Goal: Task Accomplishment & Management: Use online tool/utility

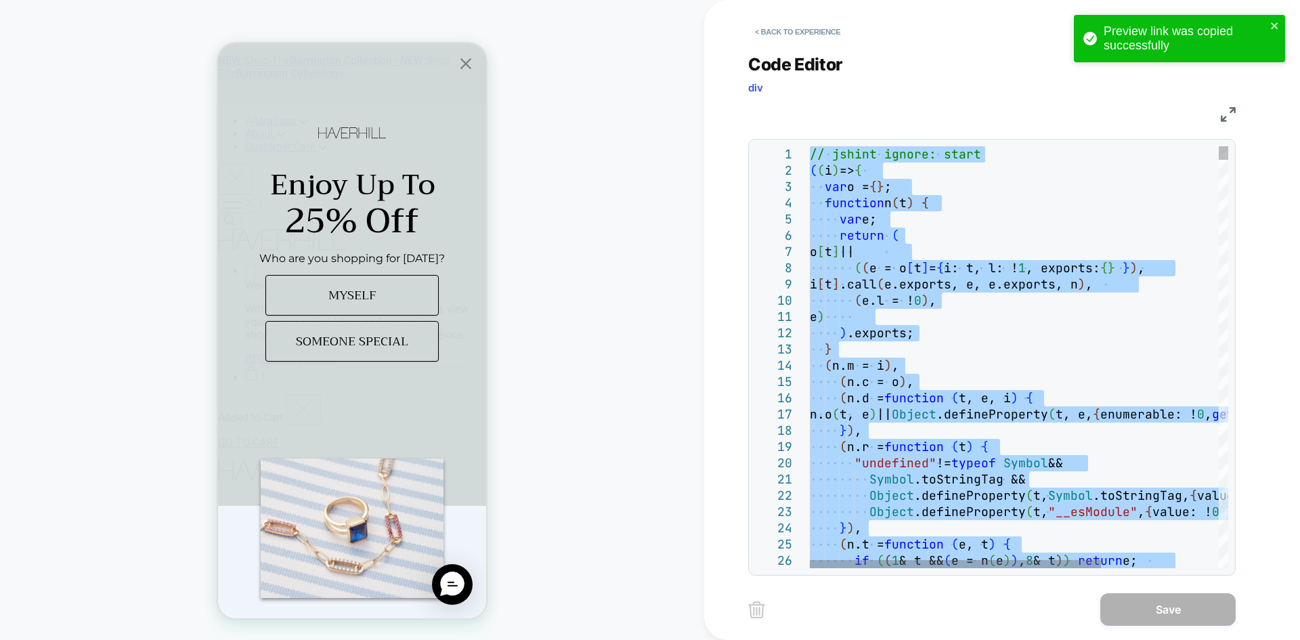
type textarea "**********"
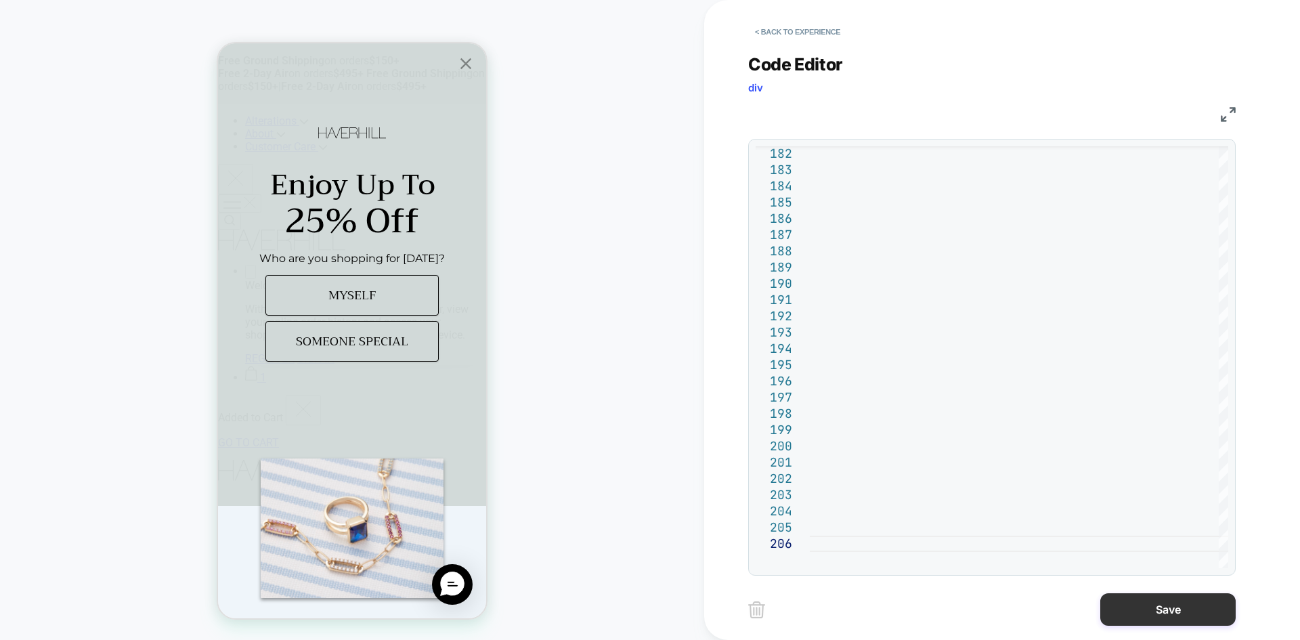
click at [1137, 593] on button "Save" at bounding box center [1167, 609] width 135 height 32
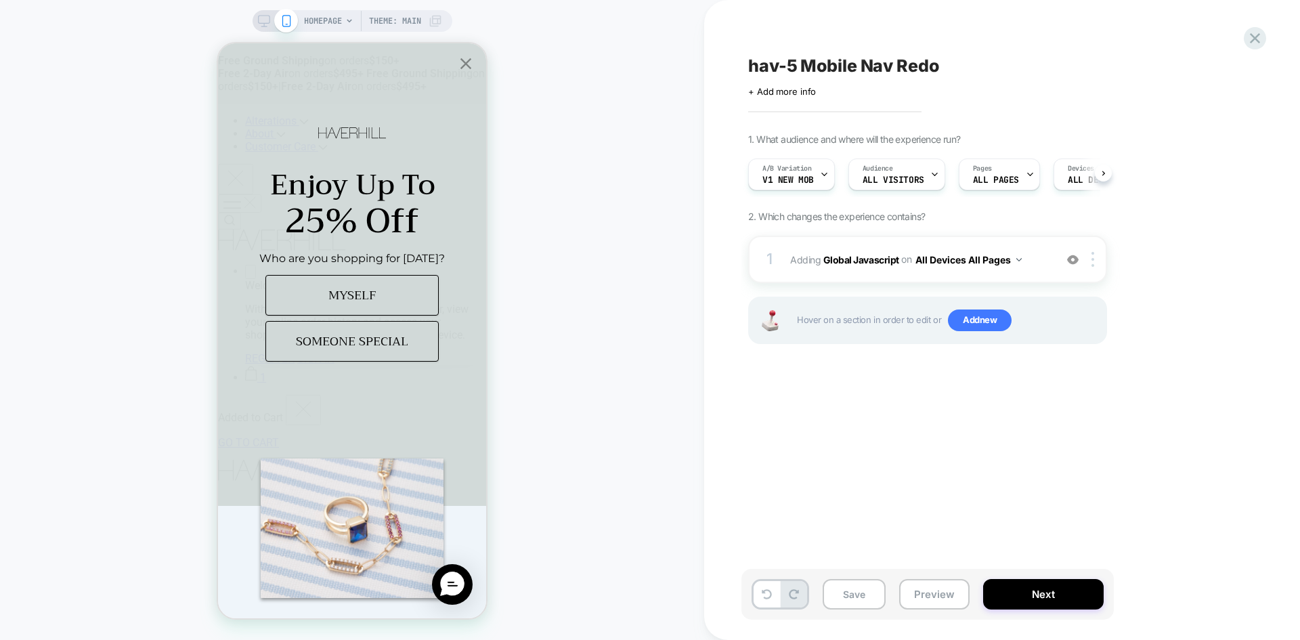
scroll to position [0, 1]
click at [872, 599] on button "Save" at bounding box center [853, 594] width 63 height 30
click at [950, 594] on button "Preview" at bounding box center [934, 594] width 70 height 30
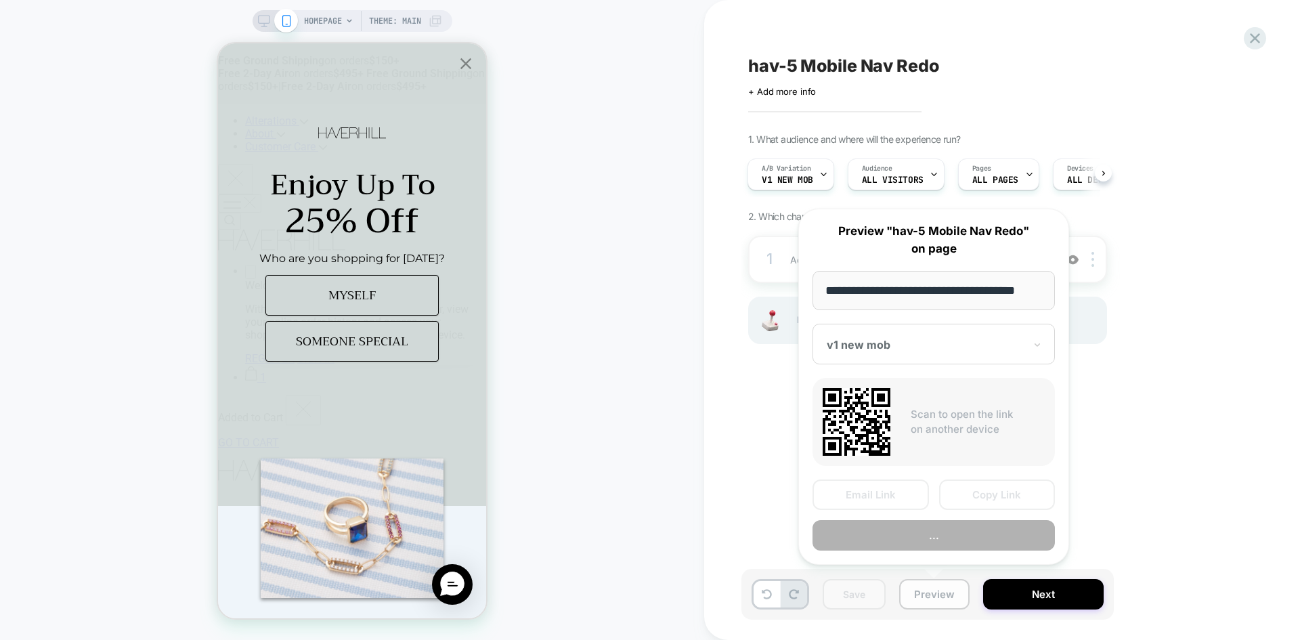
scroll to position [0, 8]
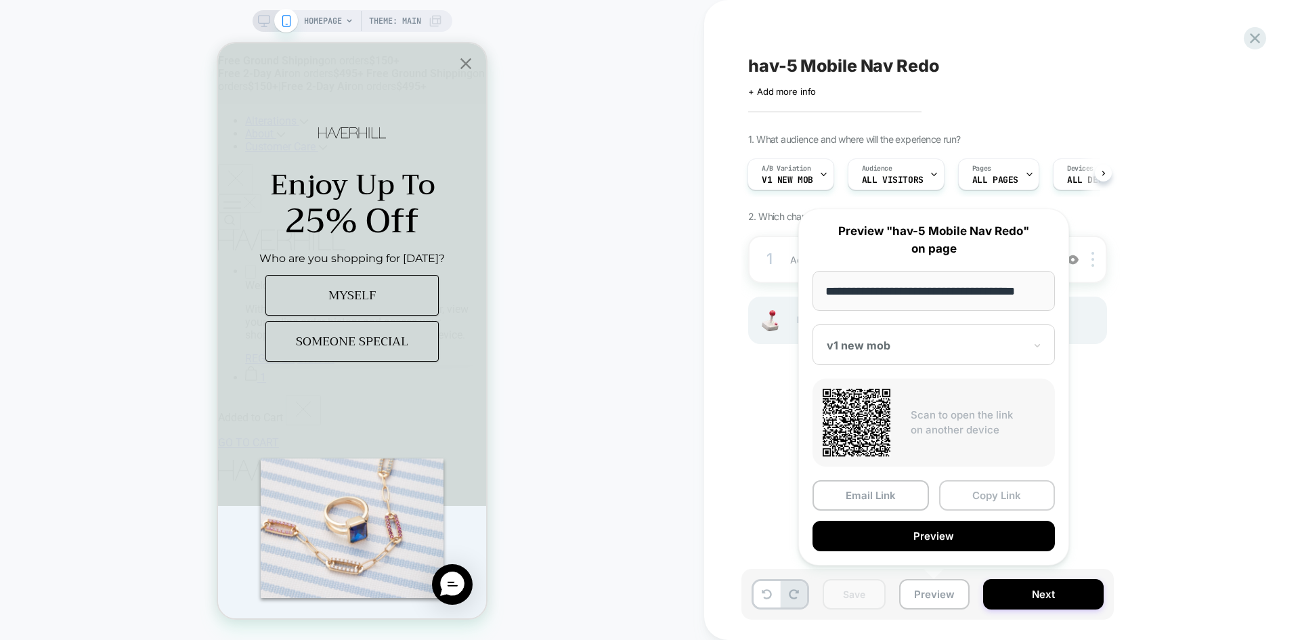
click at [1002, 500] on button "Copy Link" at bounding box center [997, 495] width 116 height 30
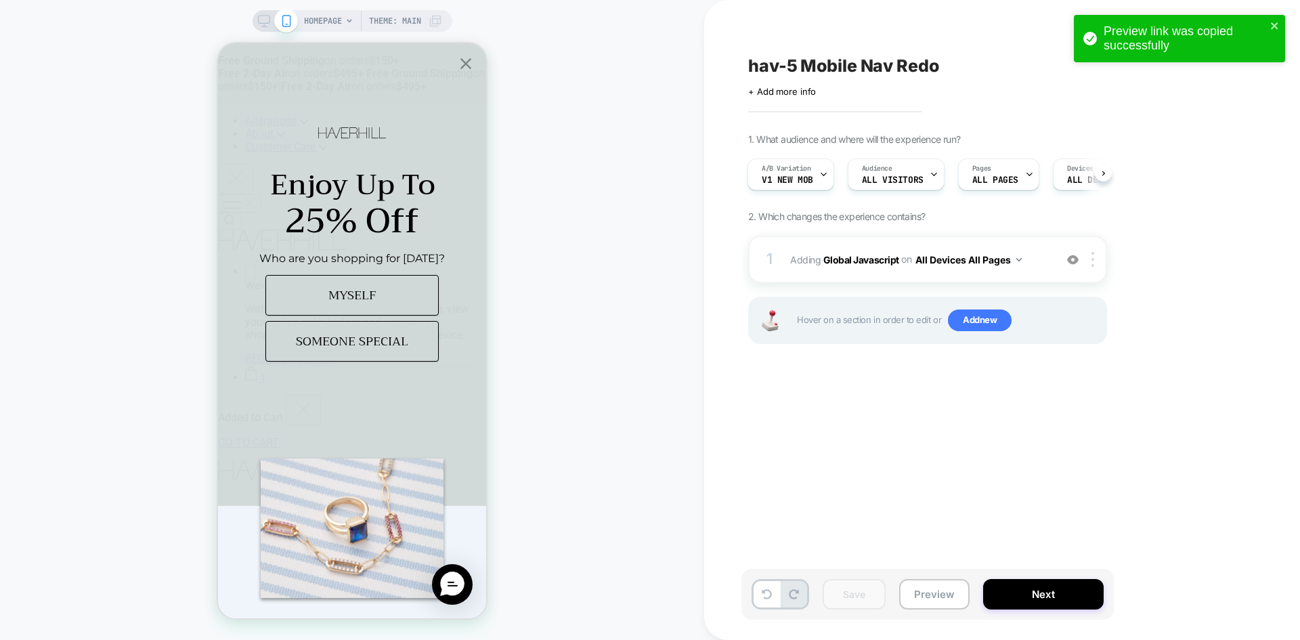
drag, startPoint x: 850, startPoint y: 255, endPoint x: 630, endPoint y: 401, distance: 263.8
click at [850, 255] on b "Global Javascript" at bounding box center [861, 259] width 76 height 12
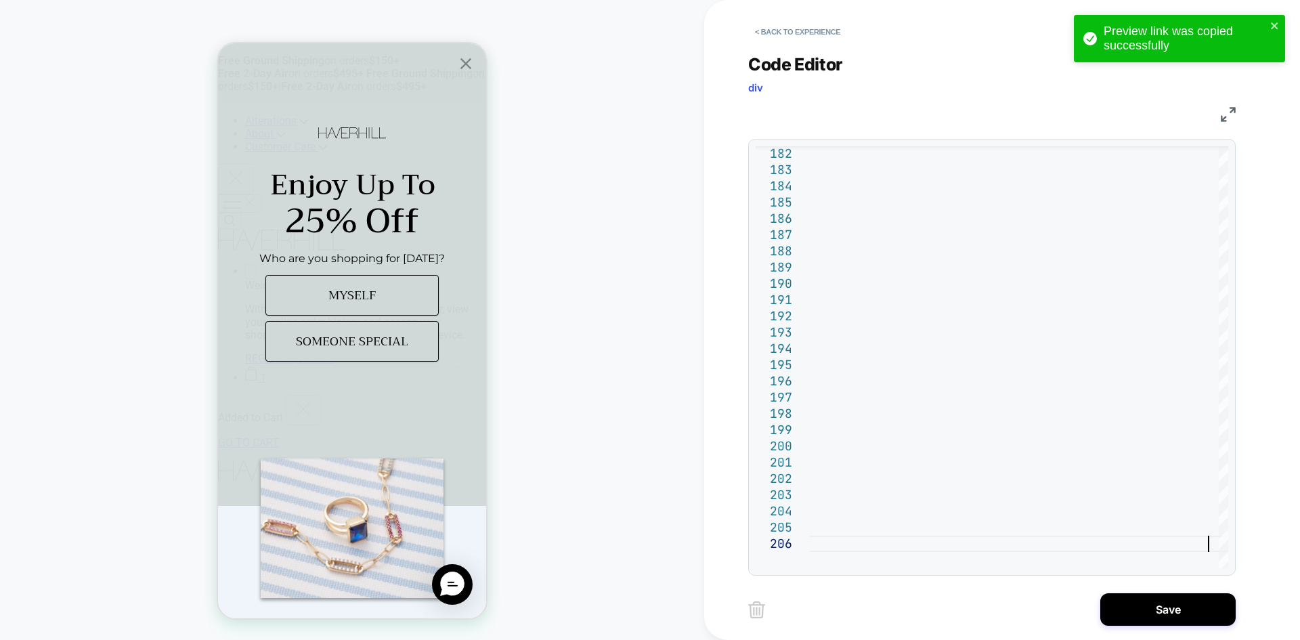
type textarea "**********"
click at [1140, 611] on button "Save" at bounding box center [1167, 609] width 135 height 32
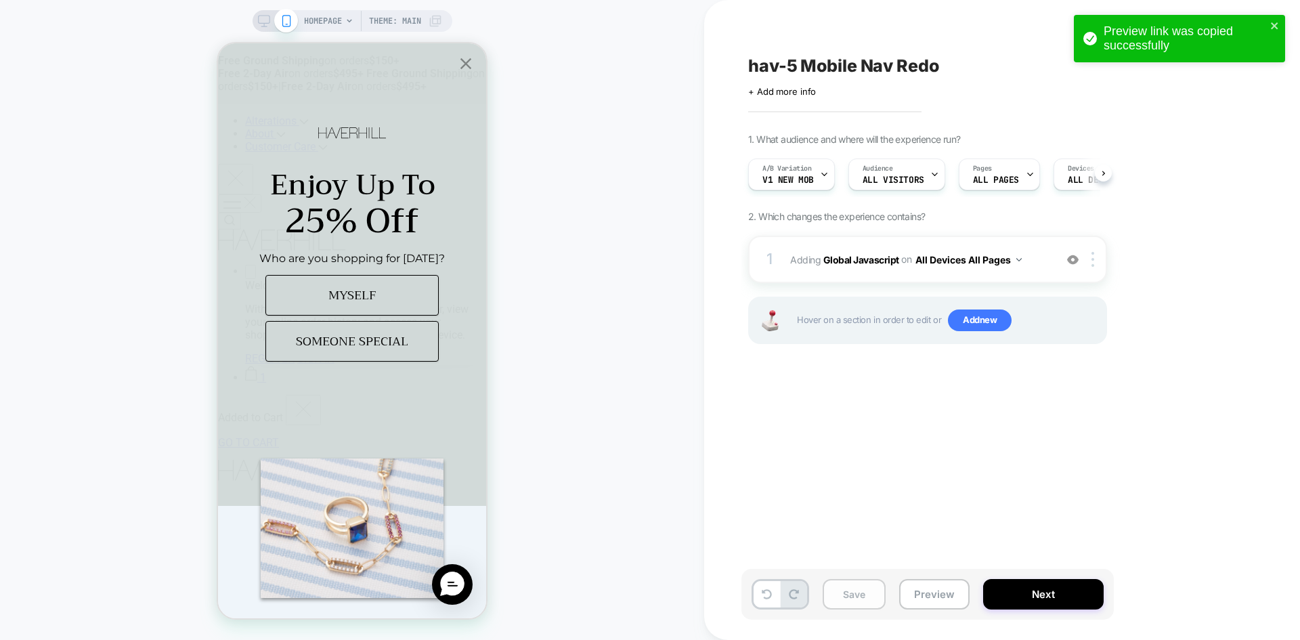
scroll to position [0, 1]
click at [854, 594] on button "Save" at bounding box center [853, 594] width 63 height 30
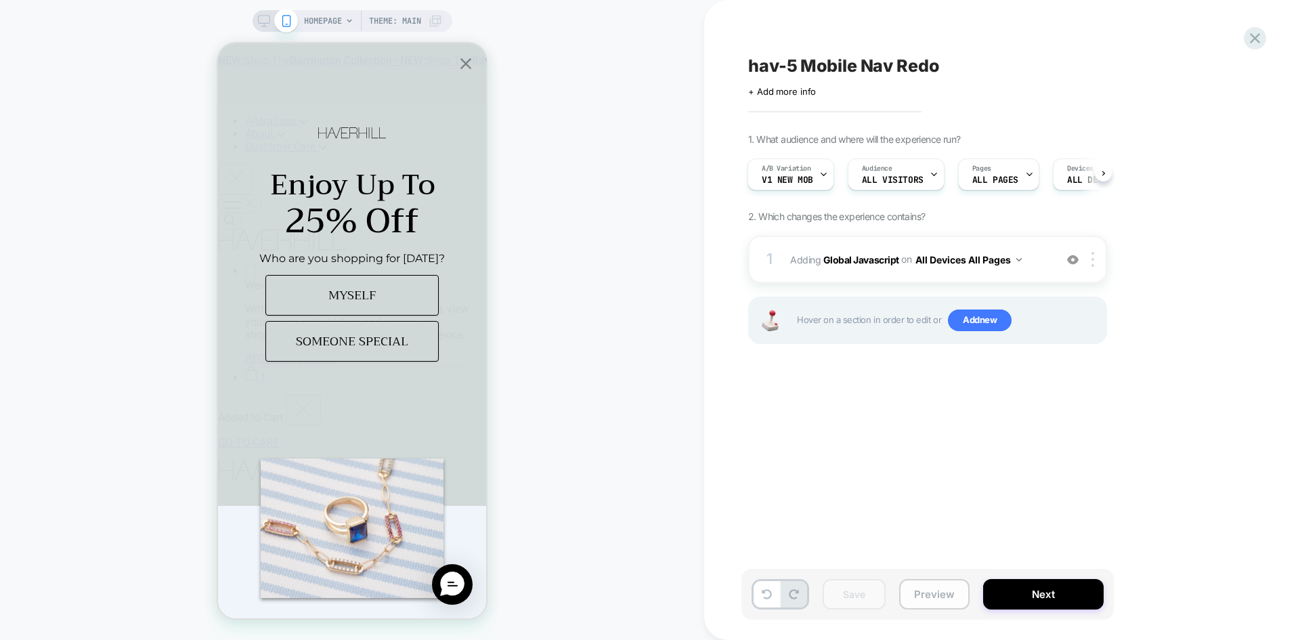
click at [946, 592] on button "Preview" at bounding box center [934, 594] width 70 height 30
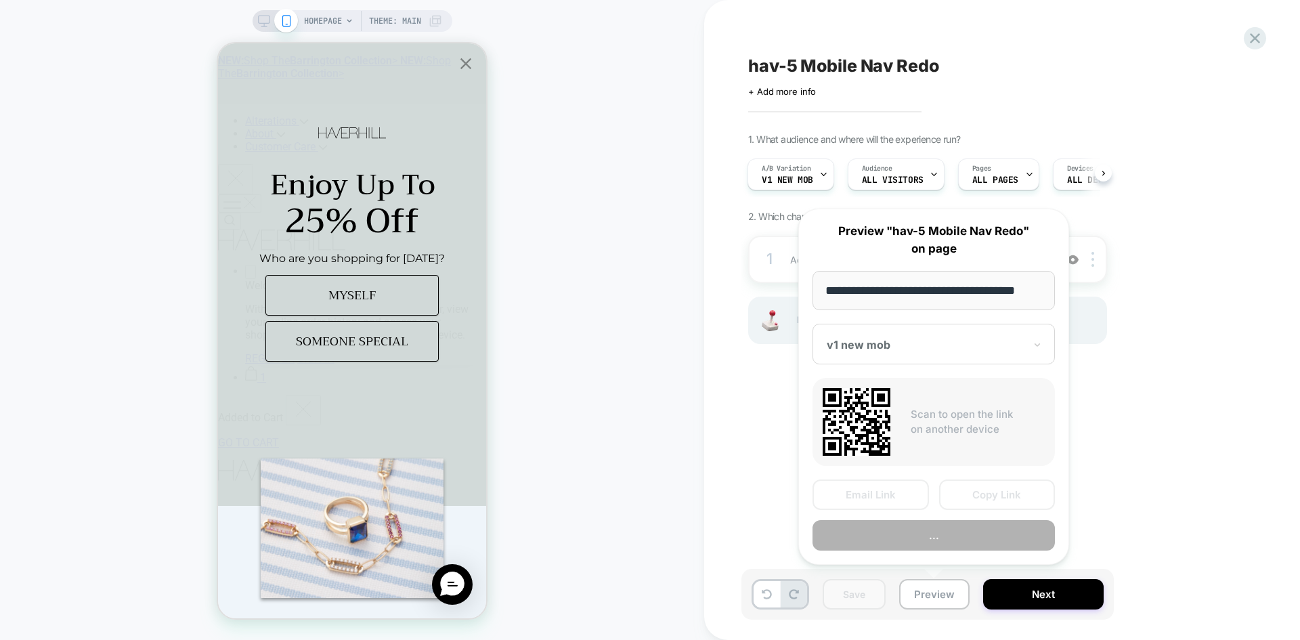
scroll to position [0, 8]
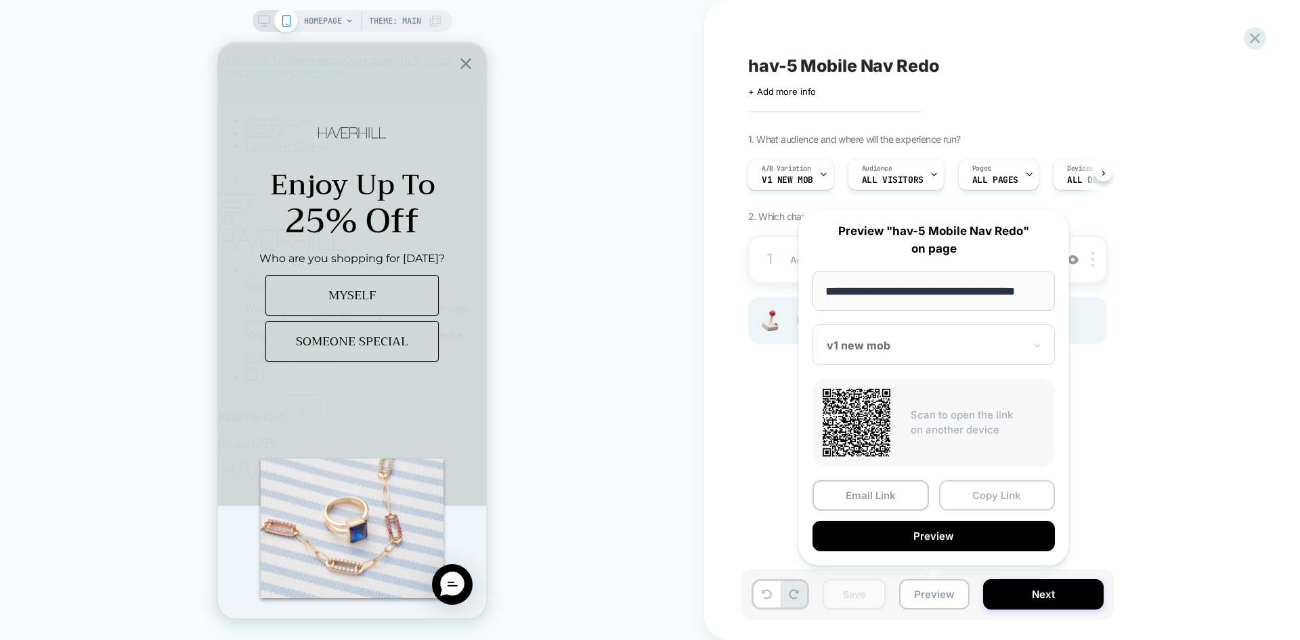
click at [1022, 501] on button "Copy Link" at bounding box center [997, 495] width 116 height 30
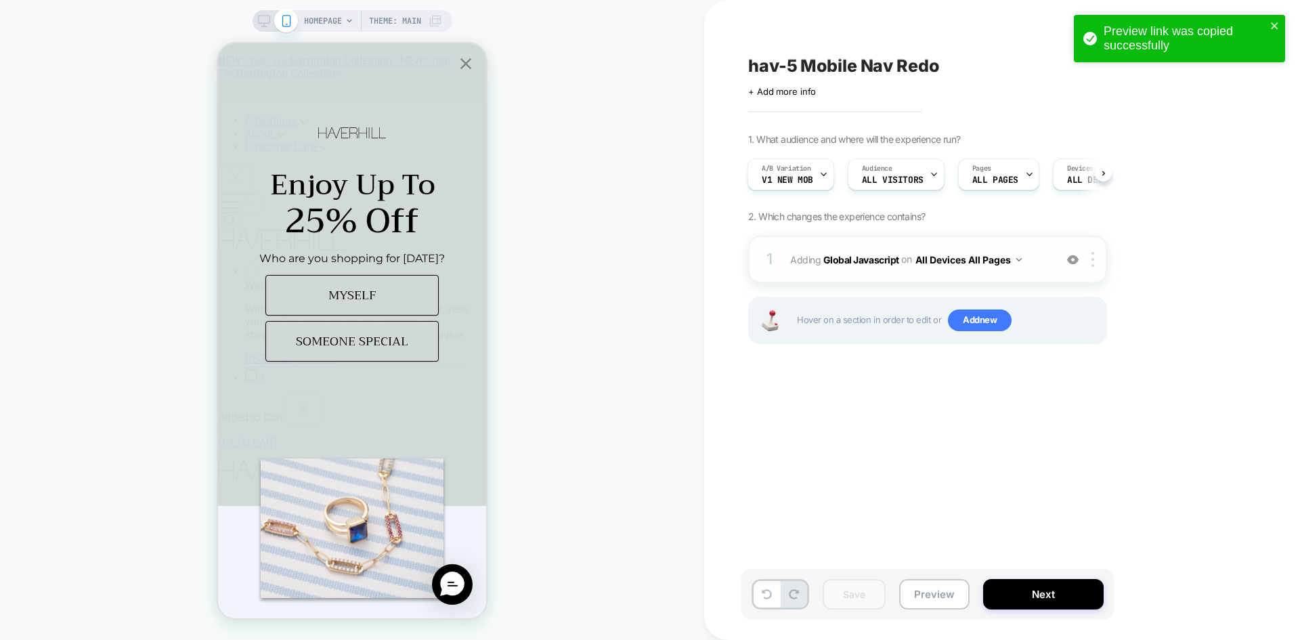
click at [875, 250] on span "Adding Global Javascript on All Devices All Pages" at bounding box center [919, 260] width 258 height 20
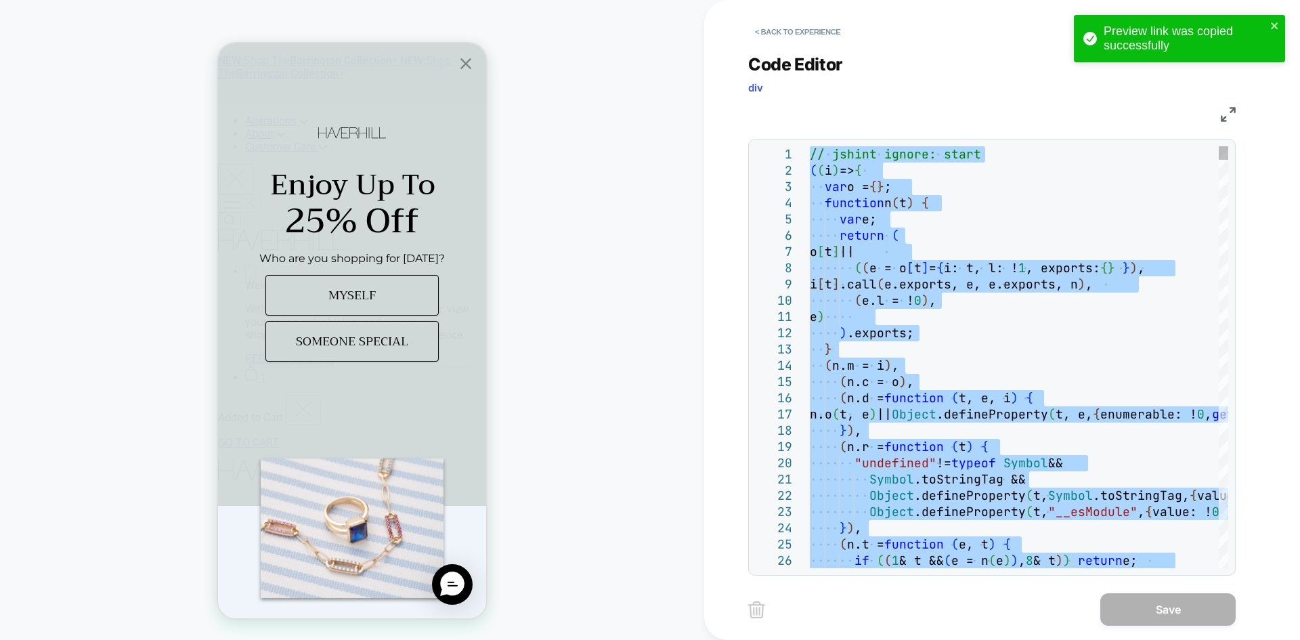
type textarea "**********"
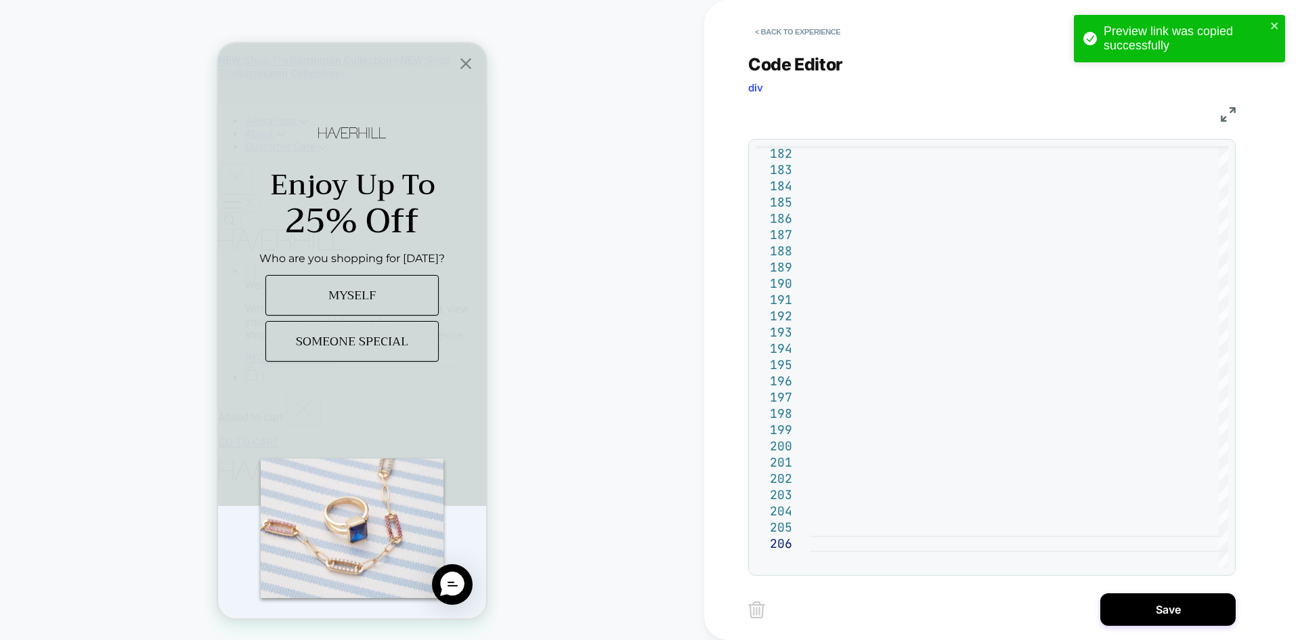
click at [1150, 629] on div "< Back to experience Code Editor div JS 182 183 184 185 186 187 188 189 190 191…" at bounding box center [1002, 320] width 508 height 640
click at [1150, 615] on button "Save" at bounding box center [1167, 609] width 135 height 32
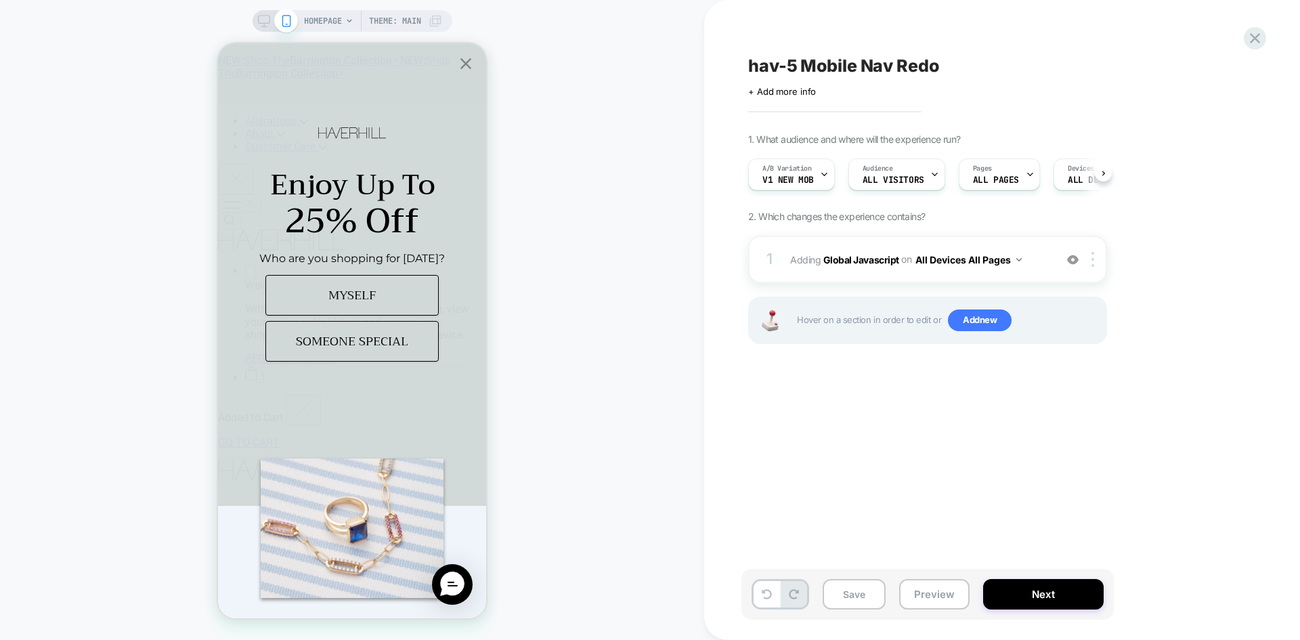
scroll to position [0, 1]
click at [811, 592] on div "Save Preview Next" at bounding box center [927, 594] width 372 height 51
click at [837, 596] on button "Save" at bounding box center [853, 594] width 63 height 30
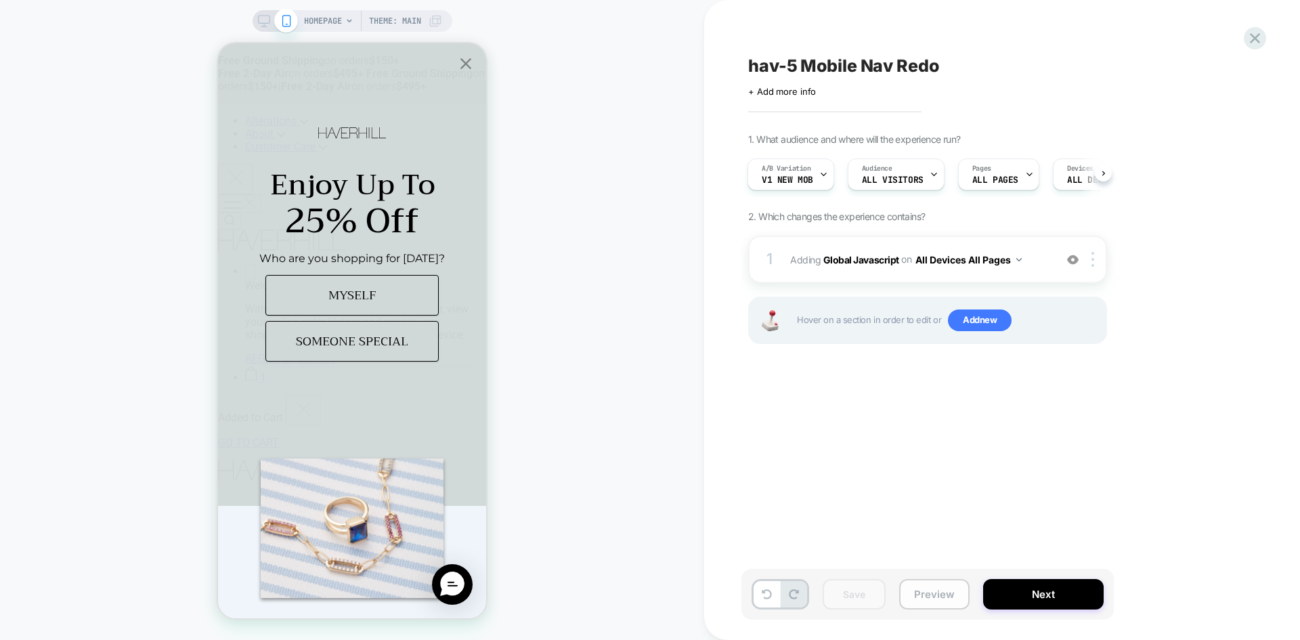
click at [923, 600] on button "Preview" at bounding box center [934, 594] width 70 height 30
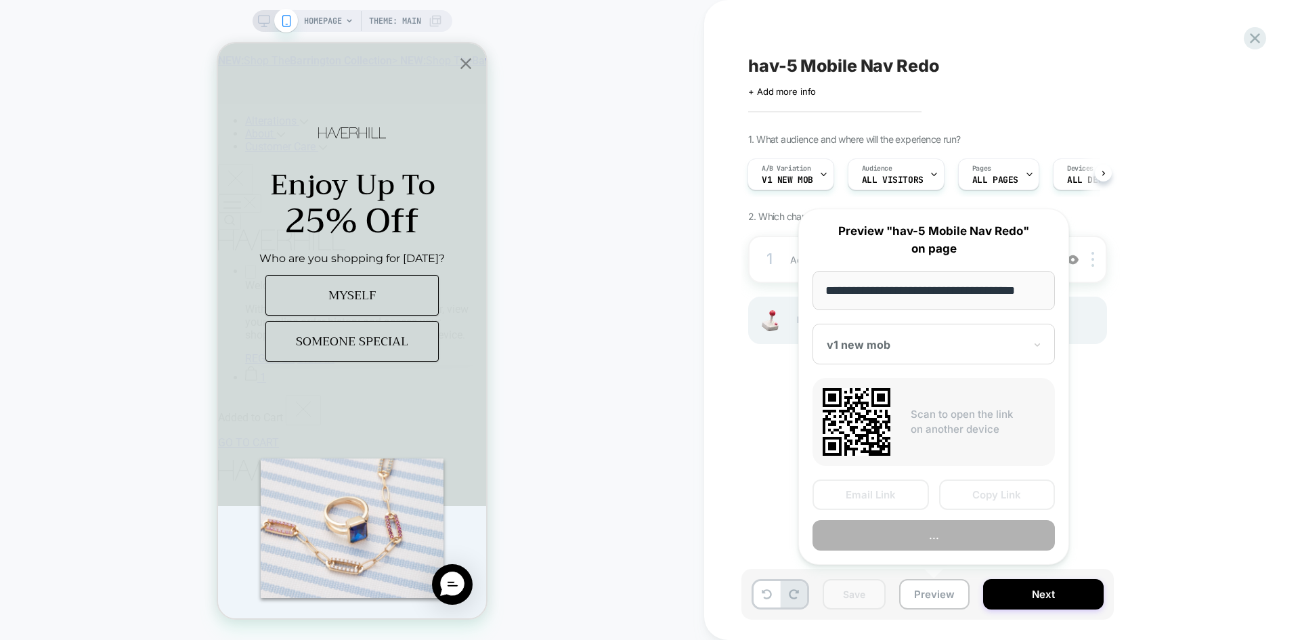
scroll to position [0, 8]
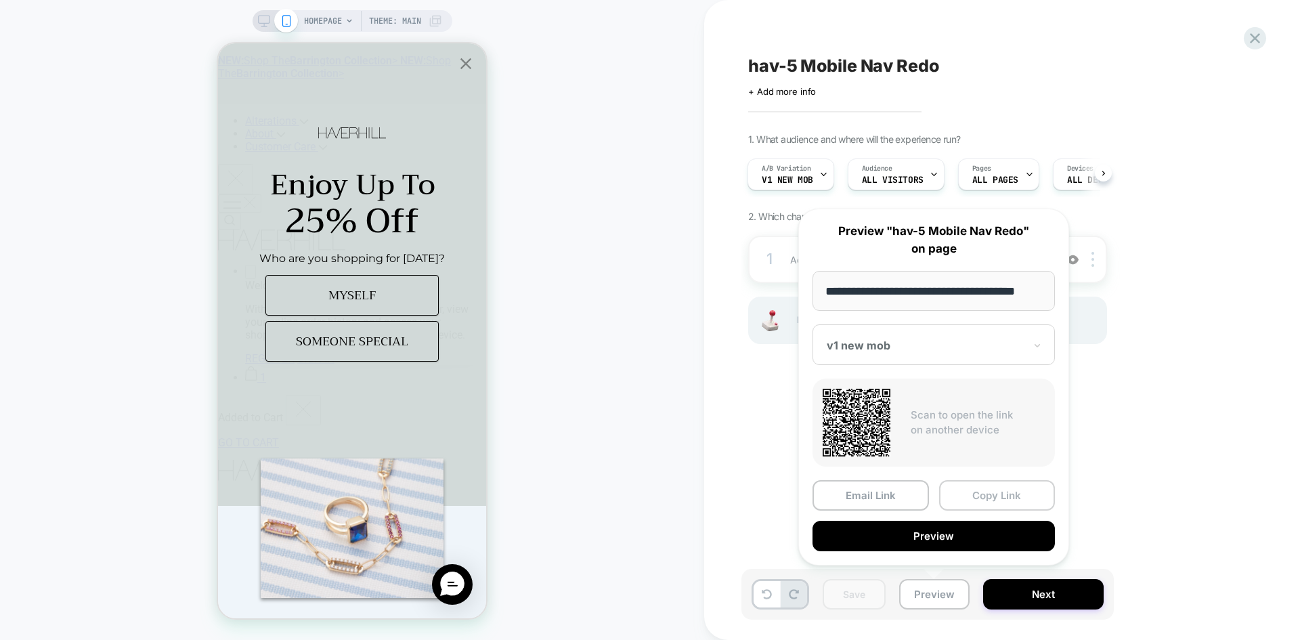
click at [985, 491] on button "Copy Link" at bounding box center [997, 495] width 116 height 30
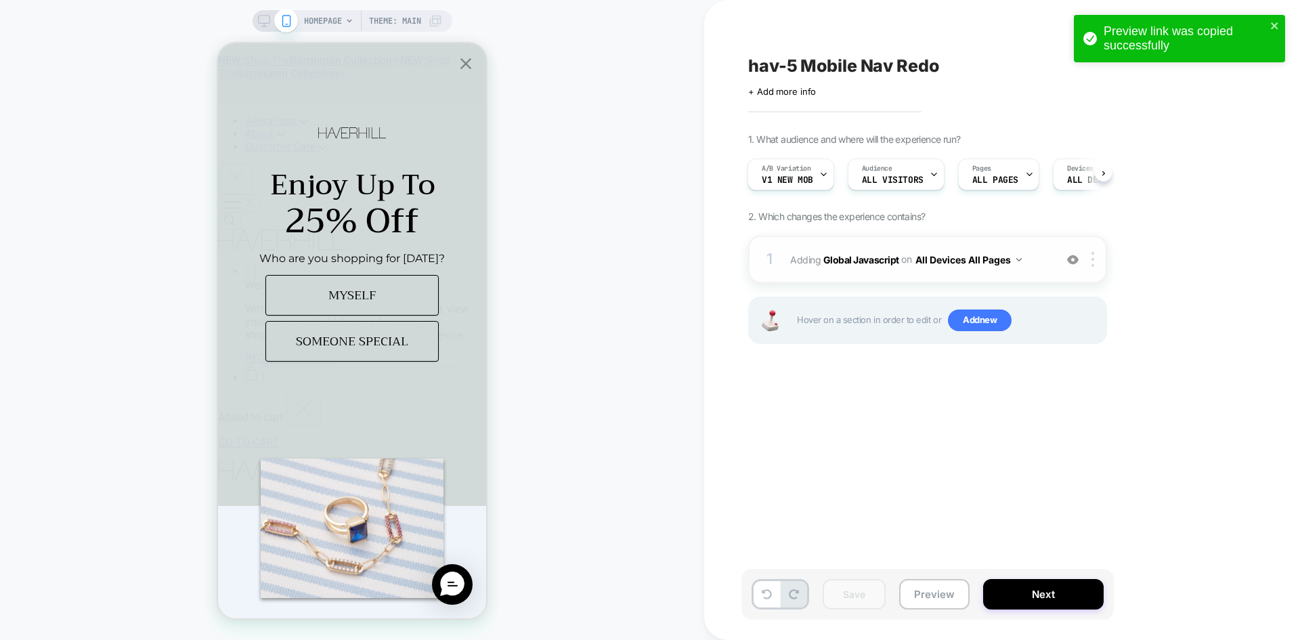
click at [874, 266] on span "Adding Global Javascript on All Devices All Pages" at bounding box center [919, 260] width 258 height 20
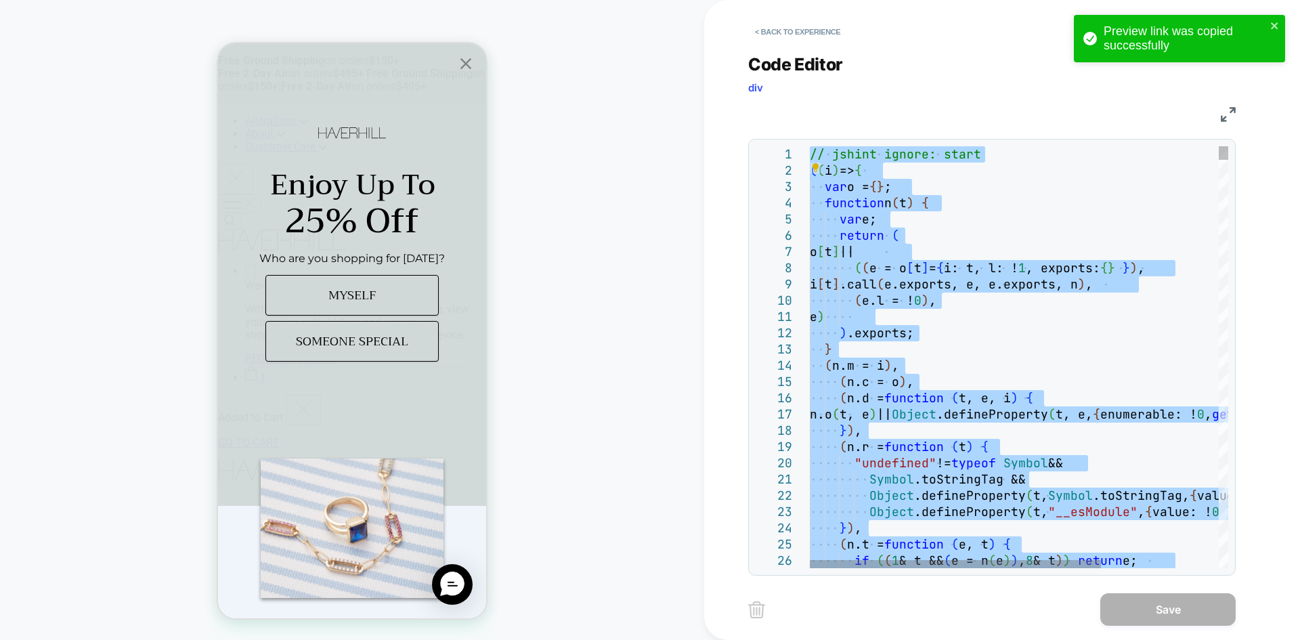
type textarea "**********"
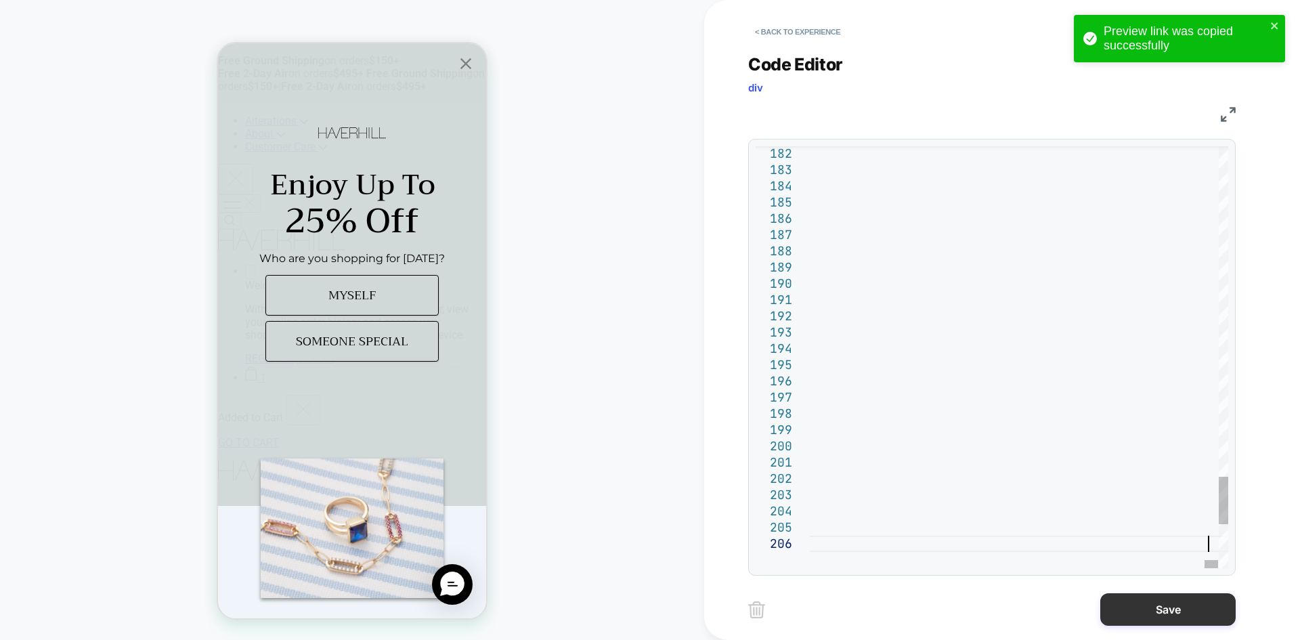
click at [1169, 606] on button "Save" at bounding box center [1167, 609] width 135 height 32
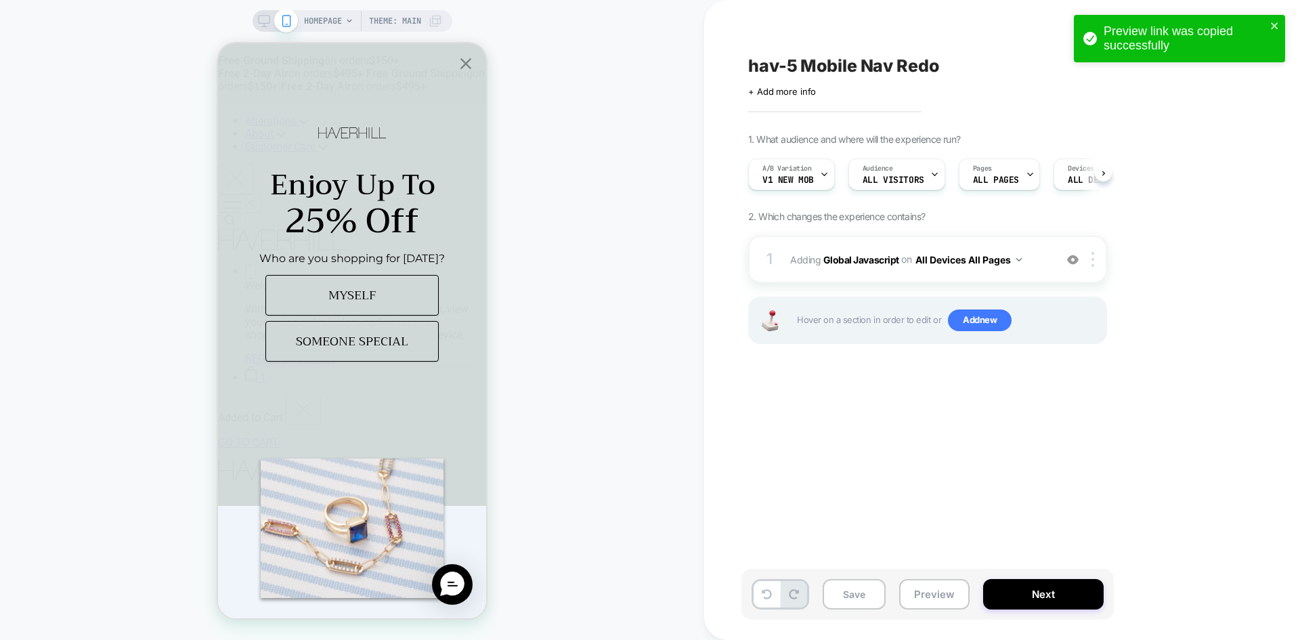
scroll to position [0, 1]
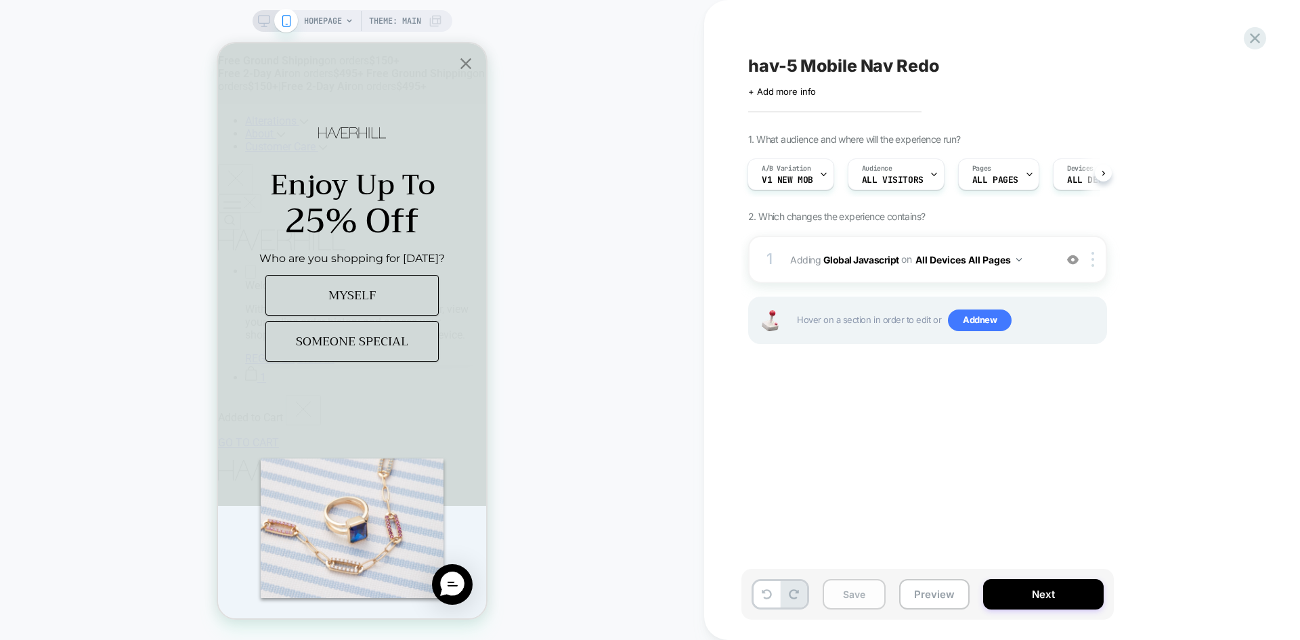
click at [846, 598] on button "Save" at bounding box center [853, 594] width 63 height 30
click at [952, 602] on button "Preview" at bounding box center [934, 594] width 70 height 30
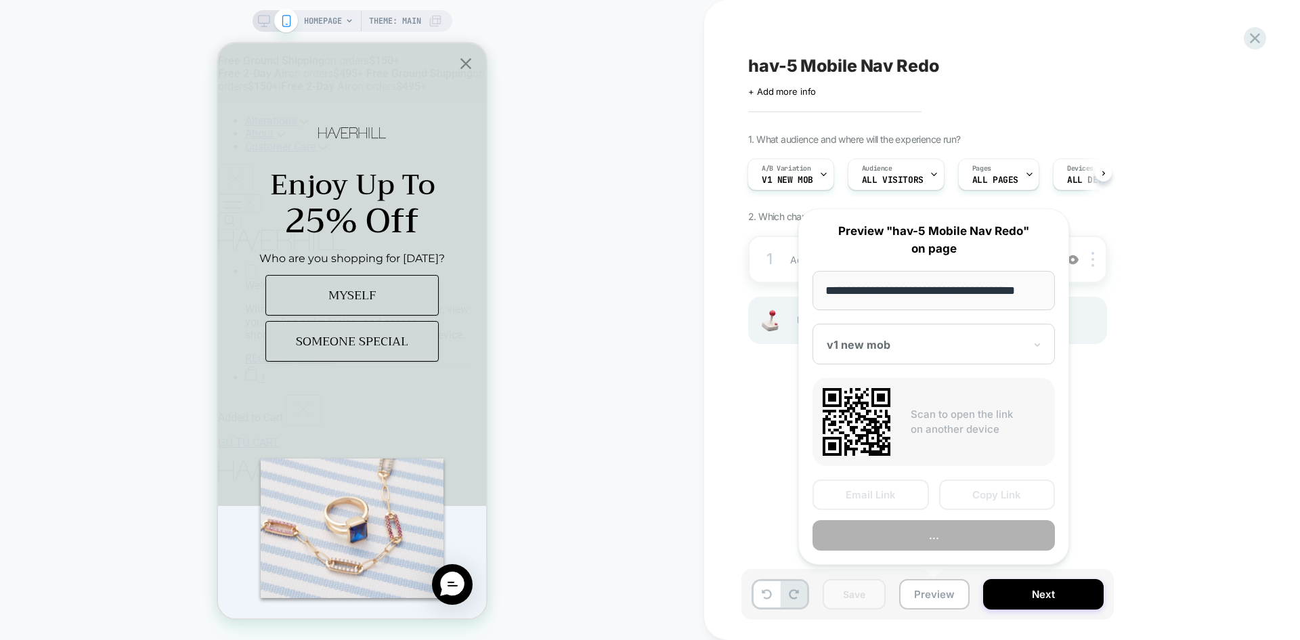
scroll to position [0, 8]
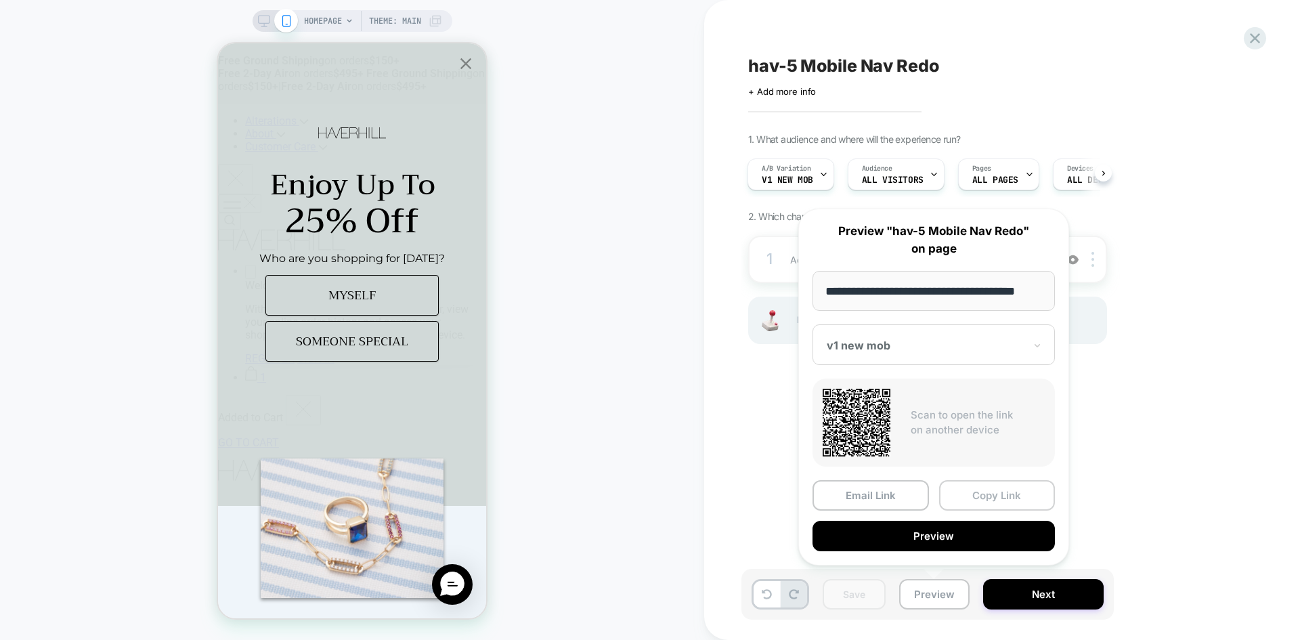
click at [1030, 500] on button "Copy Link" at bounding box center [997, 495] width 116 height 30
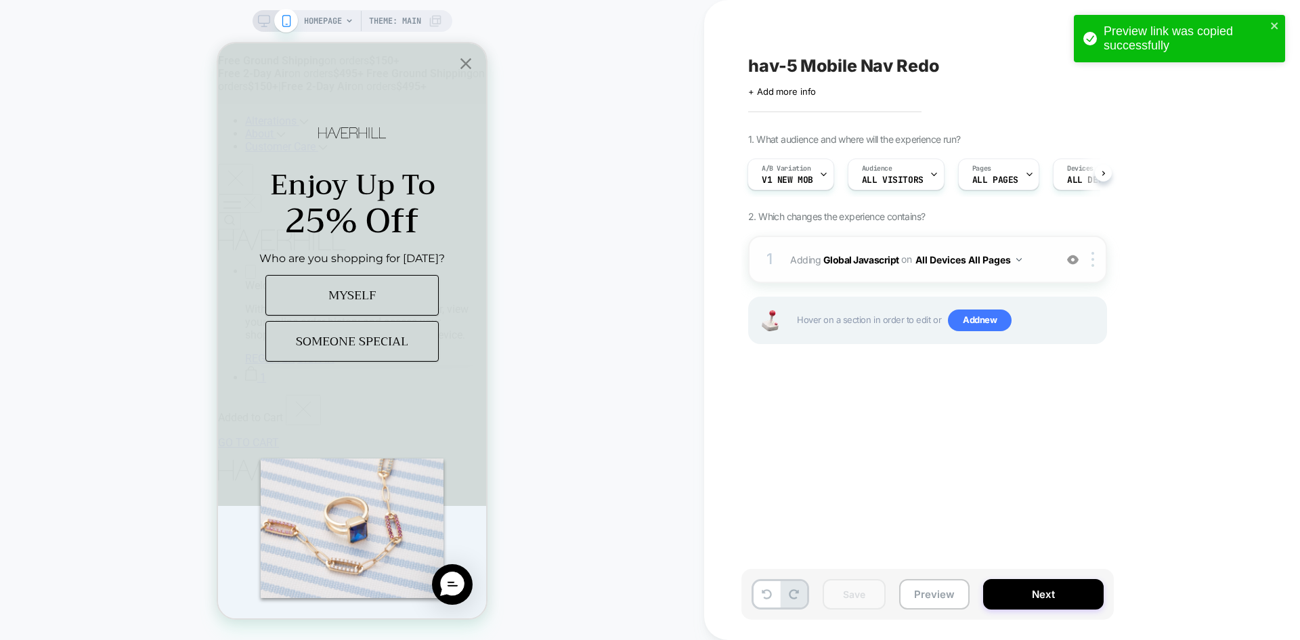
click at [884, 271] on div "1 Adding Global Javascript on All Devices All Pages Add Before Add After Target…" at bounding box center [927, 259] width 359 height 47
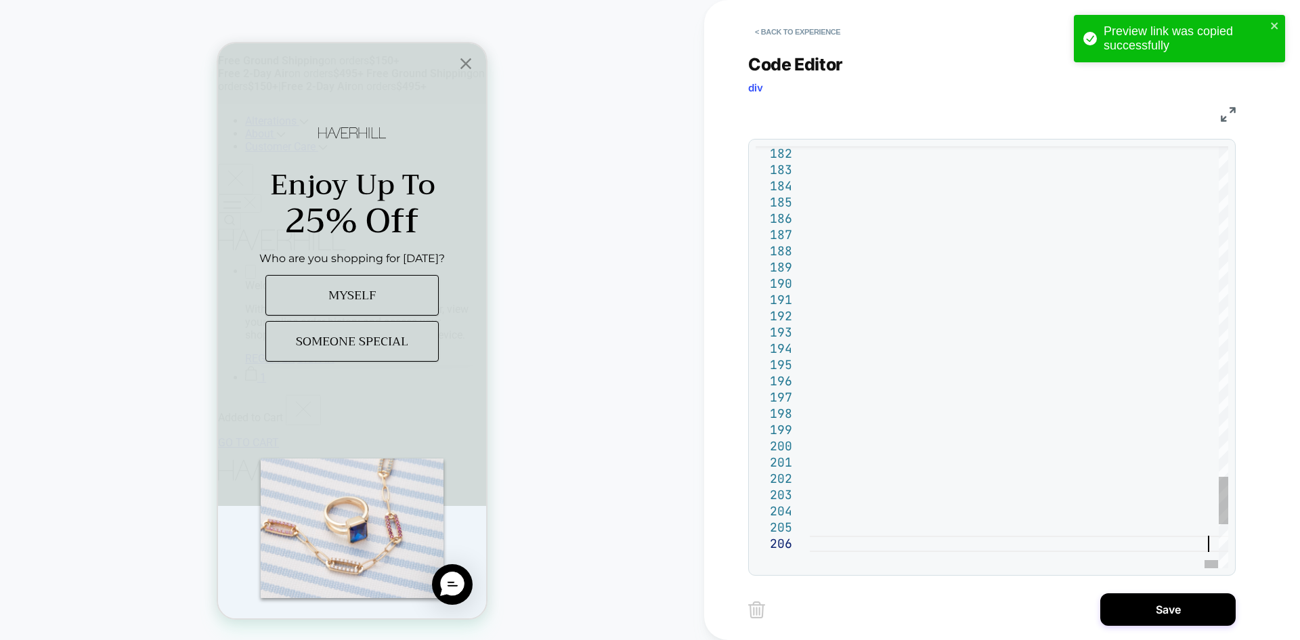
type textarea "**********"
click at [1143, 611] on button "Save" at bounding box center [1167, 609] width 135 height 32
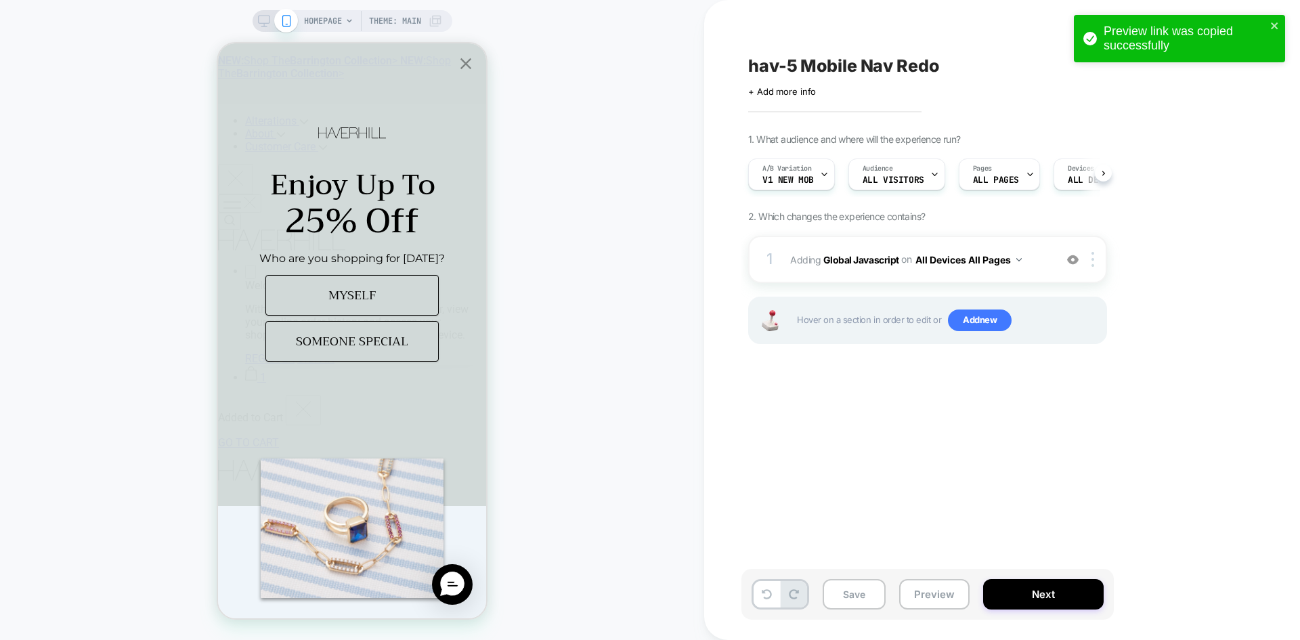
scroll to position [0, 1]
click at [858, 596] on button "Save" at bounding box center [853, 594] width 63 height 30
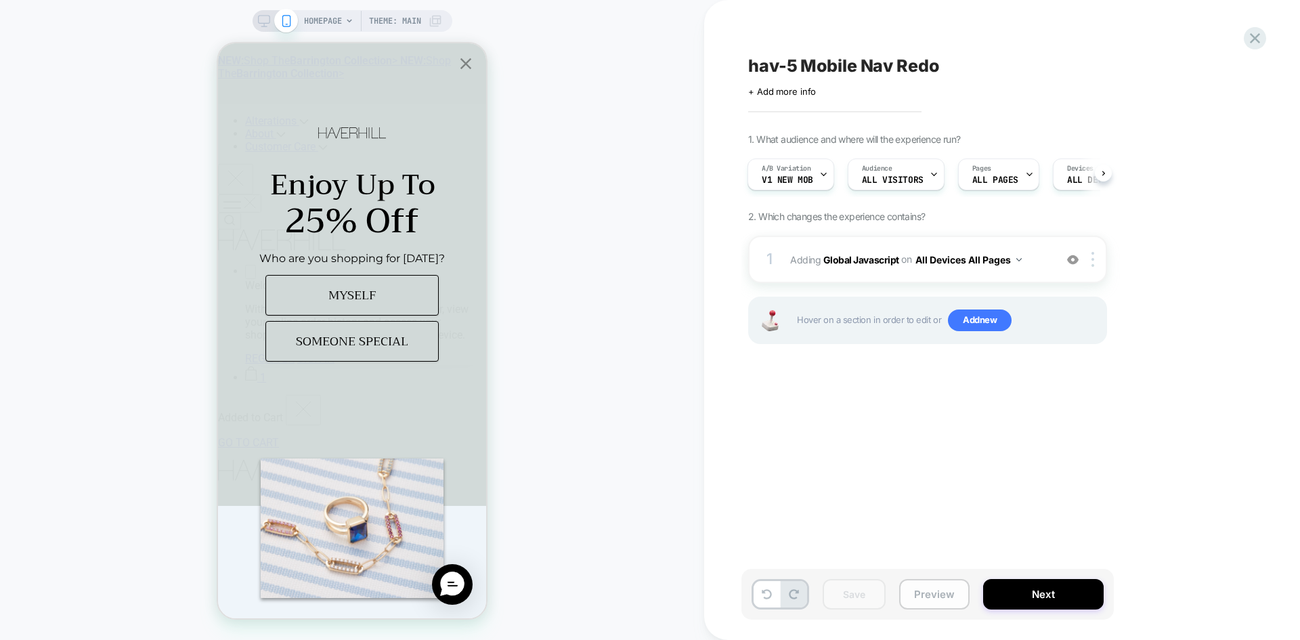
click at [938, 591] on button "Preview" at bounding box center [934, 594] width 70 height 30
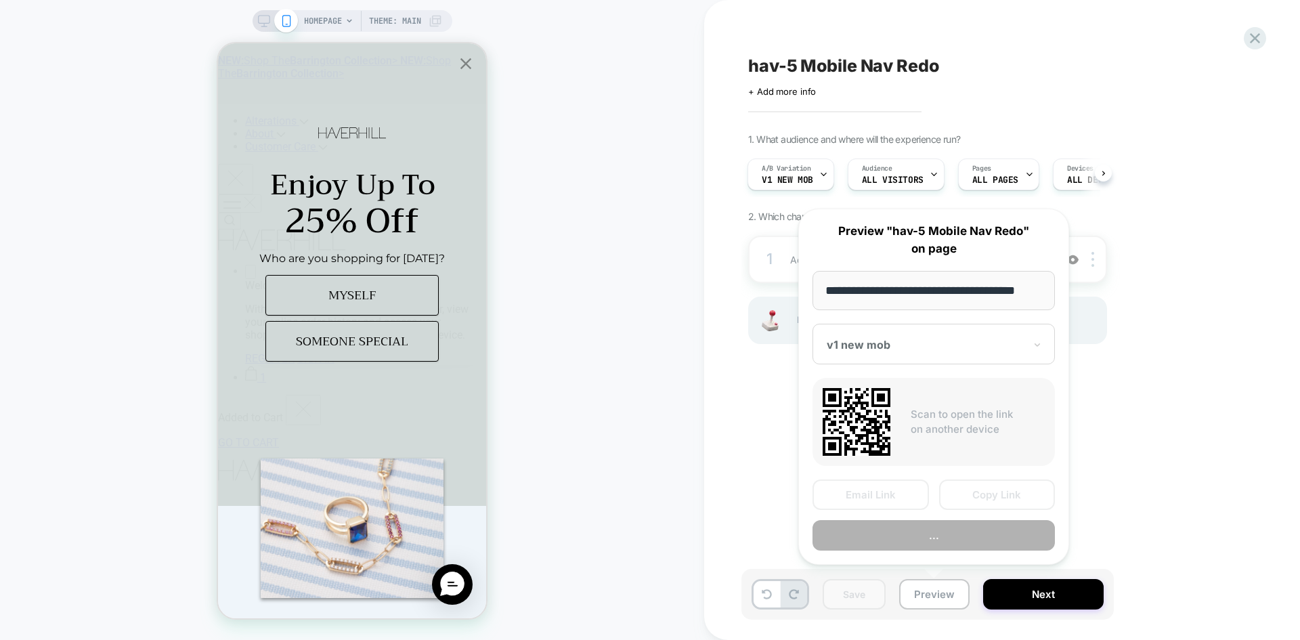
scroll to position [0, 8]
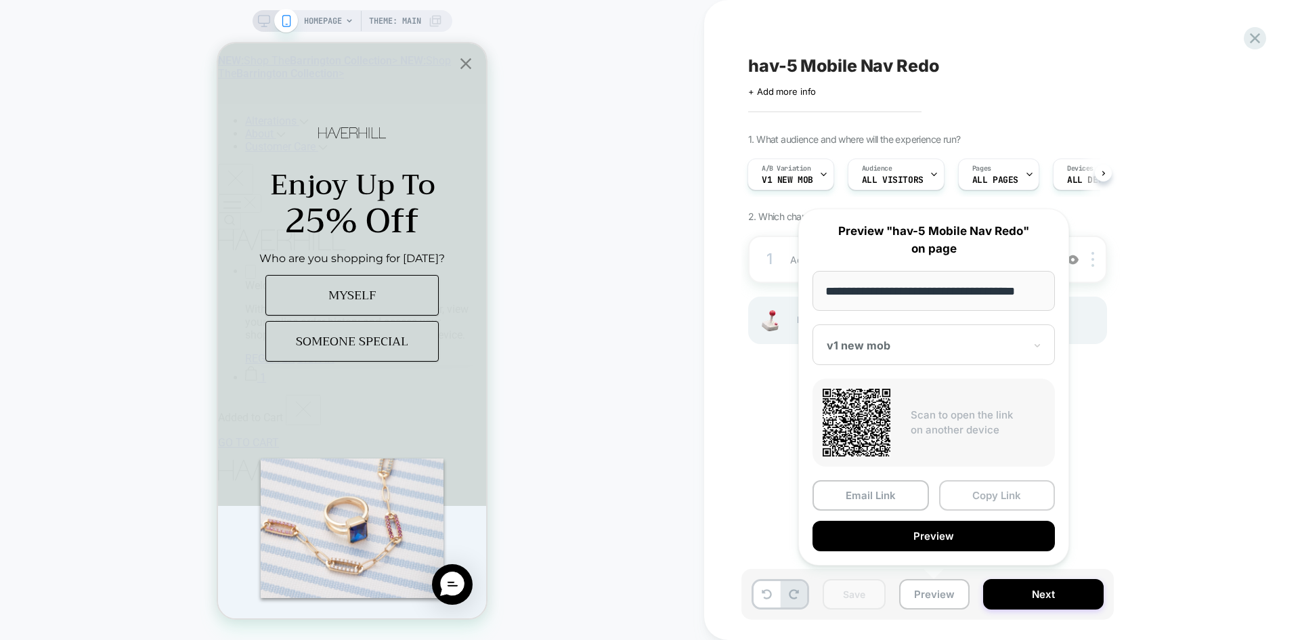
click at [996, 506] on button "Copy Link" at bounding box center [997, 495] width 116 height 30
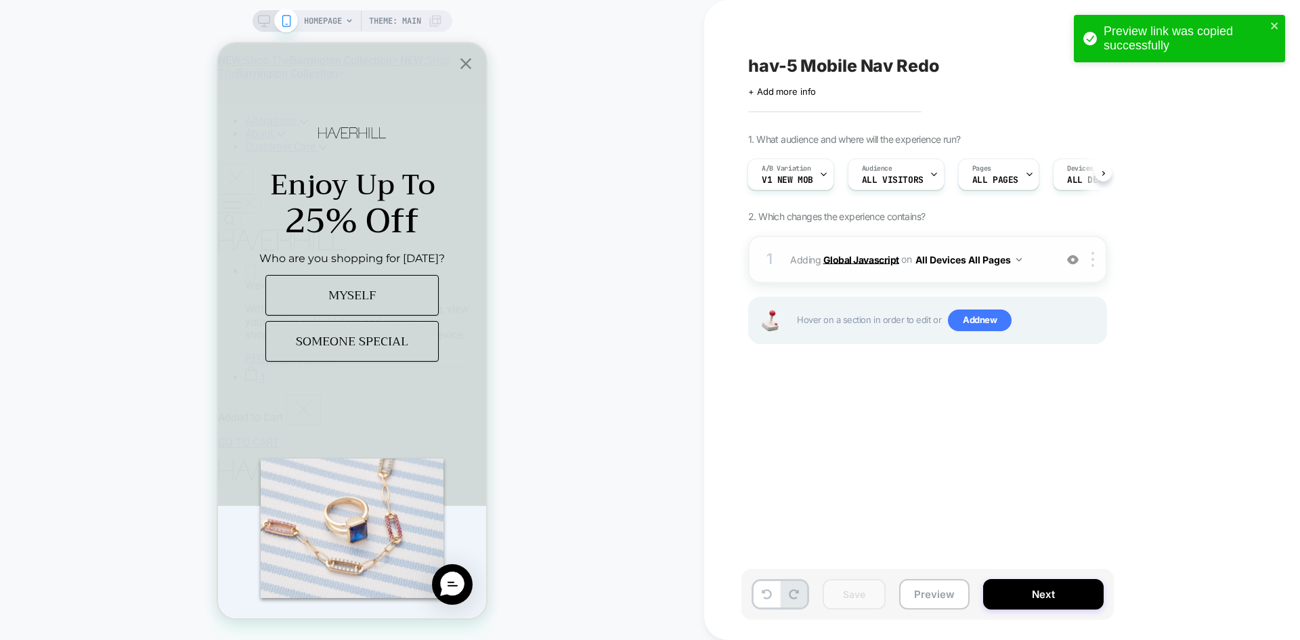
click at [864, 263] on b "Global Javascript" at bounding box center [861, 259] width 76 height 12
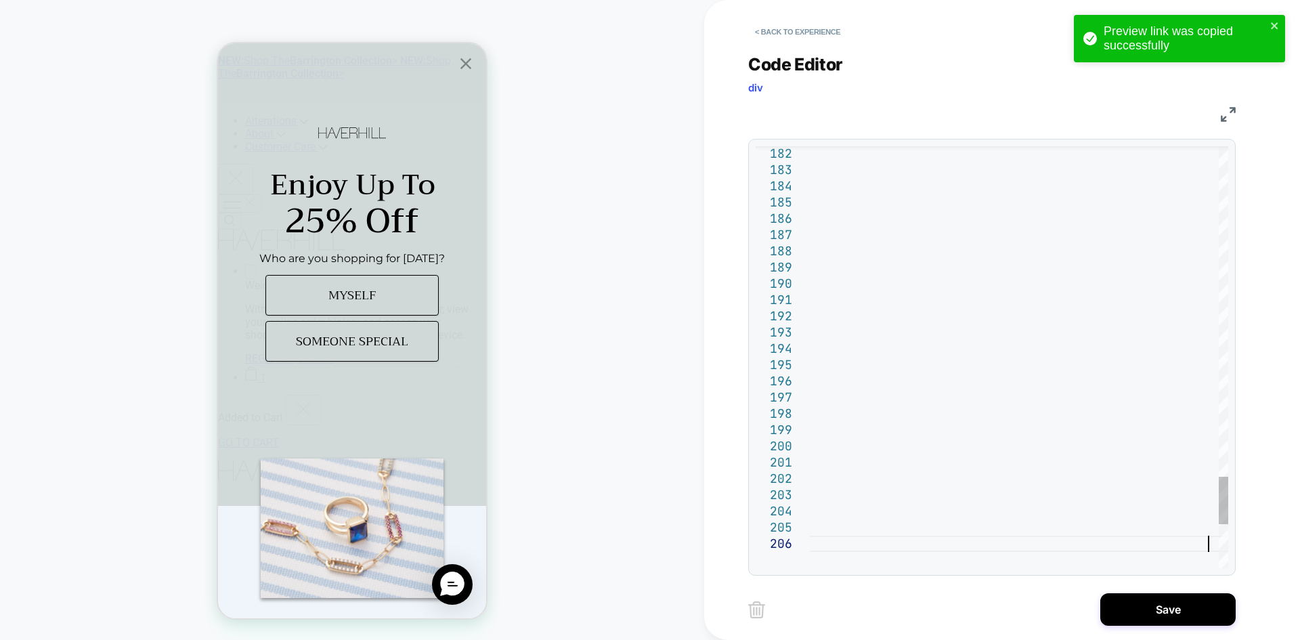
type textarea "**********"
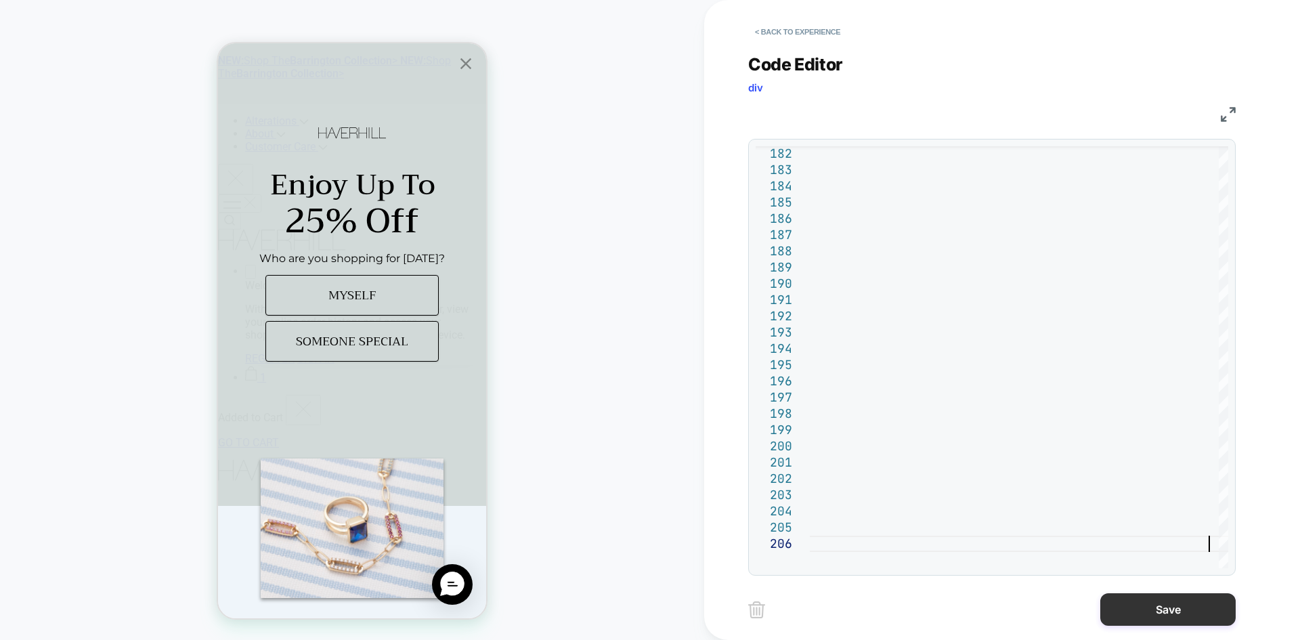
click at [1121, 611] on button "Save" at bounding box center [1167, 609] width 135 height 32
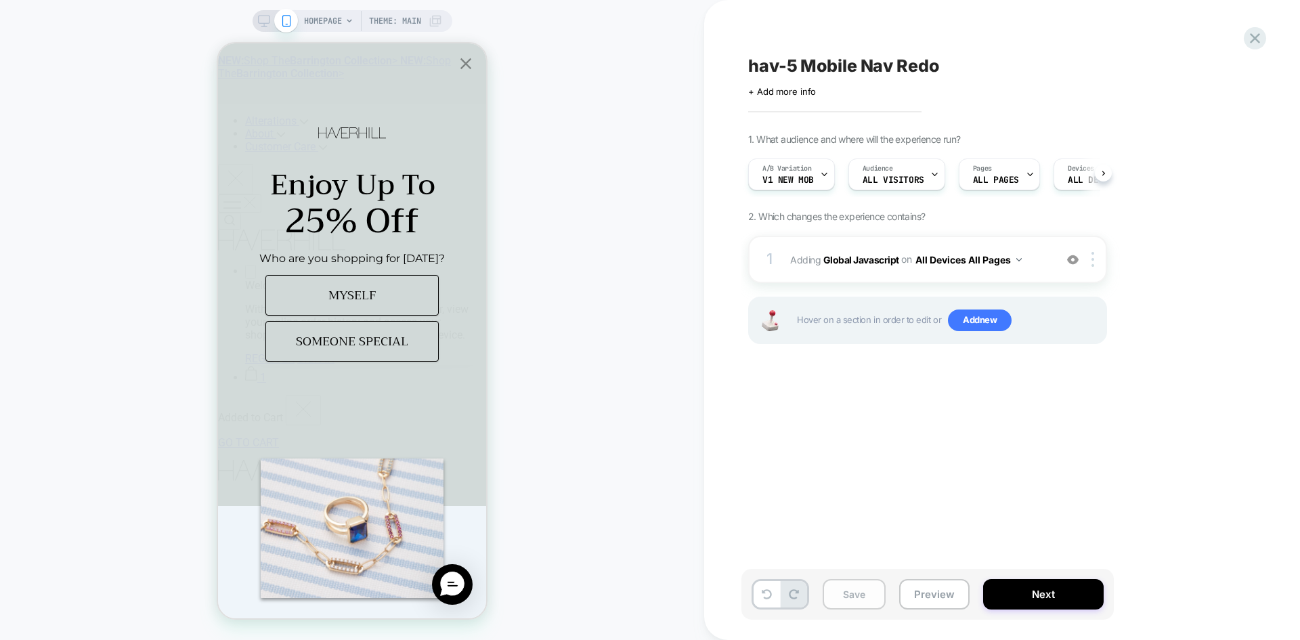
scroll to position [0, 1]
click at [855, 596] on button "Save" at bounding box center [853, 594] width 63 height 30
click at [929, 596] on button "Preview" at bounding box center [934, 594] width 70 height 30
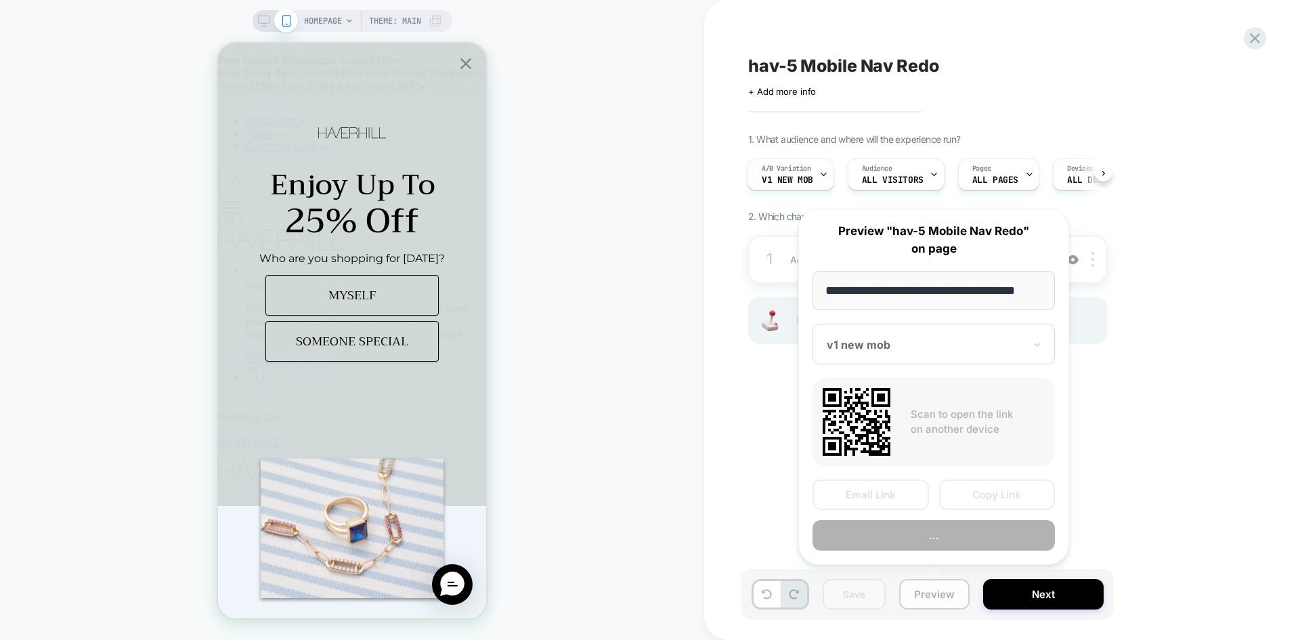
scroll to position [0, 8]
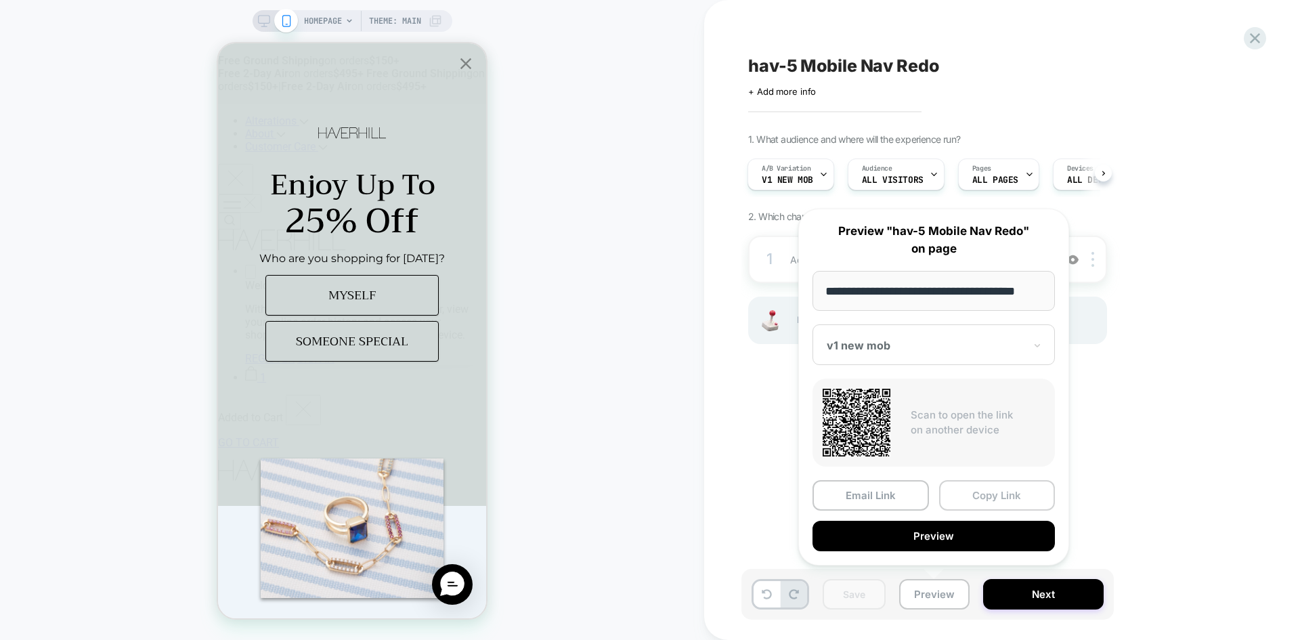
click at [1005, 489] on button "Copy Link" at bounding box center [997, 495] width 116 height 30
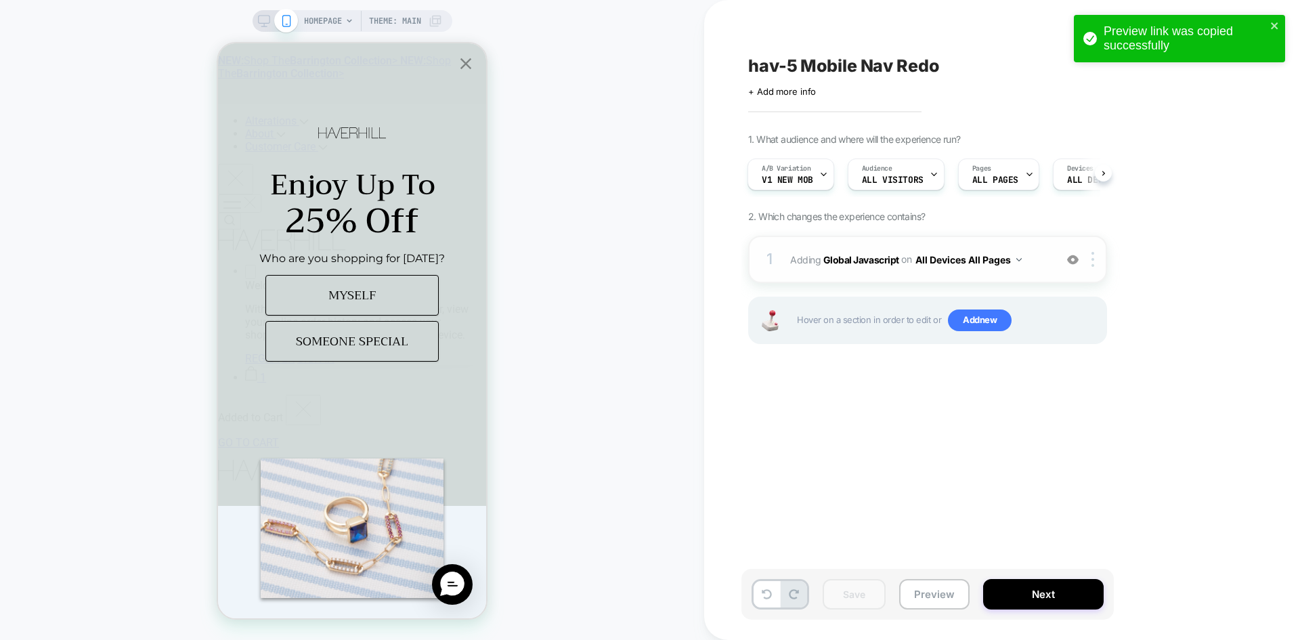
click at [845, 267] on span "Adding Global Javascript on All Devices All Pages" at bounding box center [919, 260] width 258 height 20
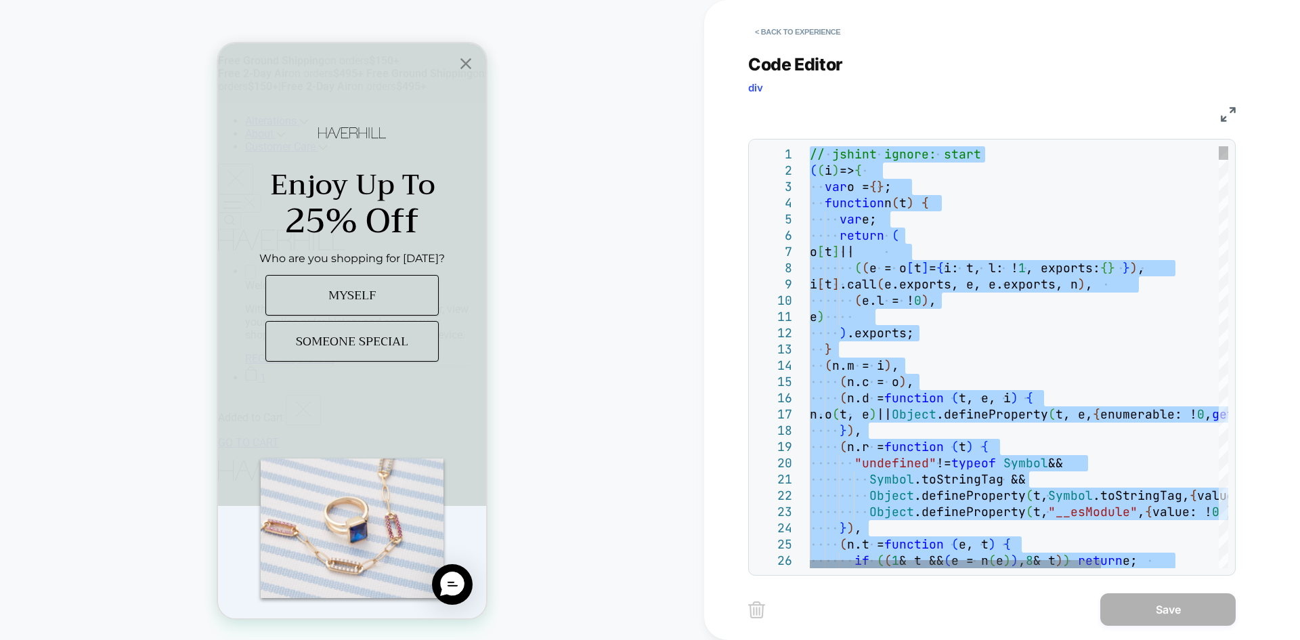
type textarea "**********"
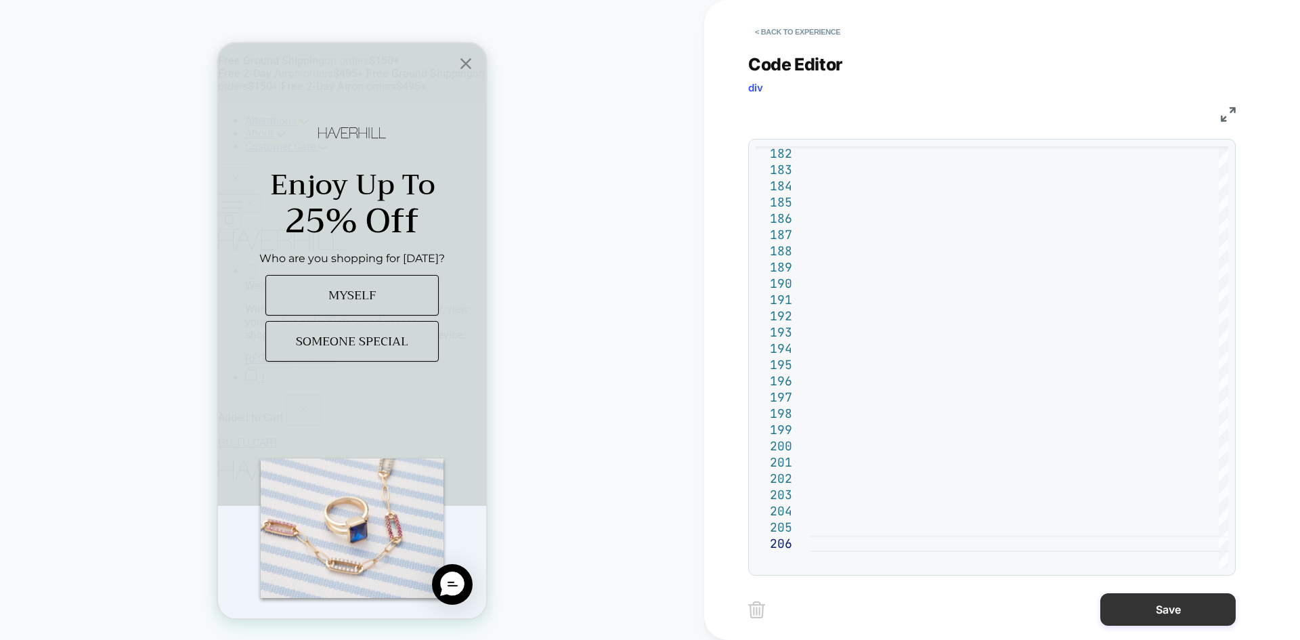
click at [1179, 616] on button "Save" at bounding box center [1167, 609] width 135 height 32
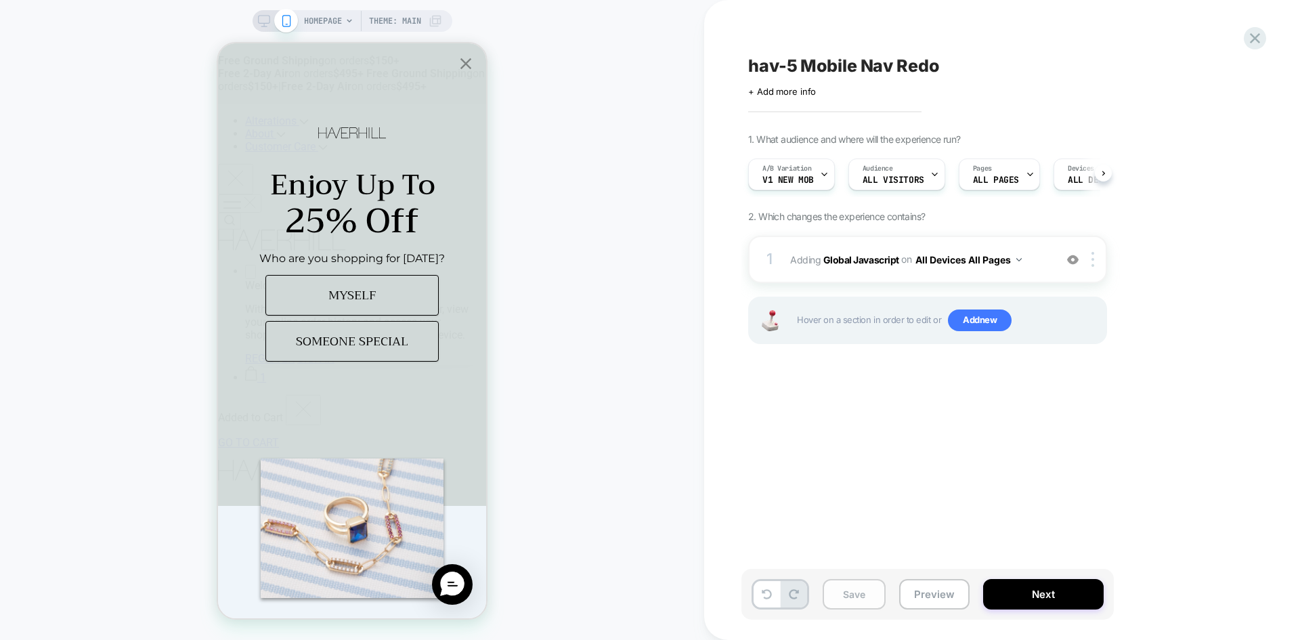
scroll to position [0, 1]
click at [871, 590] on button "Save" at bounding box center [853, 594] width 63 height 30
click at [941, 598] on button "Preview" at bounding box center [934, 594] width 70 height 30
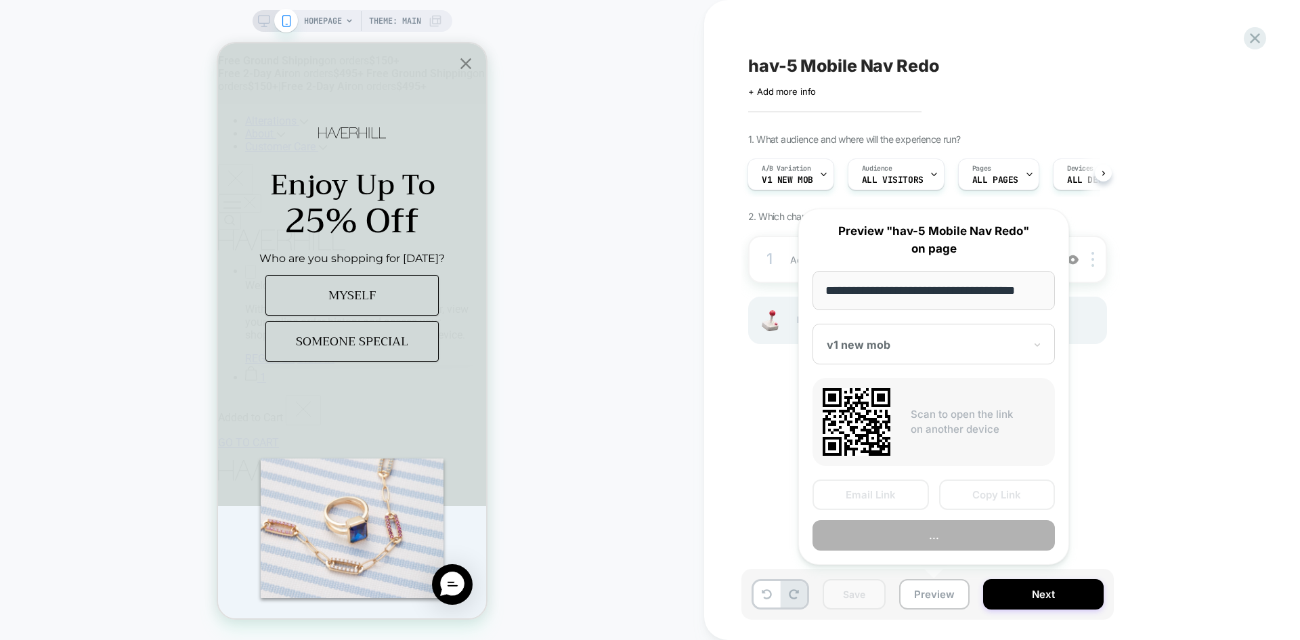
scroll to position [0, 8]
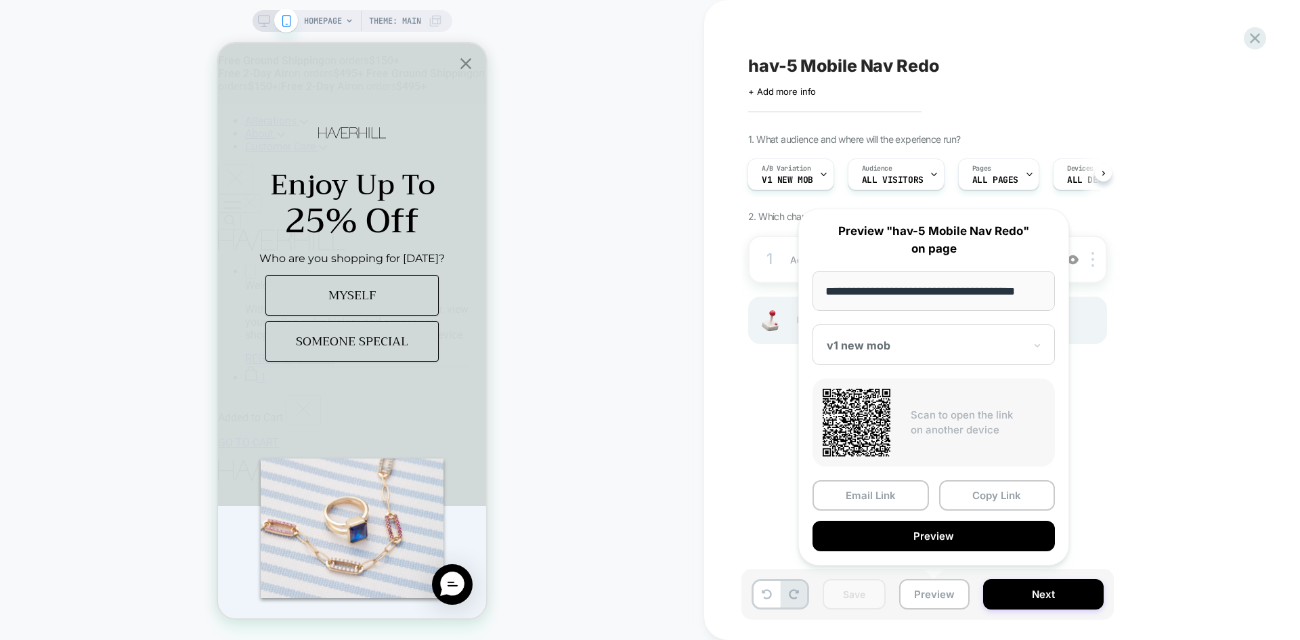
click at [992, 511] on div "Email Link Copy Link Preview" at bounding box center [933, 515] width 242 height 71
click at [998, 495] on button "Copy Link" at bounding box center [997, 495] width 116 height 30
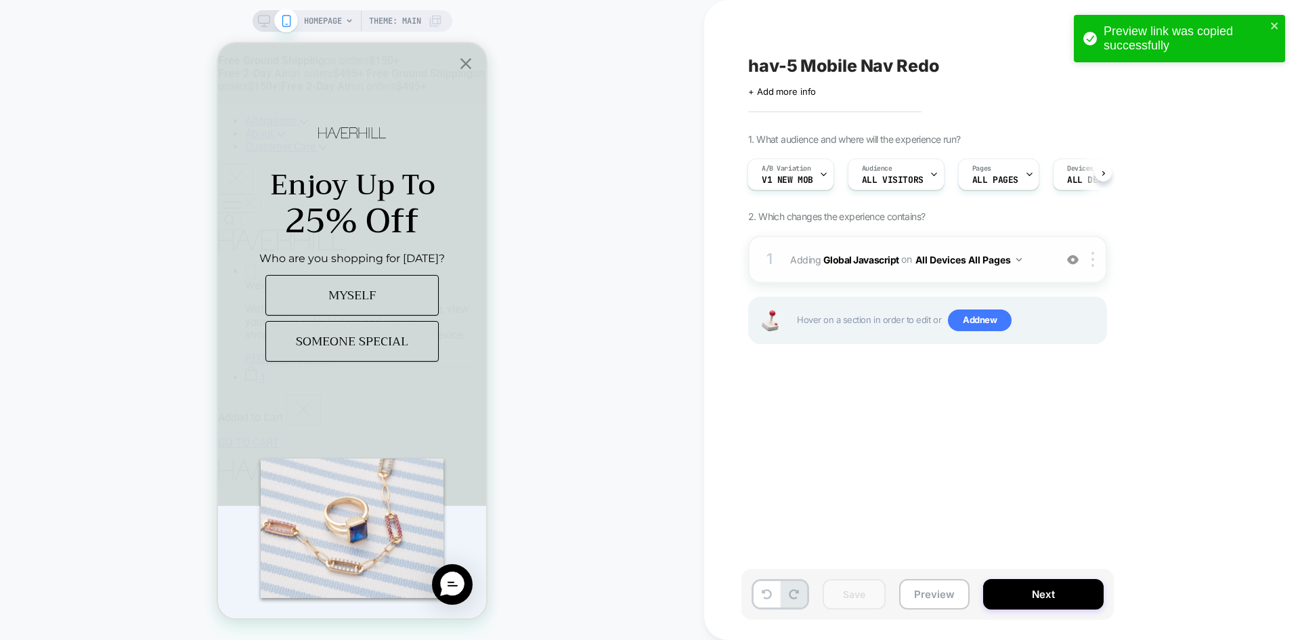
click at [855, 268] on span "Adding Global Javascript on All Devices All Pages" at bounding box center [919, 260] width 258 height 20
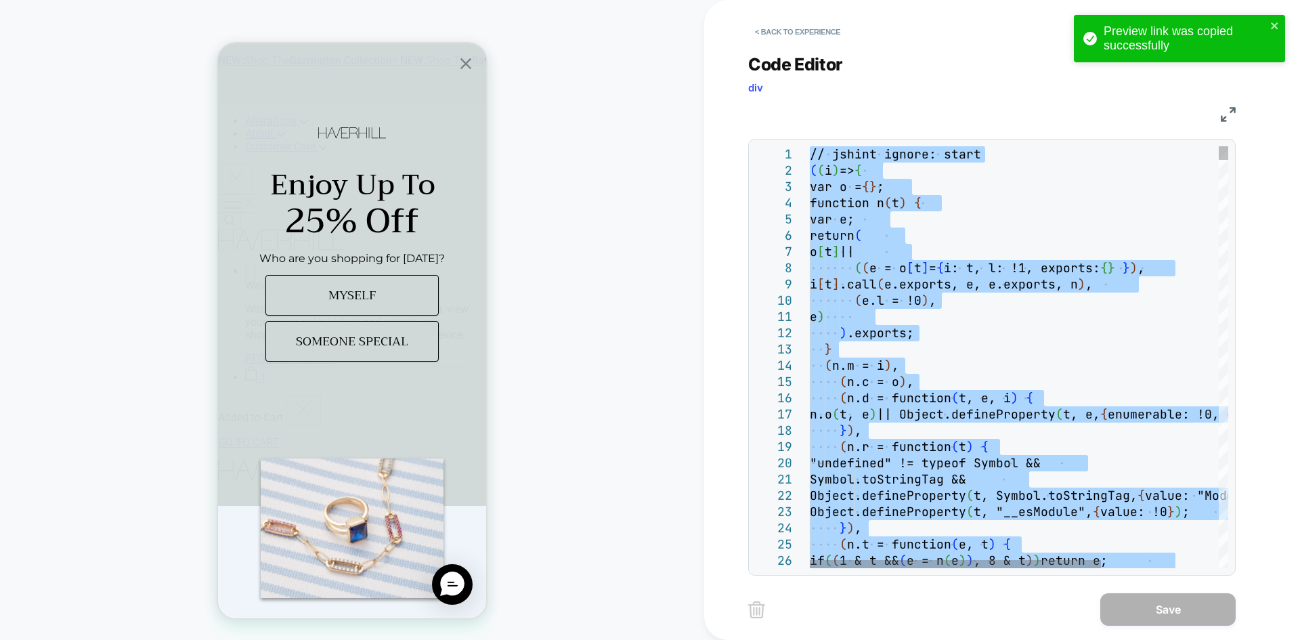
type textarea "**********"
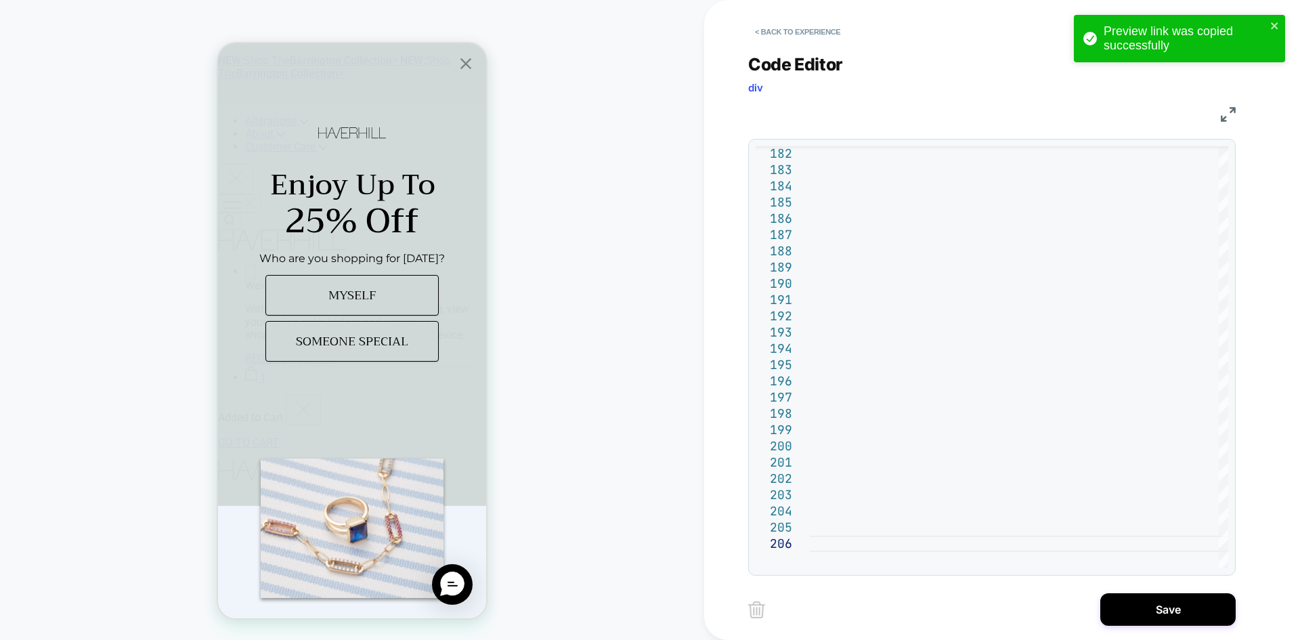
click at [1157, 625] on div "Save" at bounding box center [991, 609] width 487 height 34
click at [1162, 610] on button "Save" at bounding box center [1167, 609] width 135 height 32
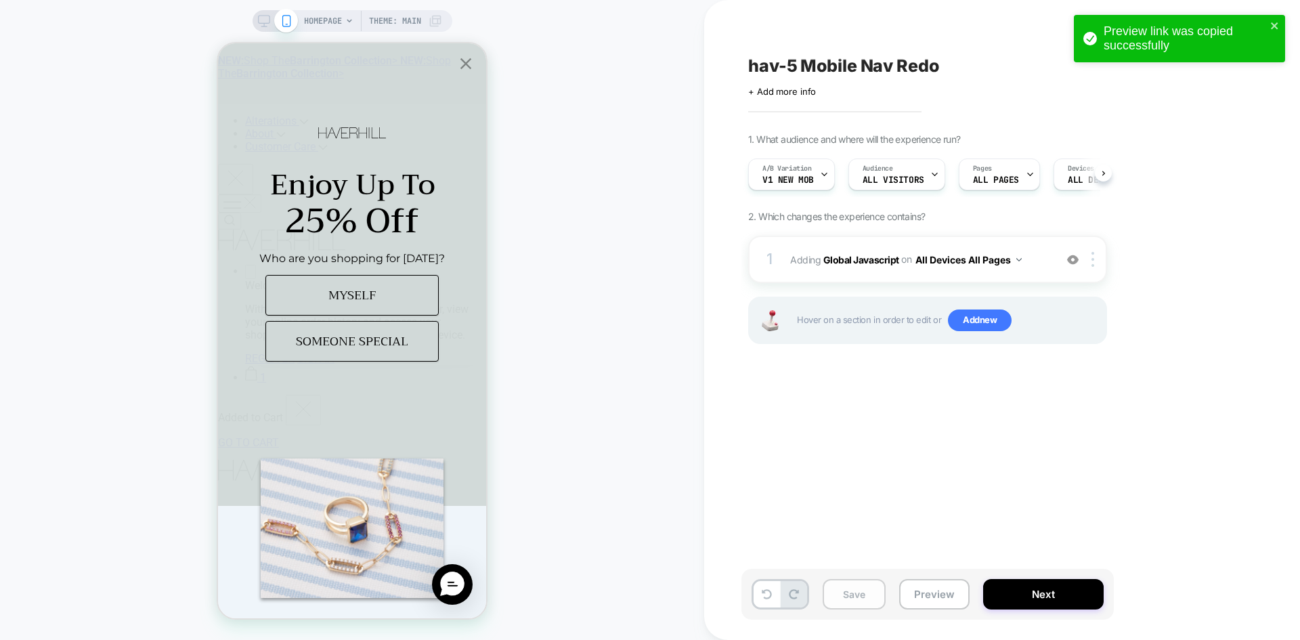
scroll to position [0, 1]
click at [847, 589] on button "Save" at bounding box center [853, 594] width 63 height 30
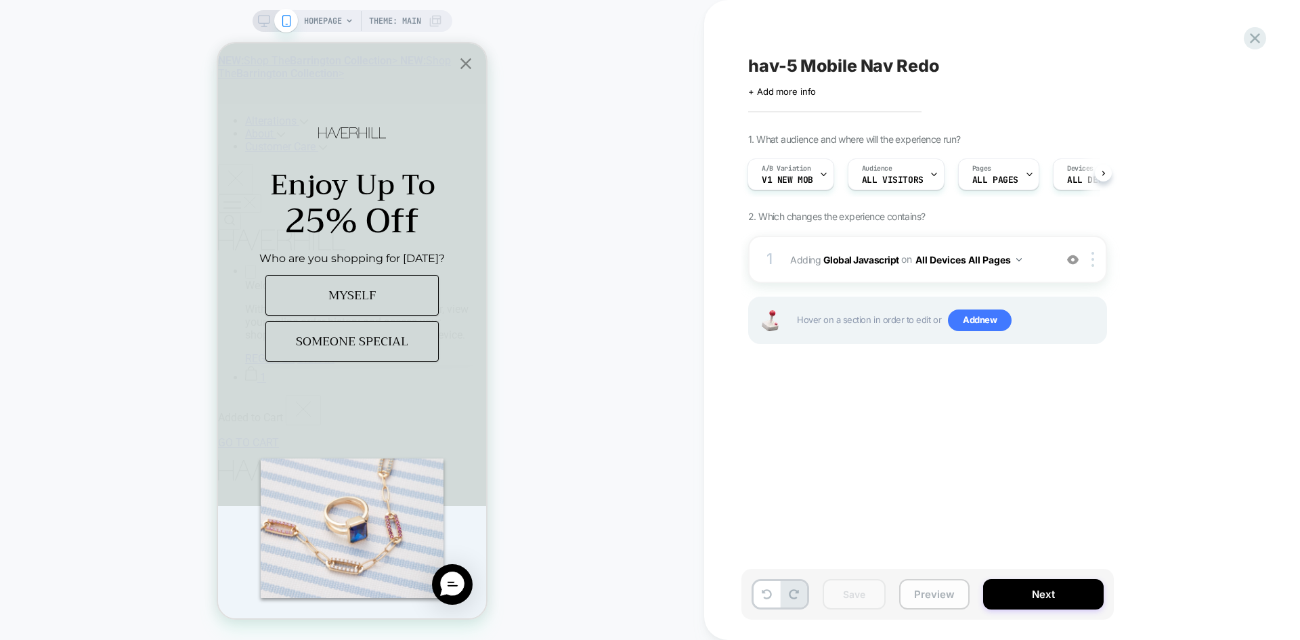
click at [928, 594] on button "Preview" at bounding box center [934, 594] width 70 height 30
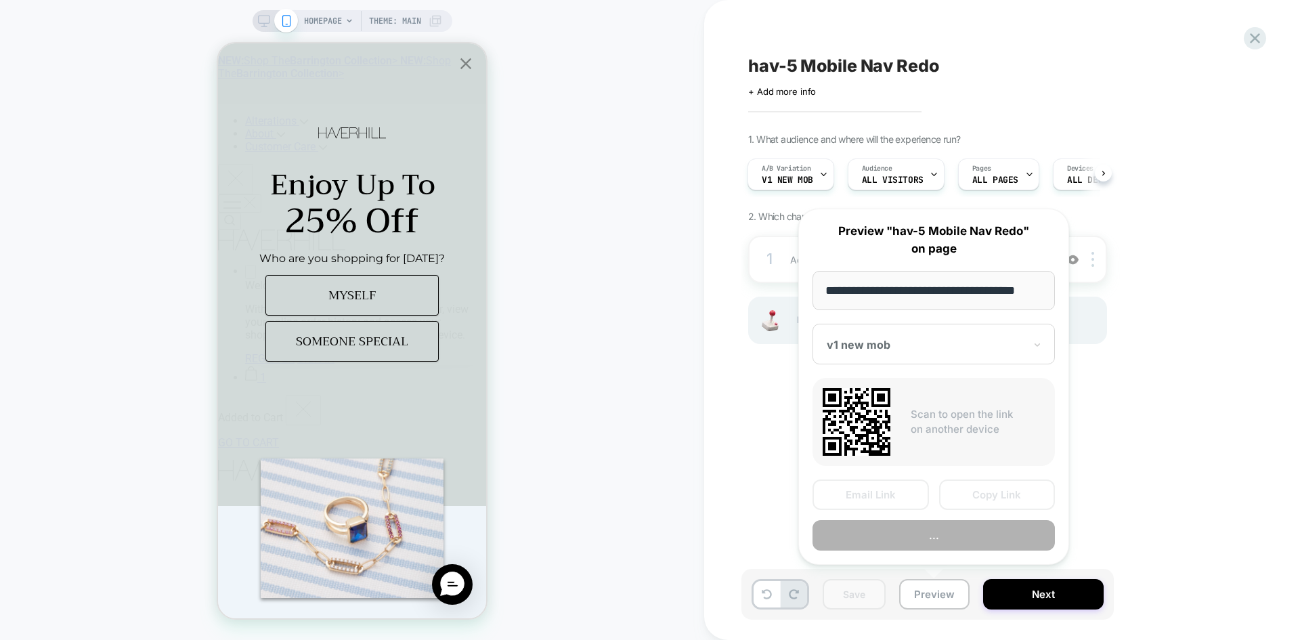
scroll to position [0, 8]
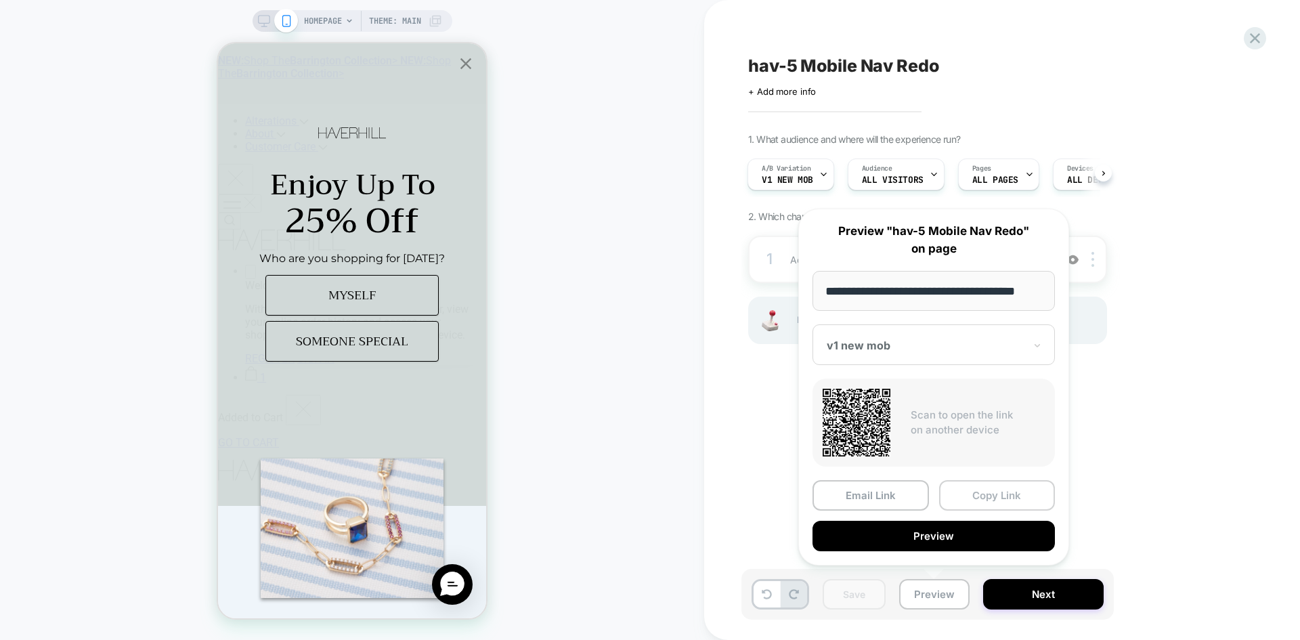
click at [1015, 506] on button "Copy Link" at bounding box center [997, 495] width 116 height 30
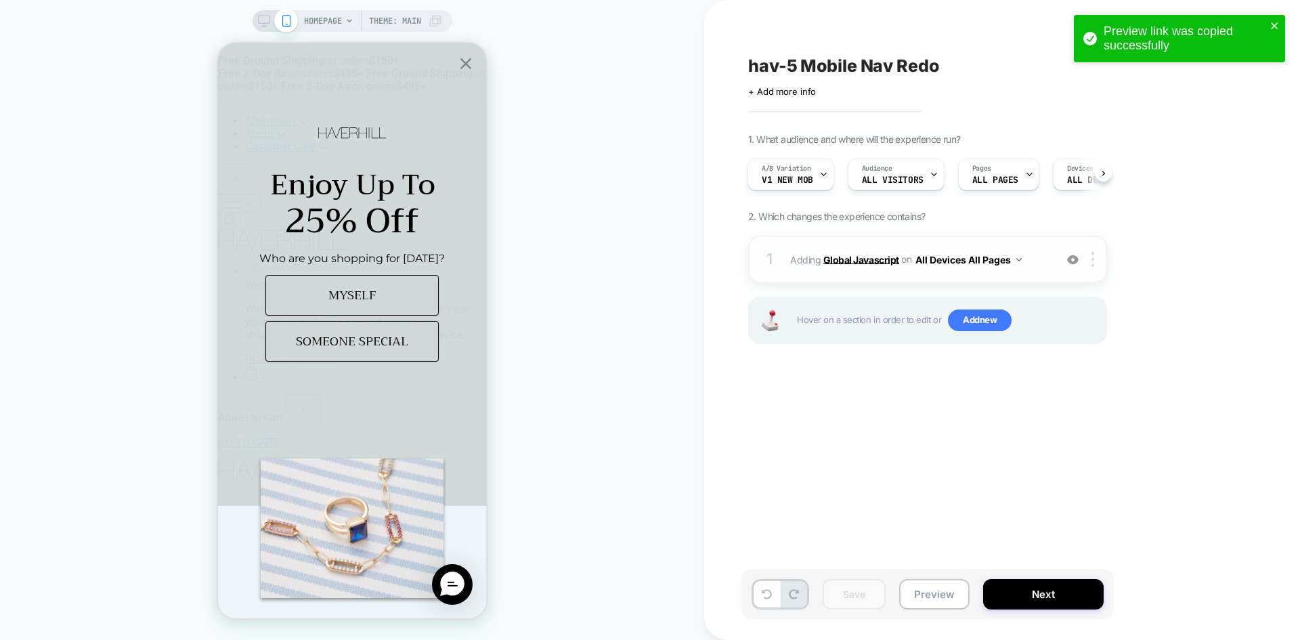
click at [864, 259] on b "Global Javascript" at bounding box center [861, 259] width 76 height 12
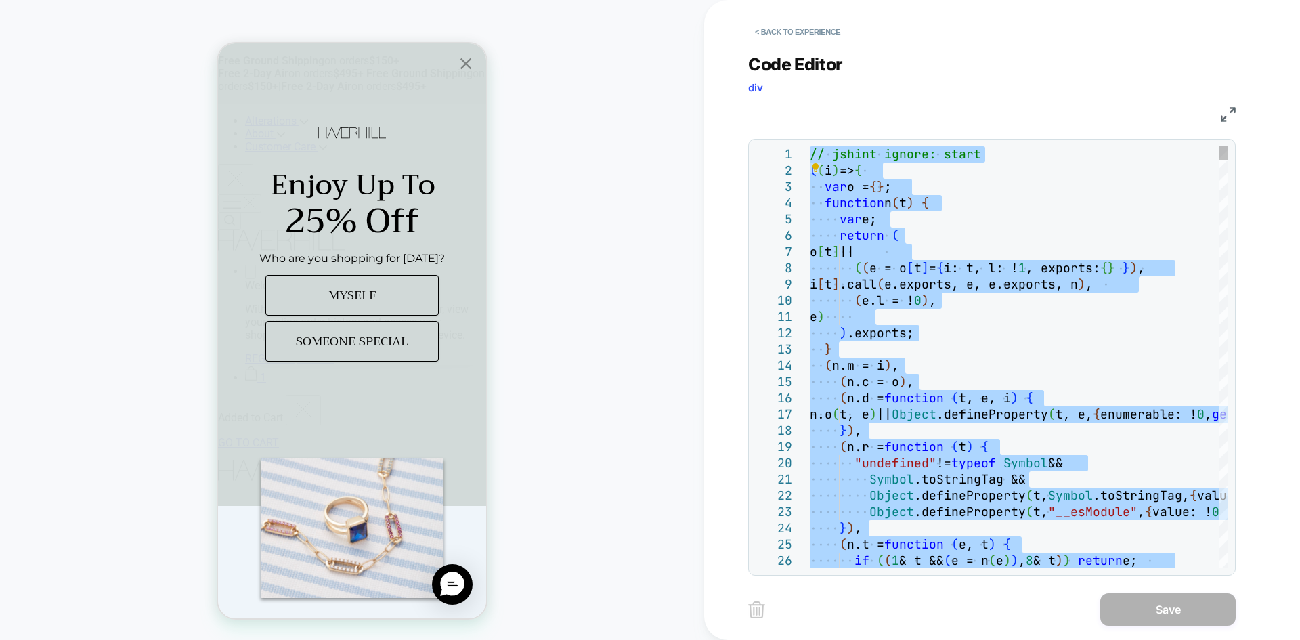
type textarea "**********"
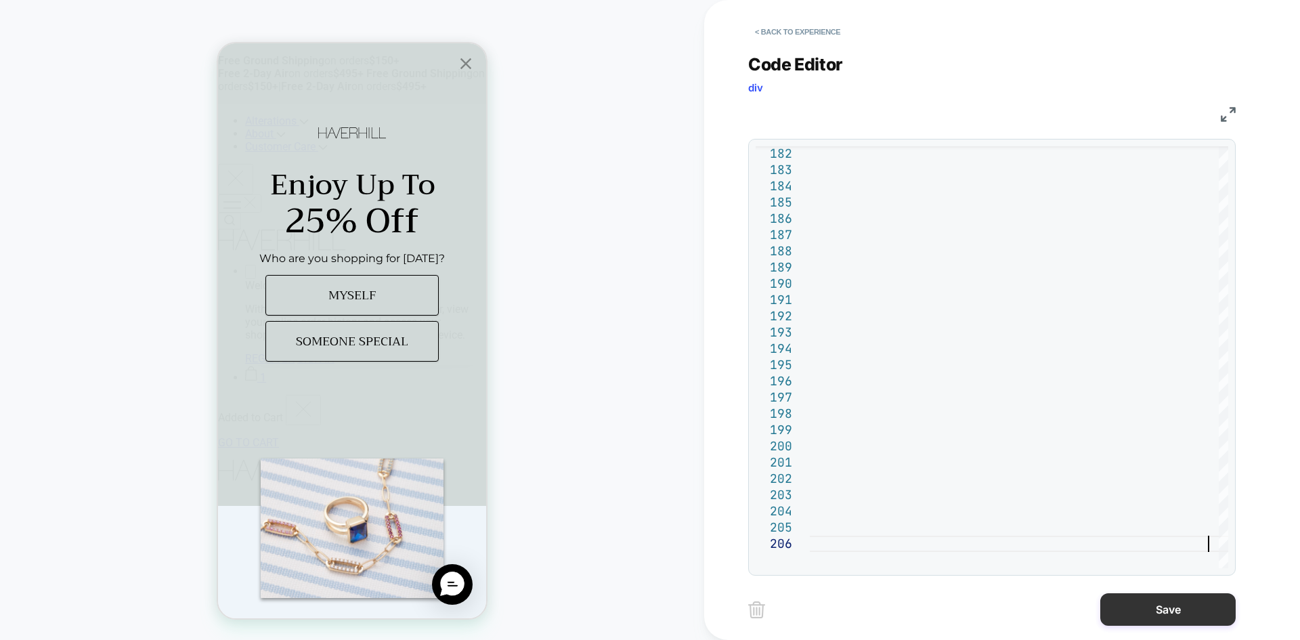
click at [1176, 609] on button "Save" at bounding box center [1167, 609] width 135 height 32
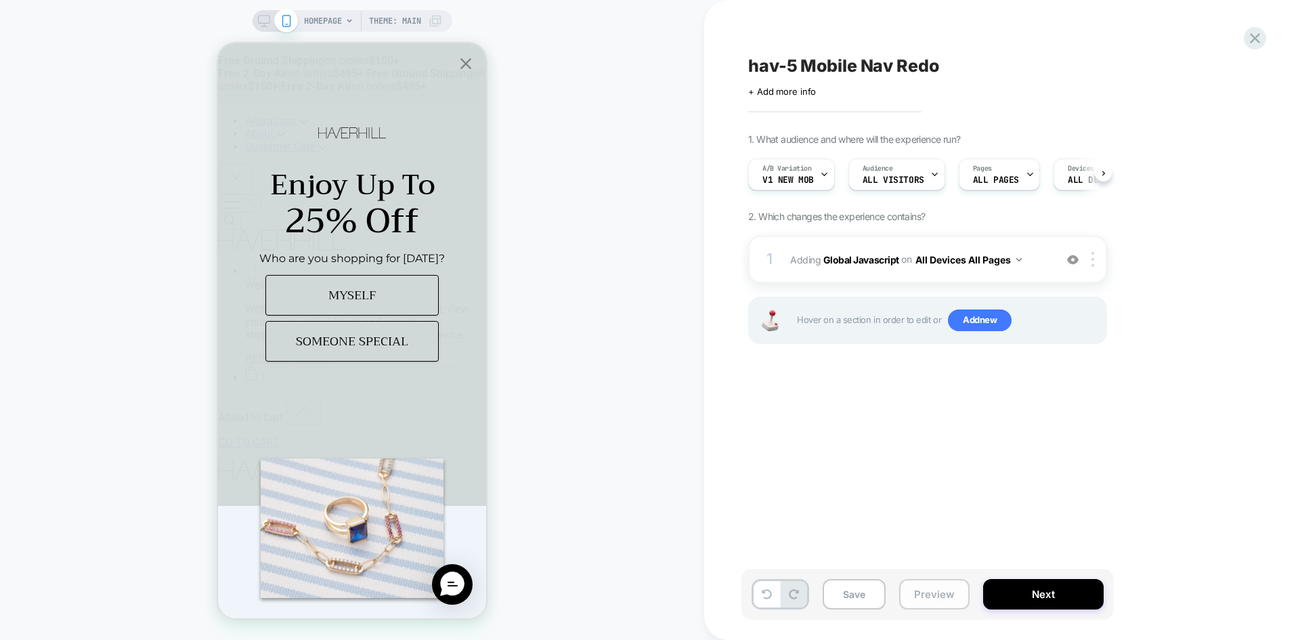
scroll to position [0, 1]
click at [854, 594] on button "Save" at bounding box center [853, 594] width 63 height 30
click at [923, 597] on button "Preview" at bounding box center [934, 594] width 70 height 30
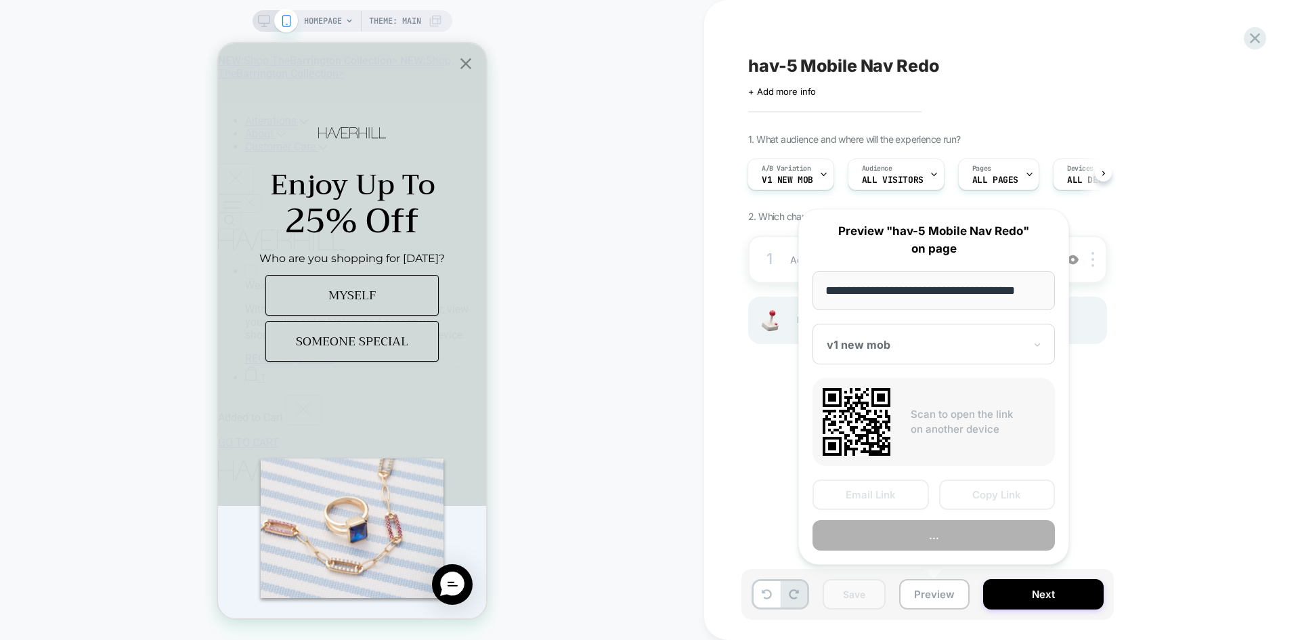
scroll to position [0, 8]
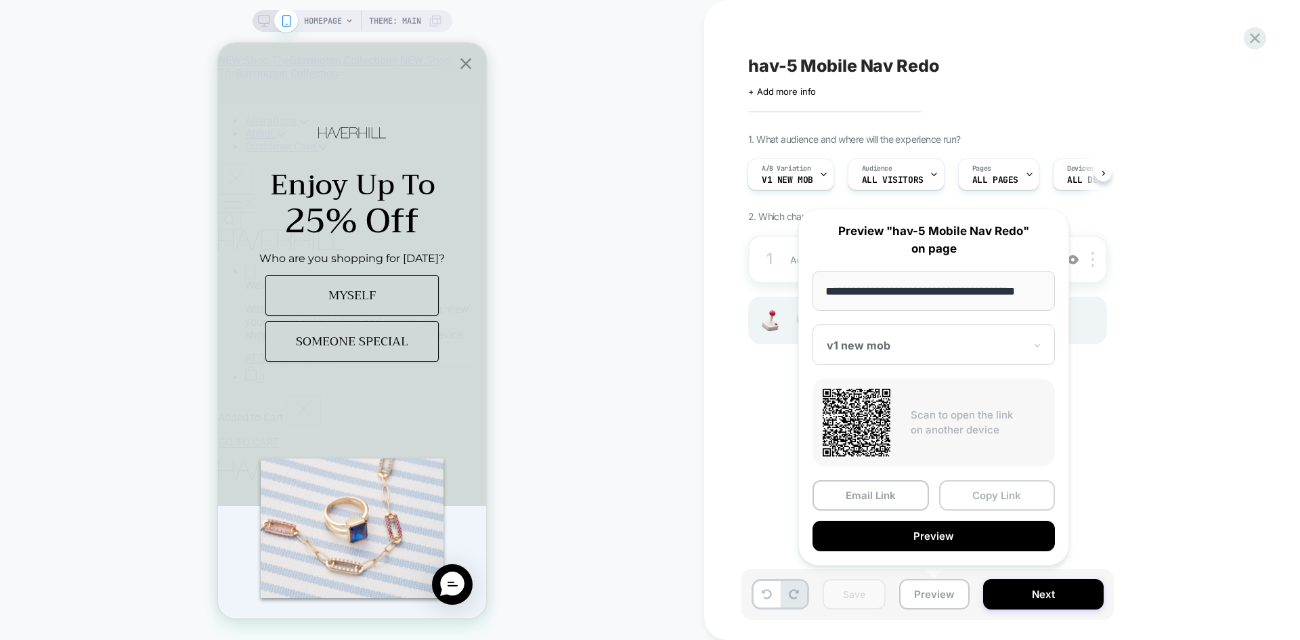
click at [1001, 508] on button "Copy Link" at bounding box center [997, 495] width 116 height 30
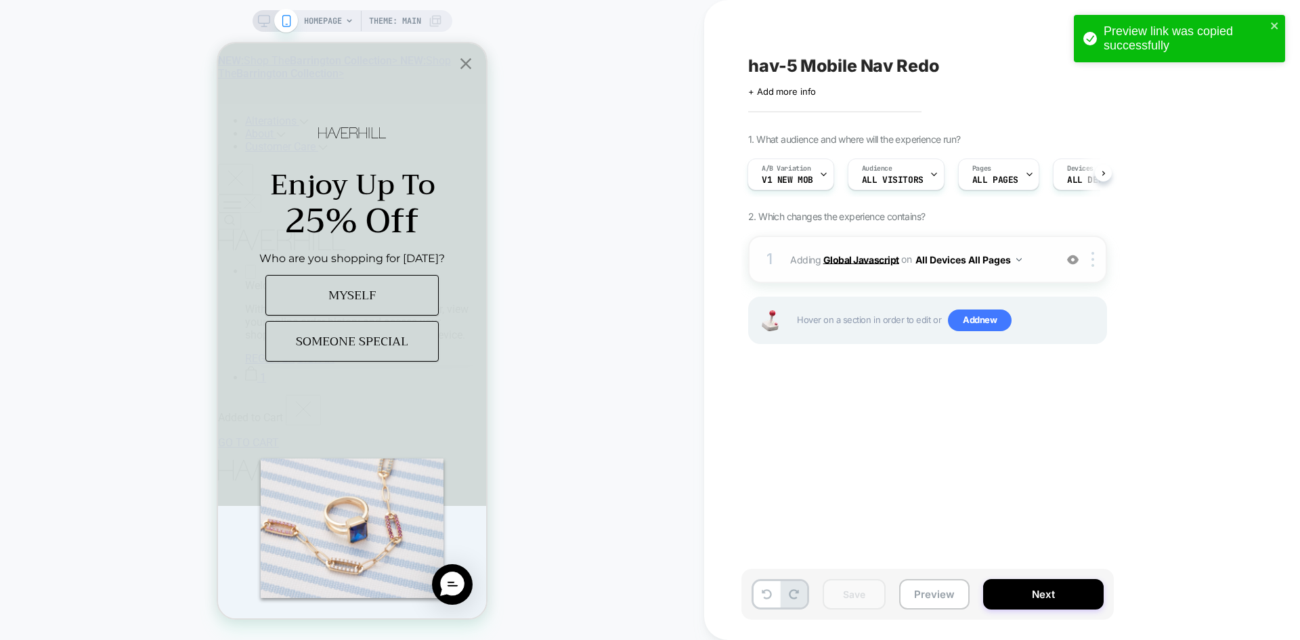
click at [861, 257] on b "Global Javascript" at bounding box center [861, 259] width 76 height 12
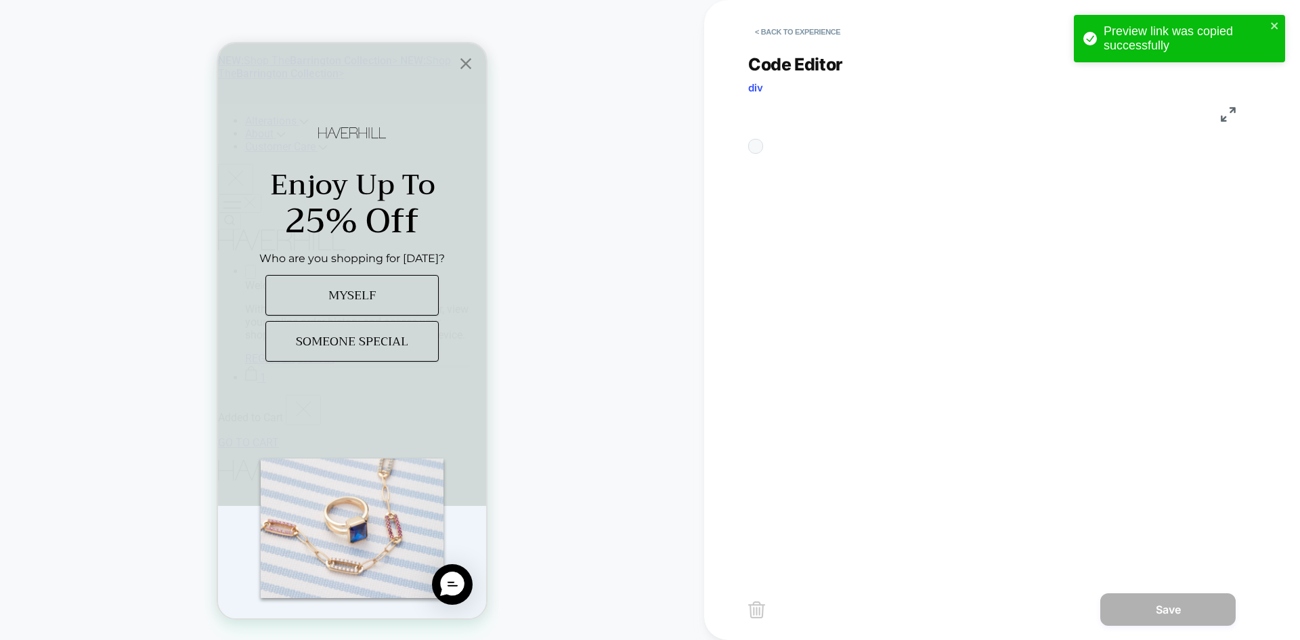
click at [1002, 226] on div "**********" at bounding box center [991, 306] width 487 height 538
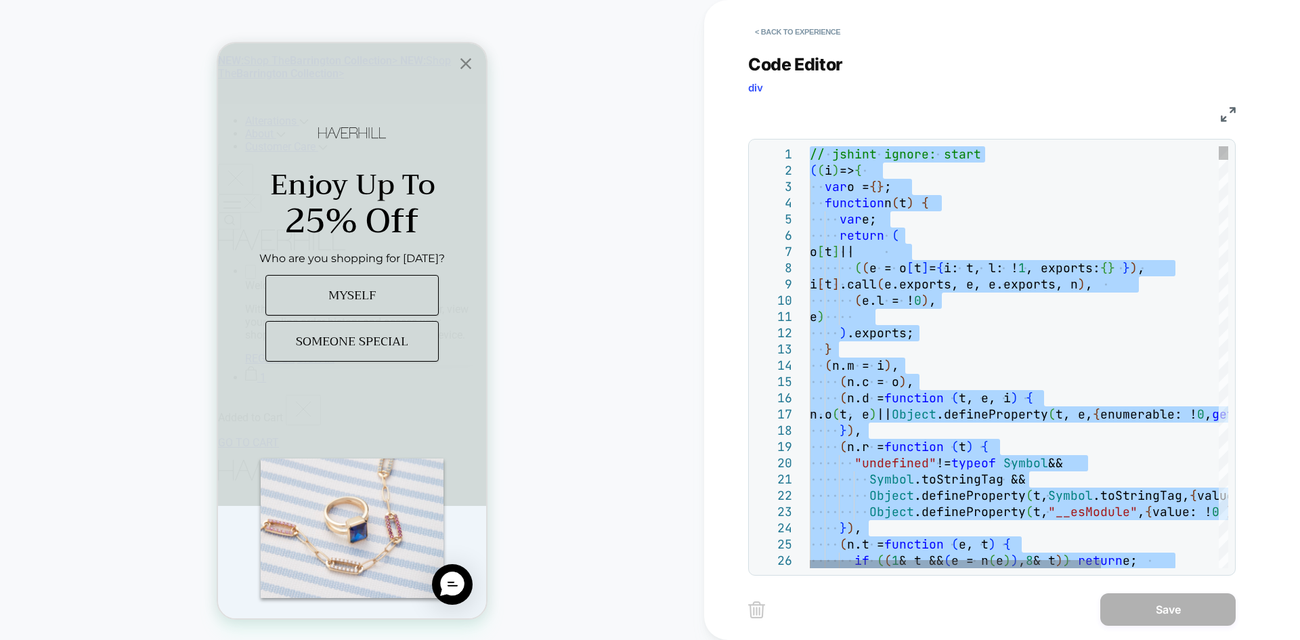
type textarea "**********"
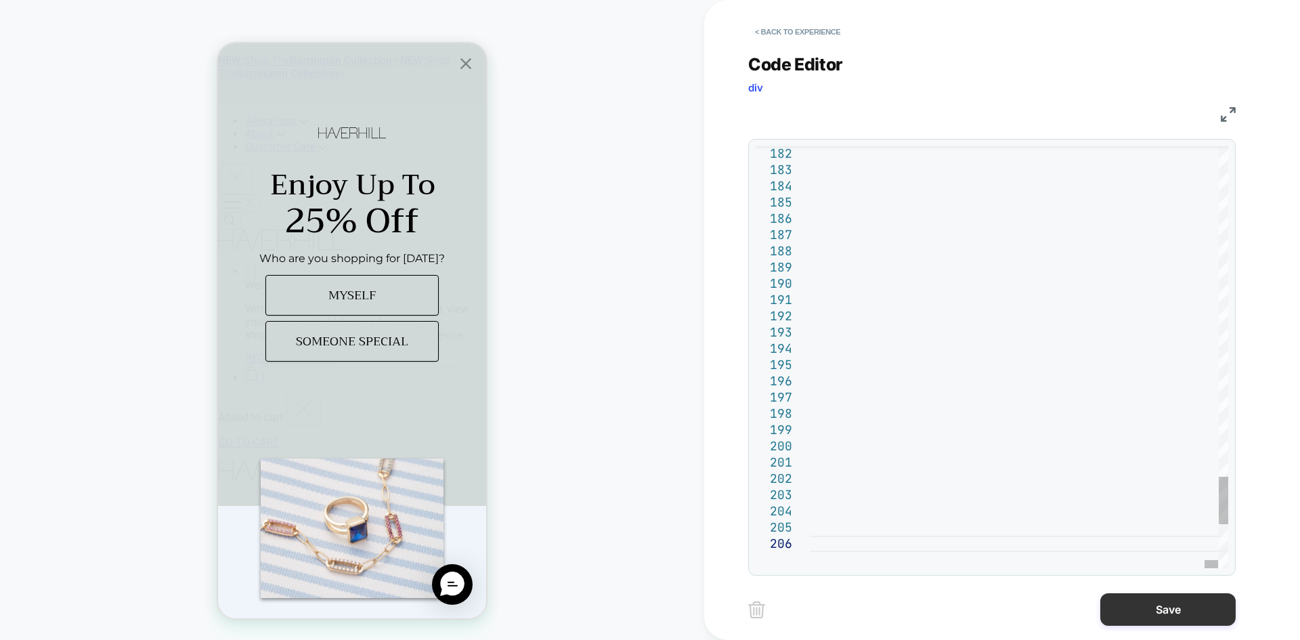
click at [1155, 609] on button "Save" at bounding box center [1167, 609] width 135 height 32
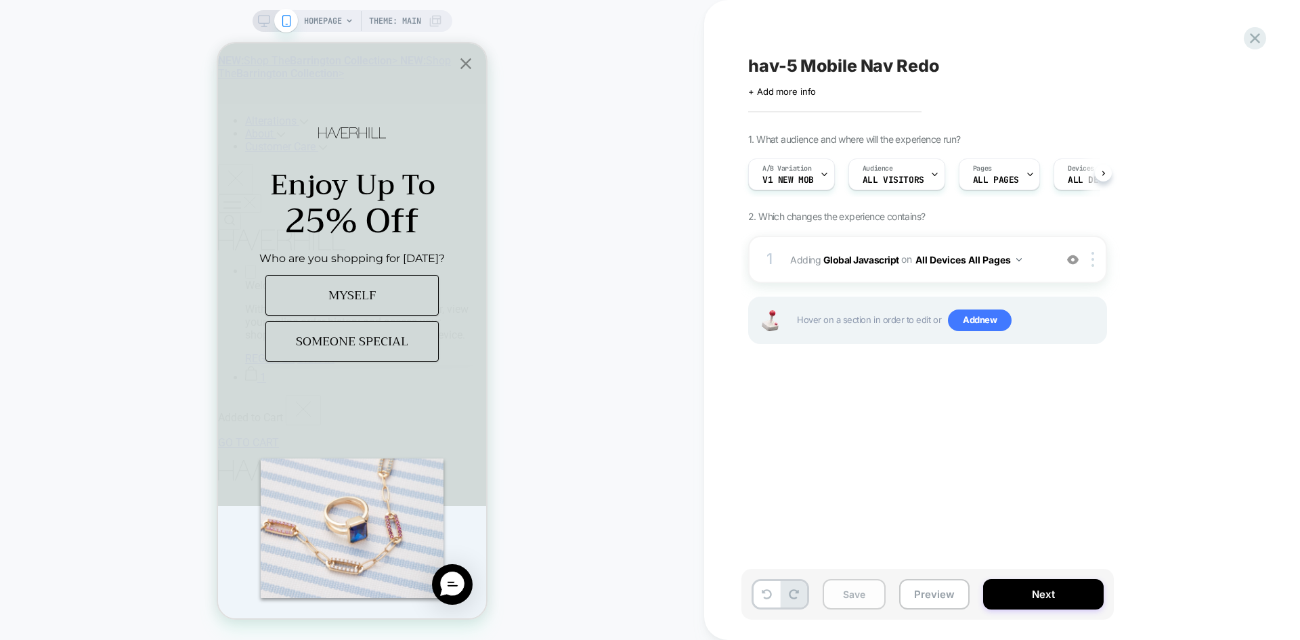
scroll to position [0, 1]
click at [873, 598] on button "Save" at bounding box center [853, 594] width 63 height 30
click at [944, 596] on button "Preview" at bounding box center [934, 594] width 70 height 30
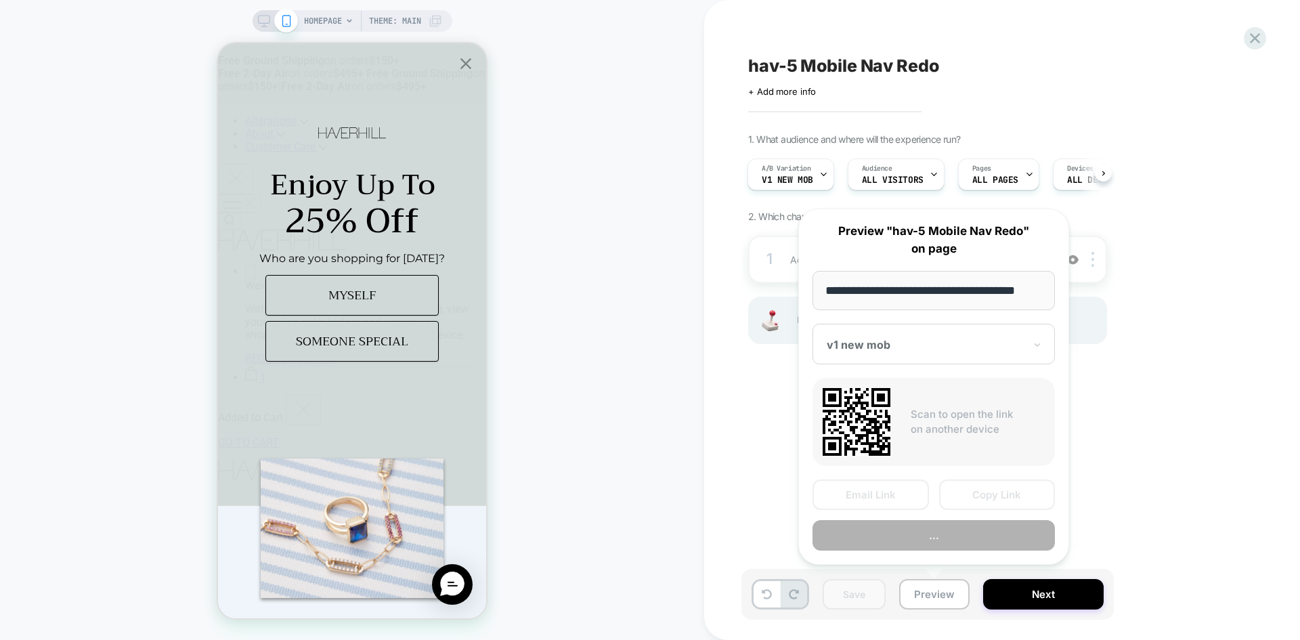
scroll to position [0, 8]
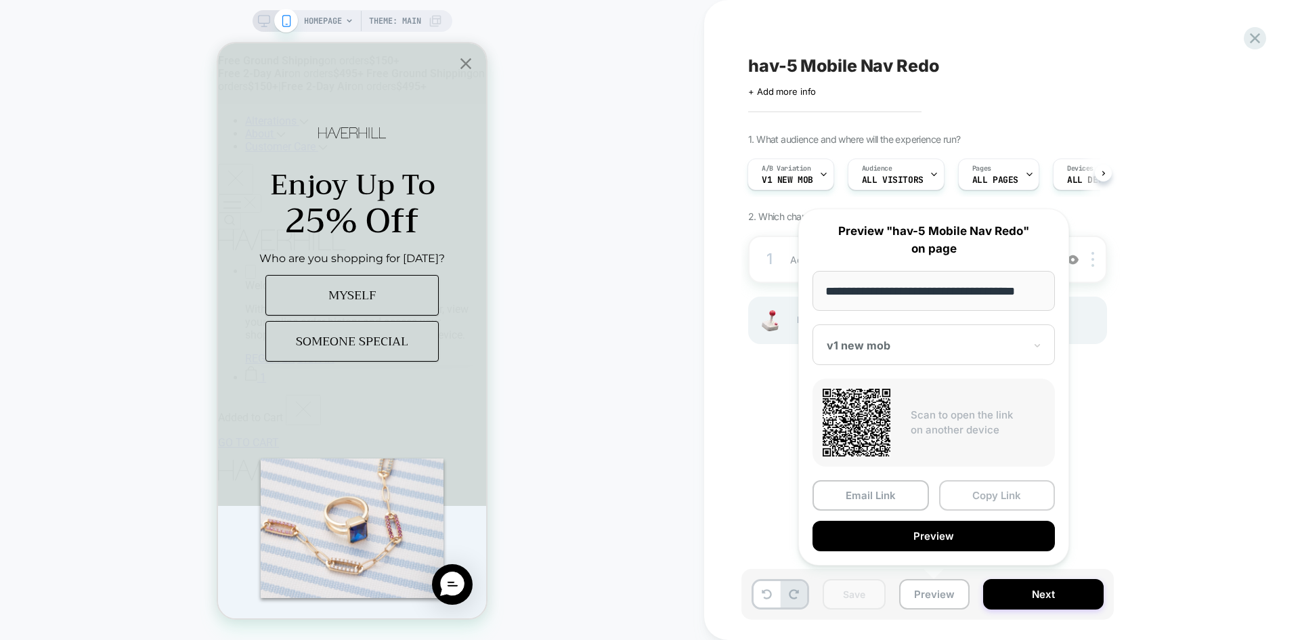
click at [978, 488] on button "Copy Link" at bounding box center [997, 495] width 116 height 30
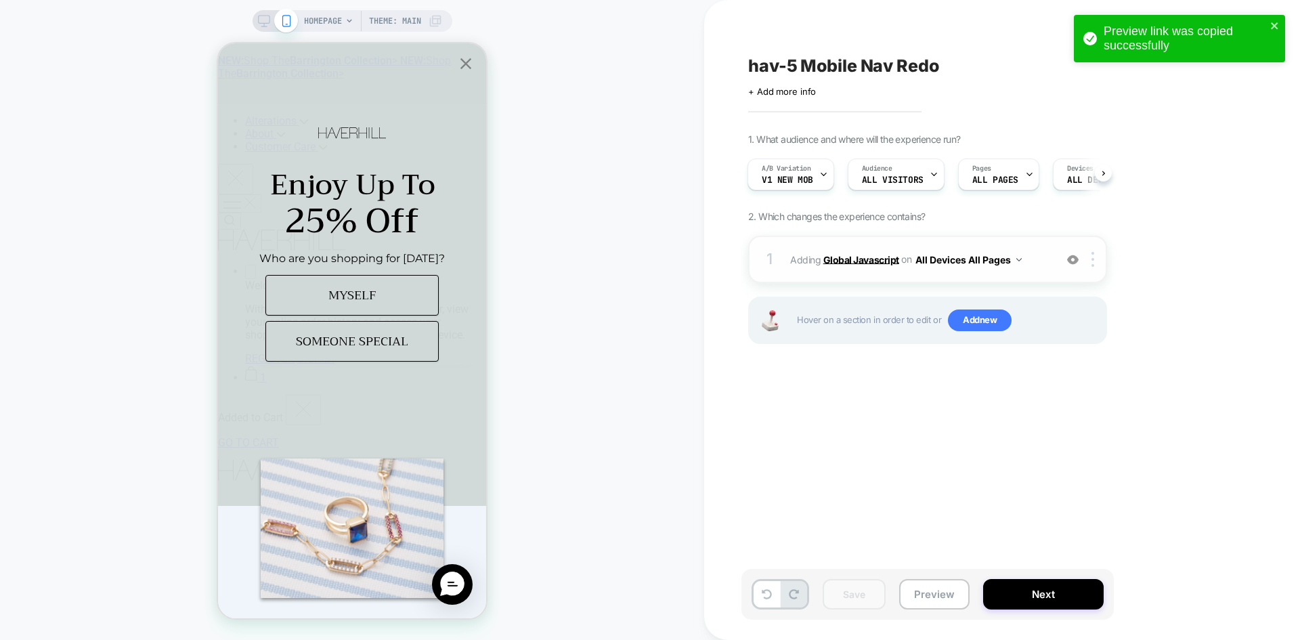
click at [883, 265] on b "Global Javascript" at bounding box center [861, 259] width 76 height 12
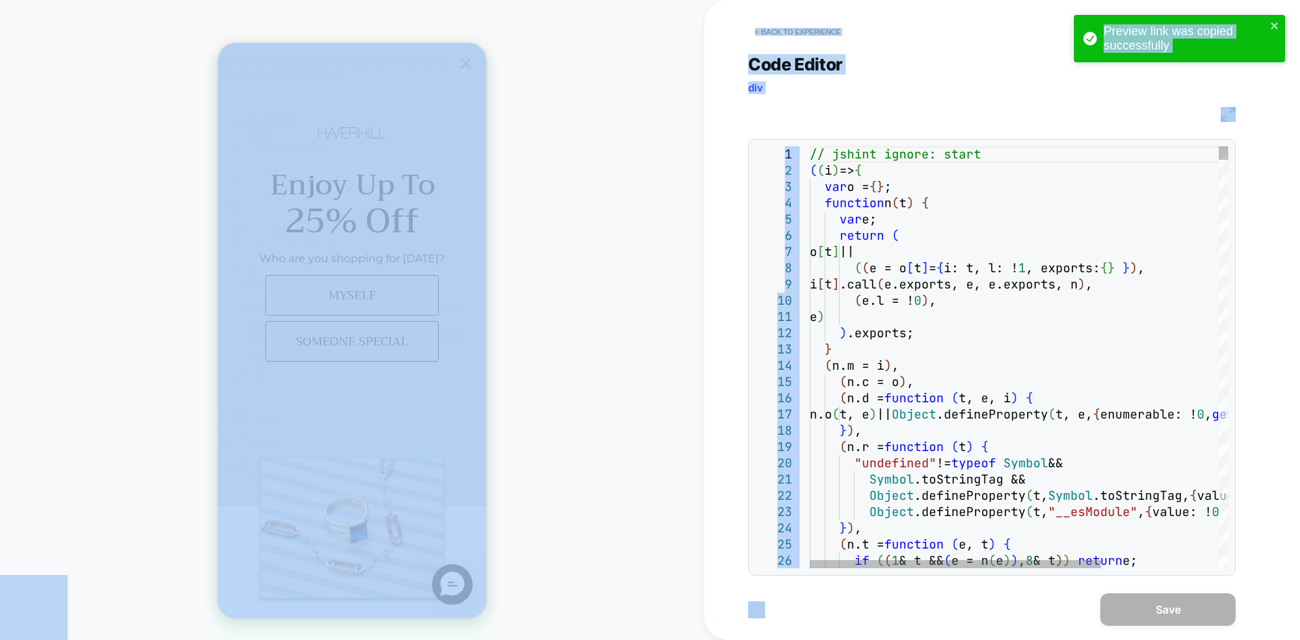
scroll to position [0, 0]
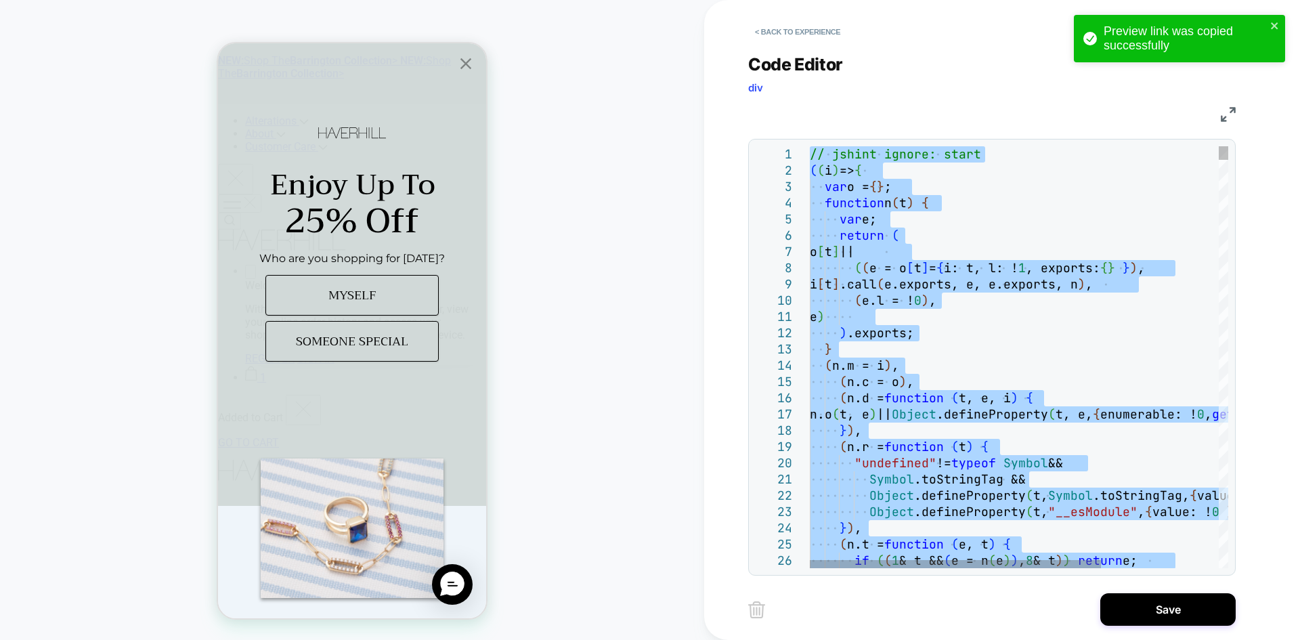
type textarea "**********"
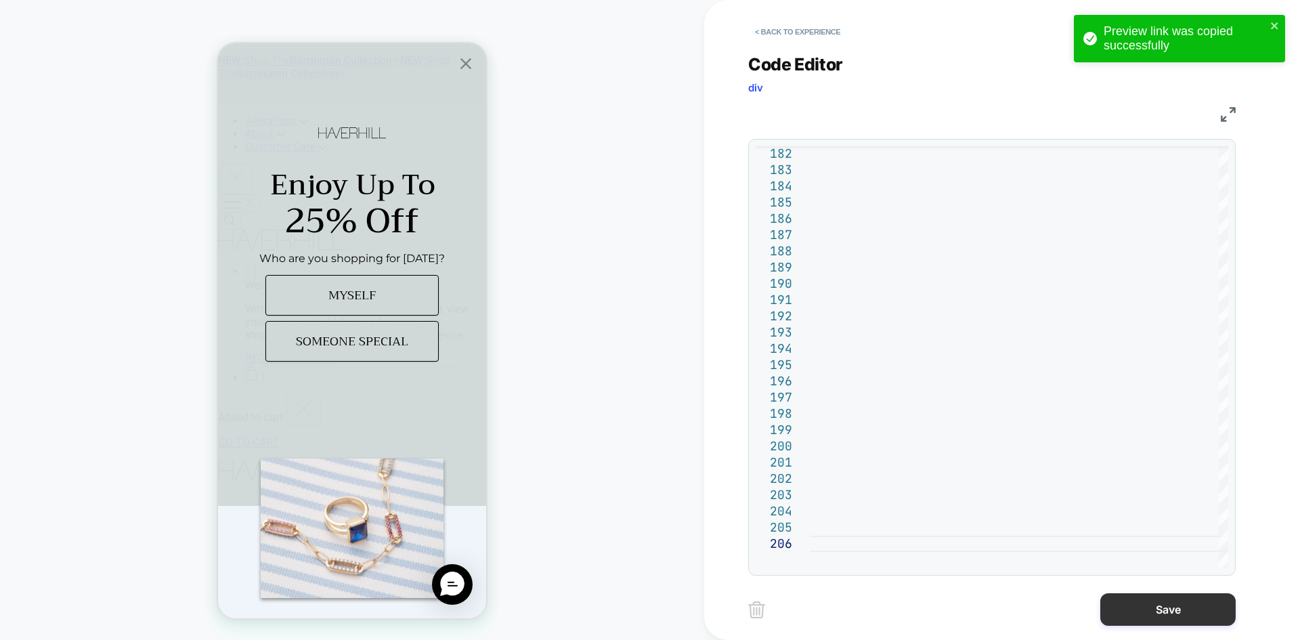
click at [1138, 623] on button "Save" at bounding box center [1167, 609] width 135 height 32
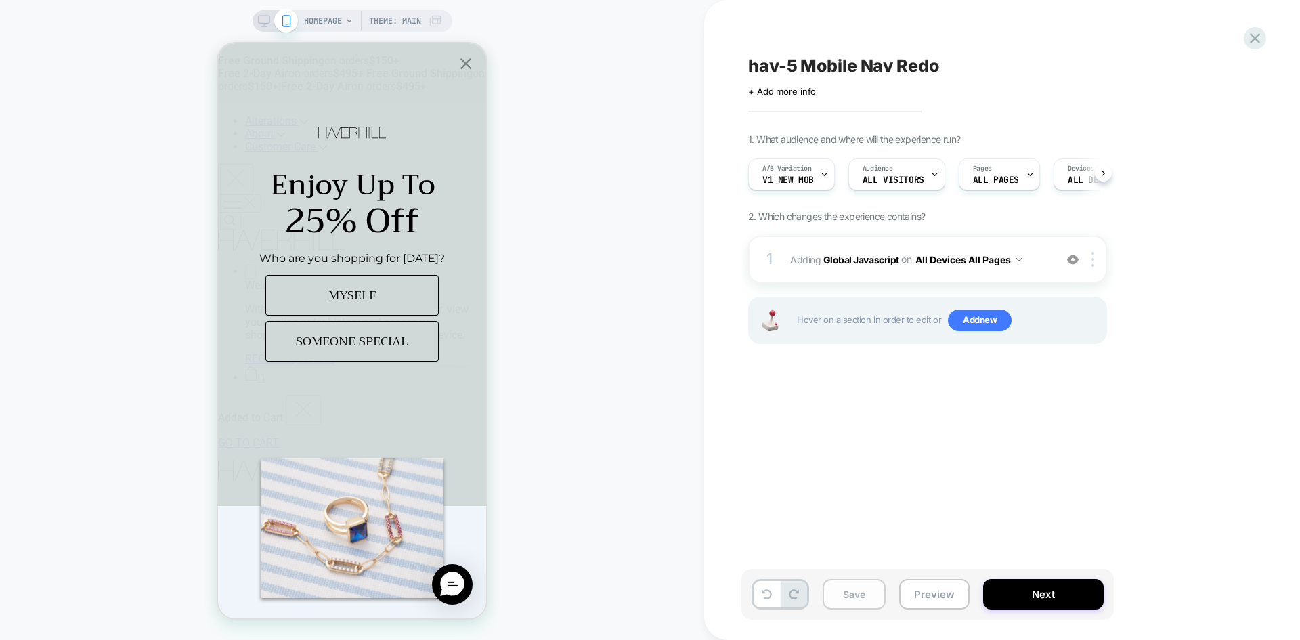
scroll to position [0, 1]
click at [867, 598] on button "Save" at bounding box center [853, 594] width 63 height 30
click at [944, 603] on button "Preview" at bounding box center [934, 594] width 70 height 30
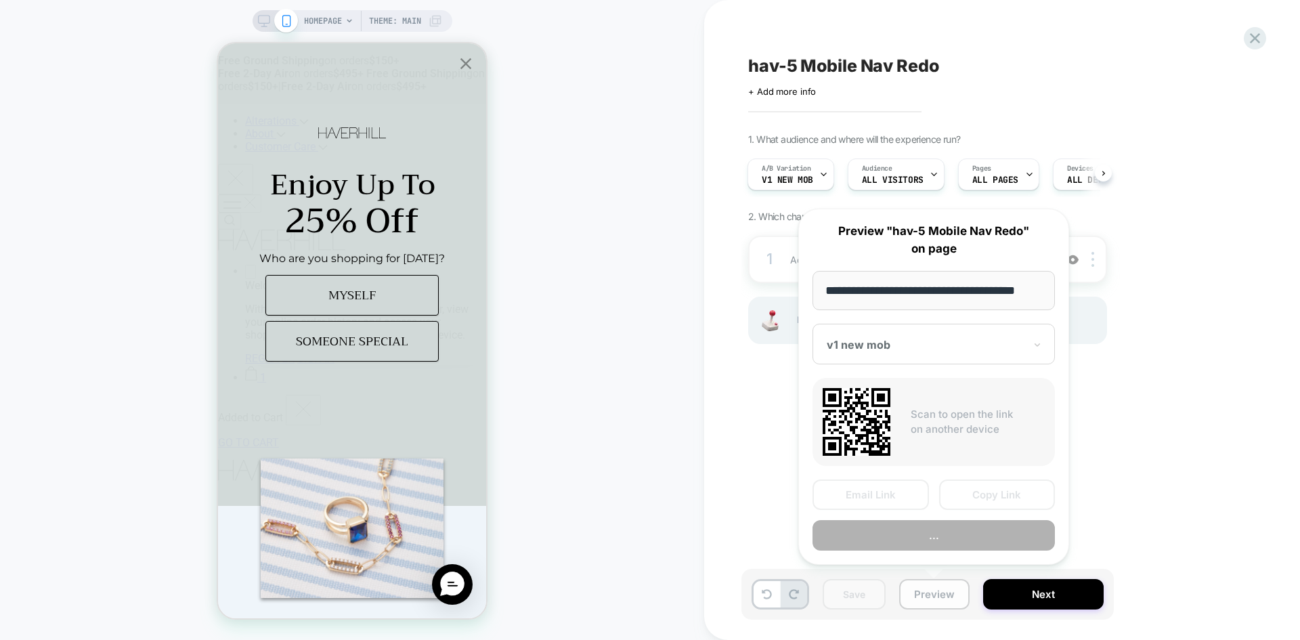
scroll to position [0, 8]
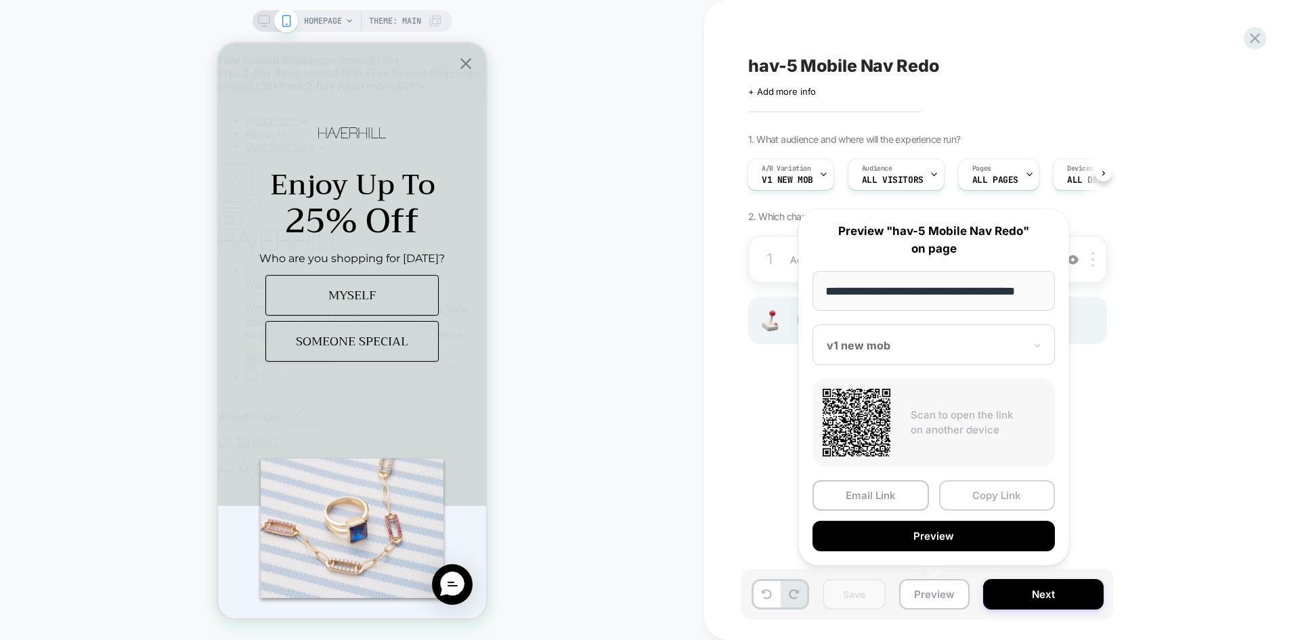
click at [998, 495] on button "Copy Link" at bounding box center [997, 495] width 116 height 30
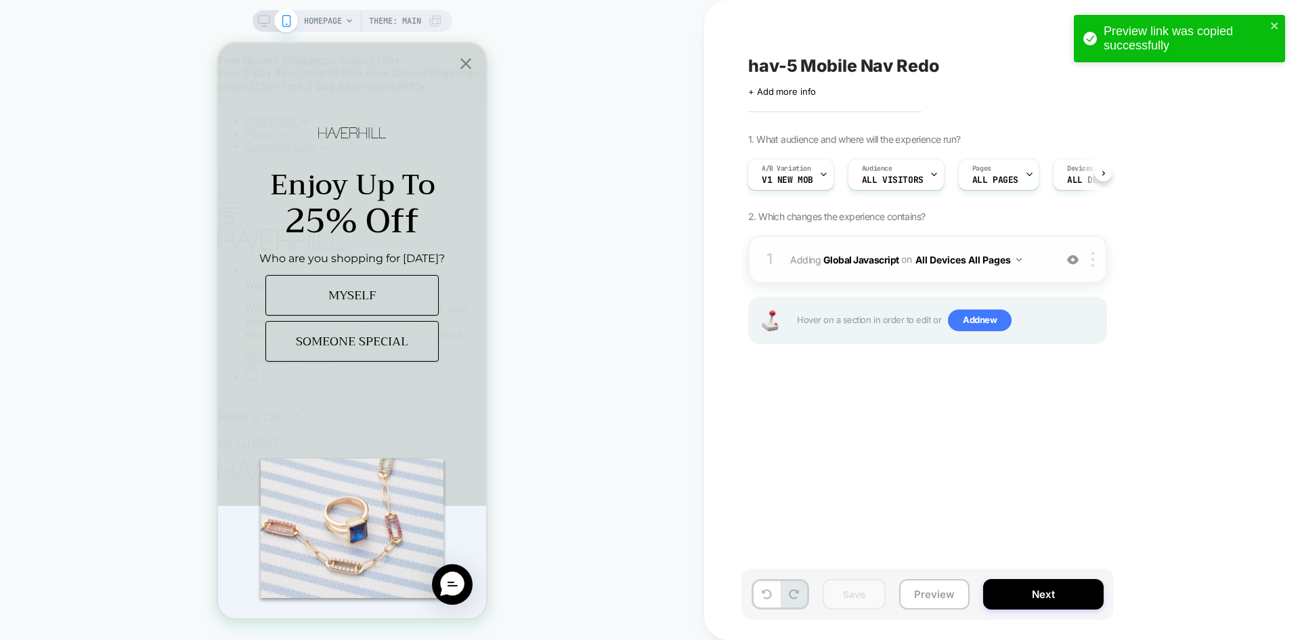
click at [845, 271] on div "1 Adding Global Javascript on All Devices All Pages Add Before Add After Target…" at bounding box center [927, 259] width 359 height 47
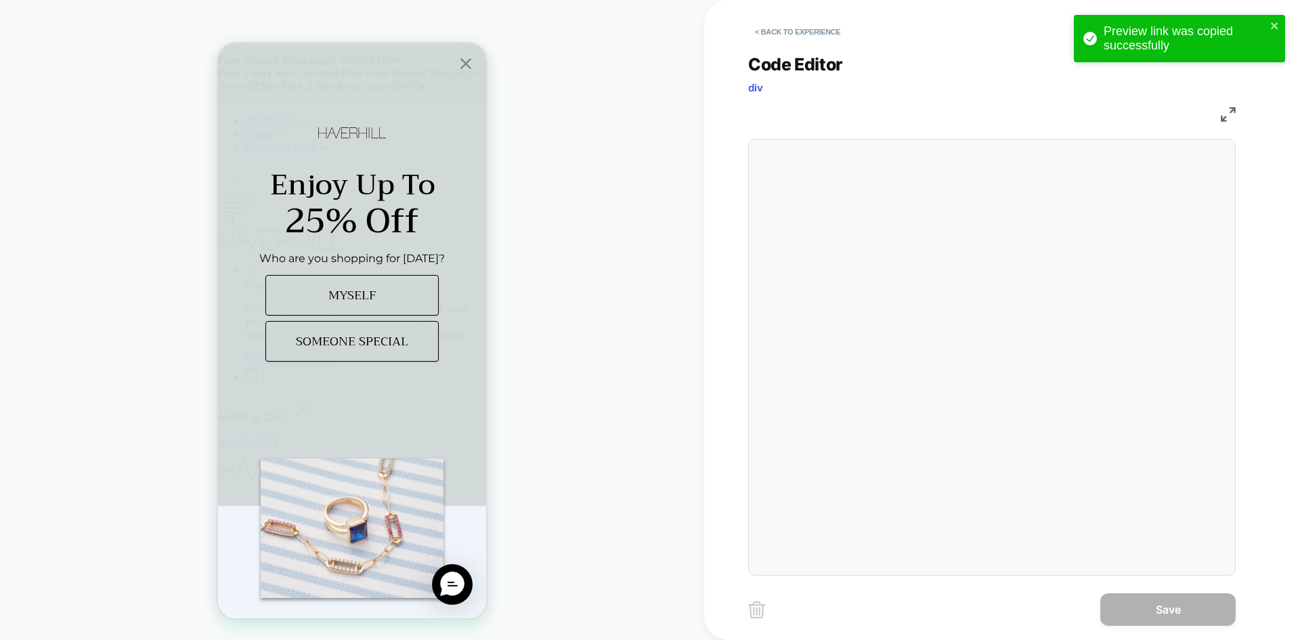
click at [885, 263] on div "**********" at bounding box center [991, 306] width 487 height 538
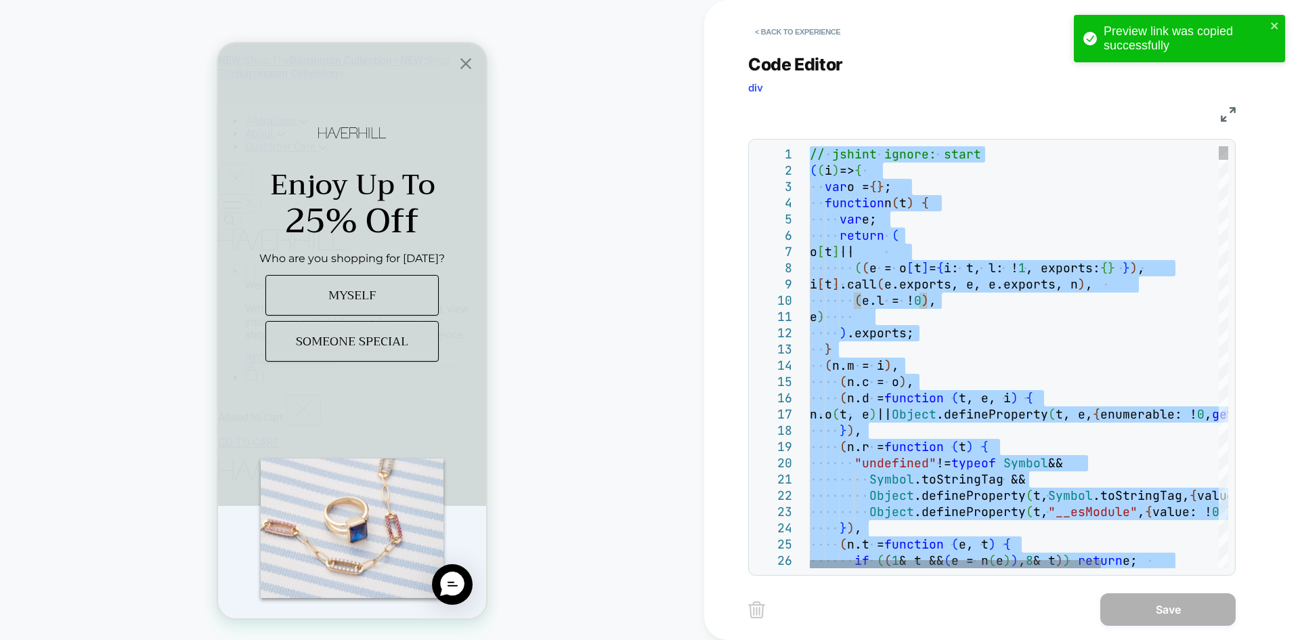
type textarea "**********"
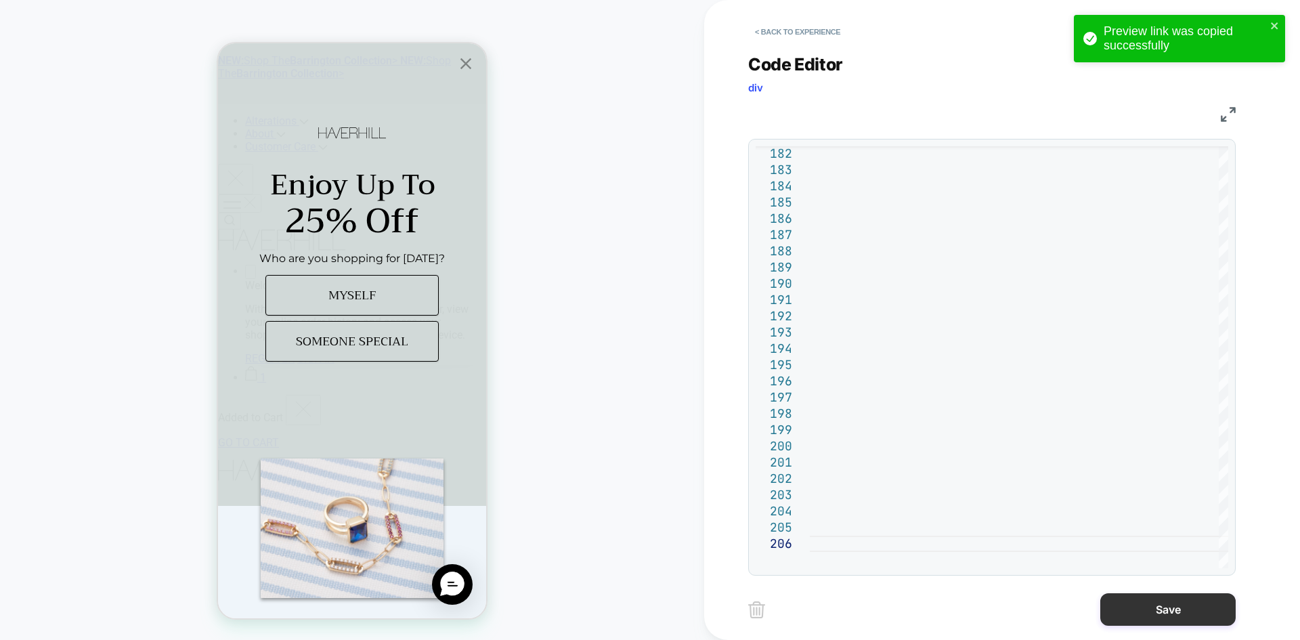
click at [1175, 603] on button "Save" at bounding box center [1167, 609] width 135 height 32
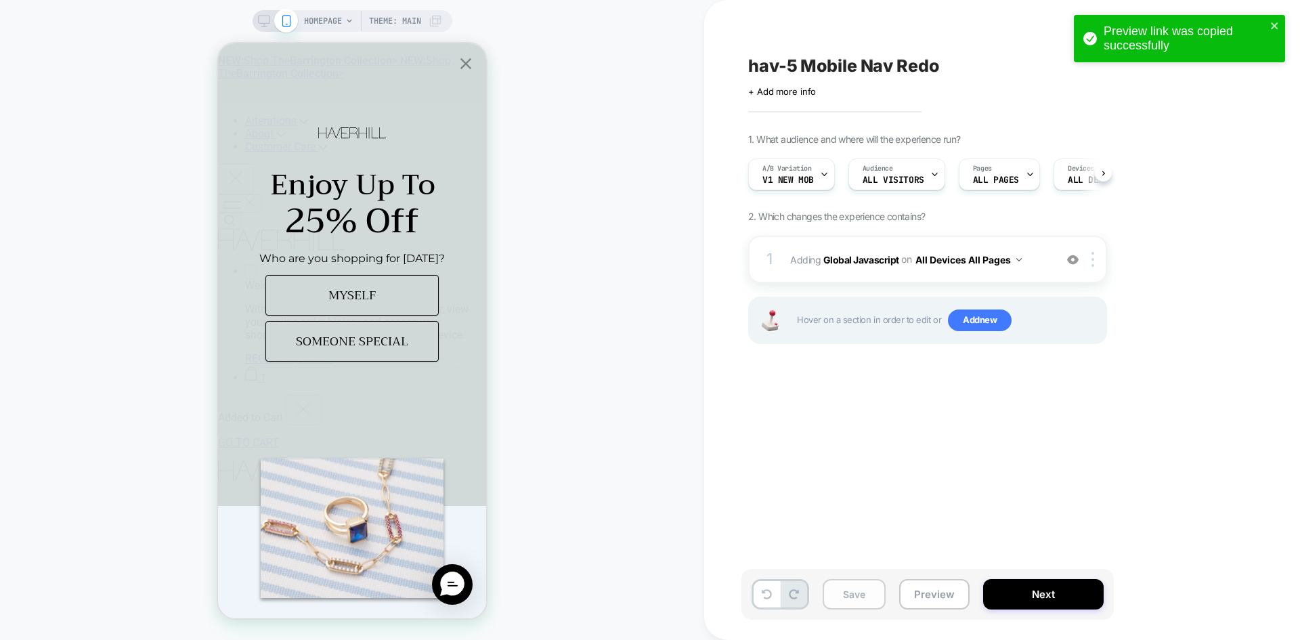
scroll to position [0, 1]
click at [868, 594] on button "Save" at bounding box center [853, 594] width 63 height 30
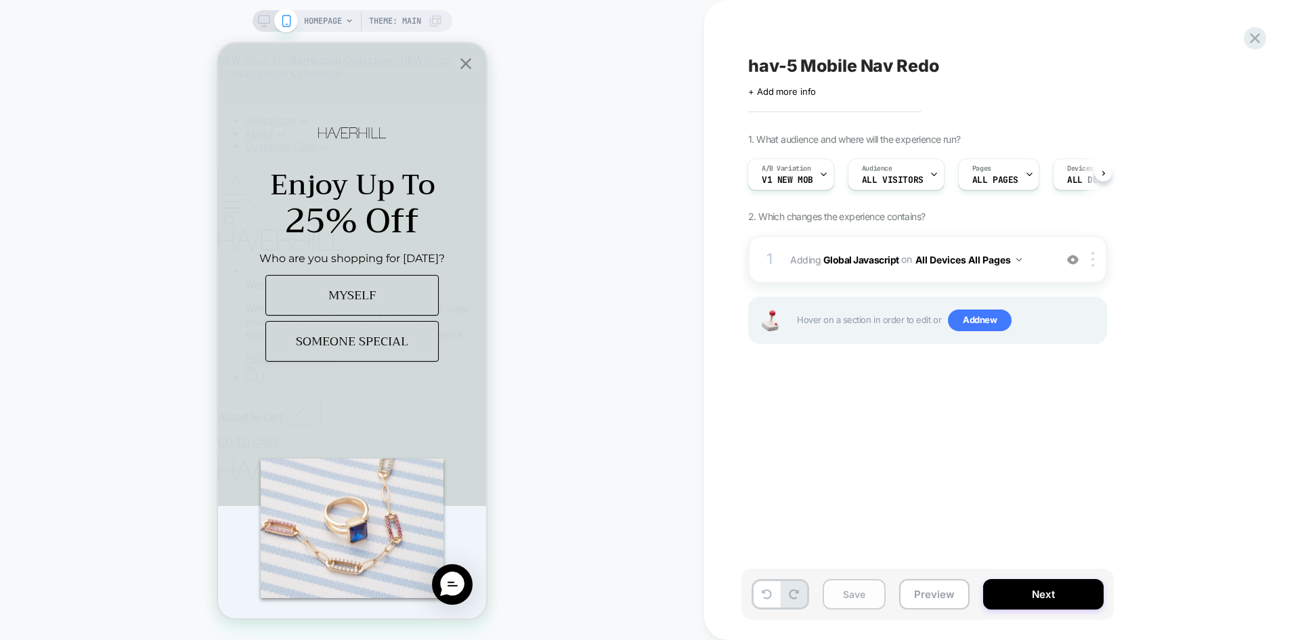
click at [868, 594] on button "Save" at bounding box center [853, 594] width 63 height 30
click at [939, 598] on button "Preview" at bounding box center [934, 594] width 70 height 30
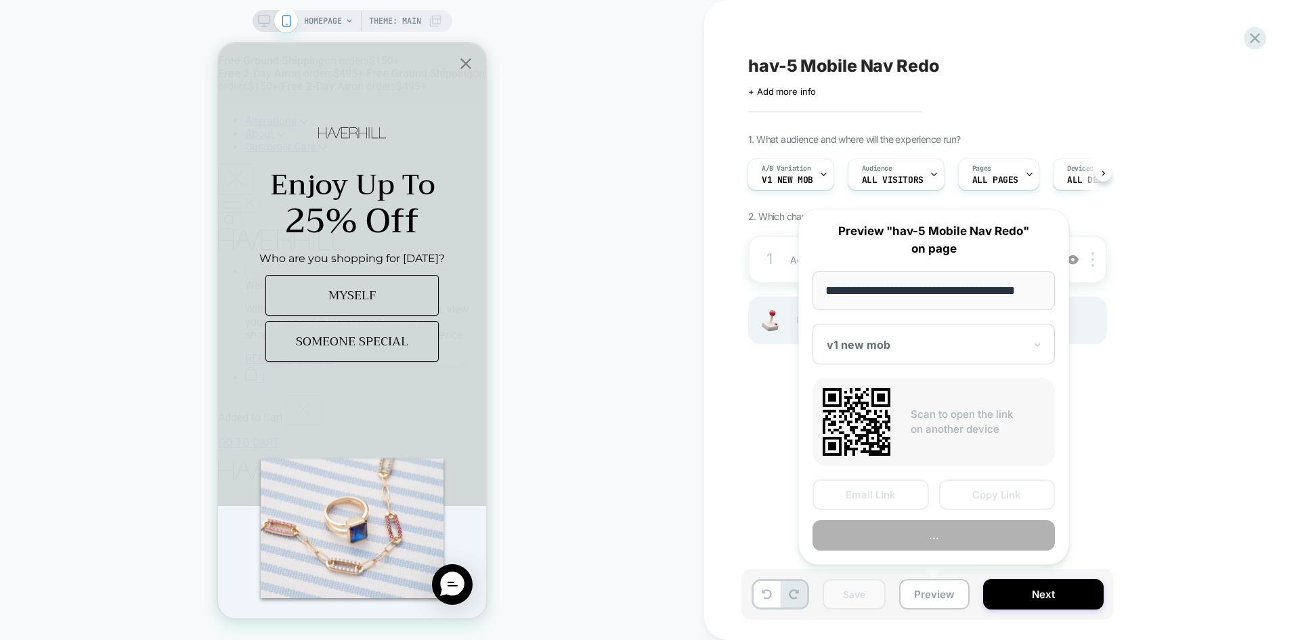
scroll to position [0, 8]
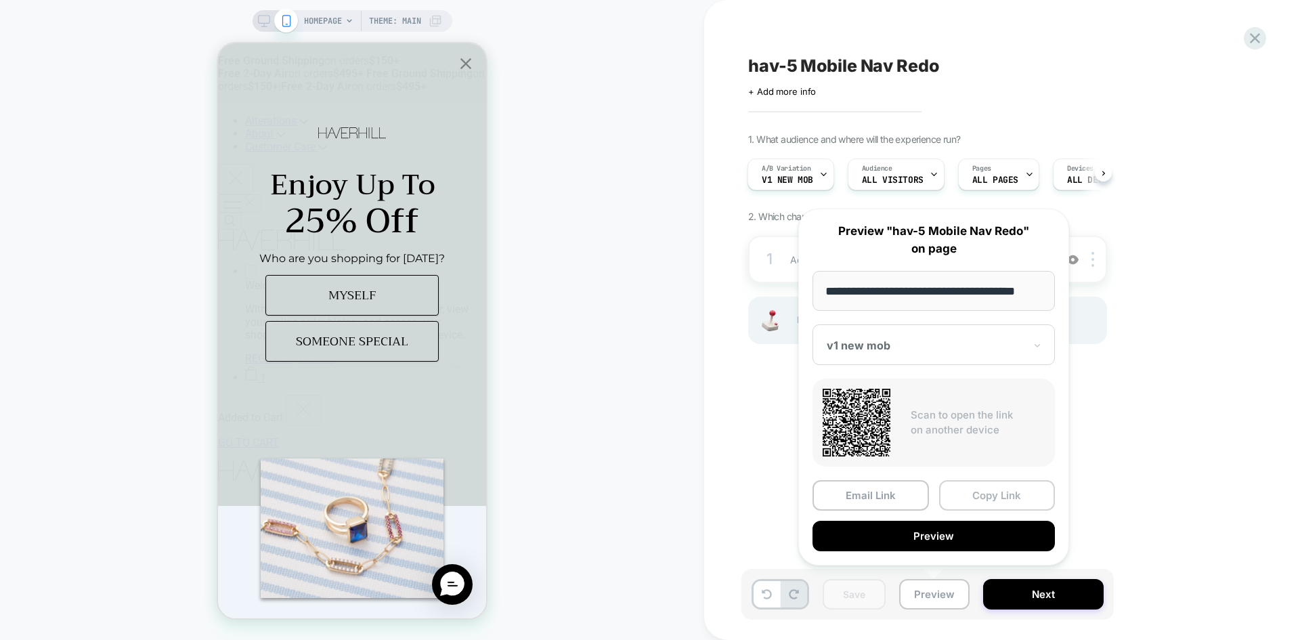
click at [991, 491] on button "Copy Link" at bounding box center [997, 495] width 116 height 30
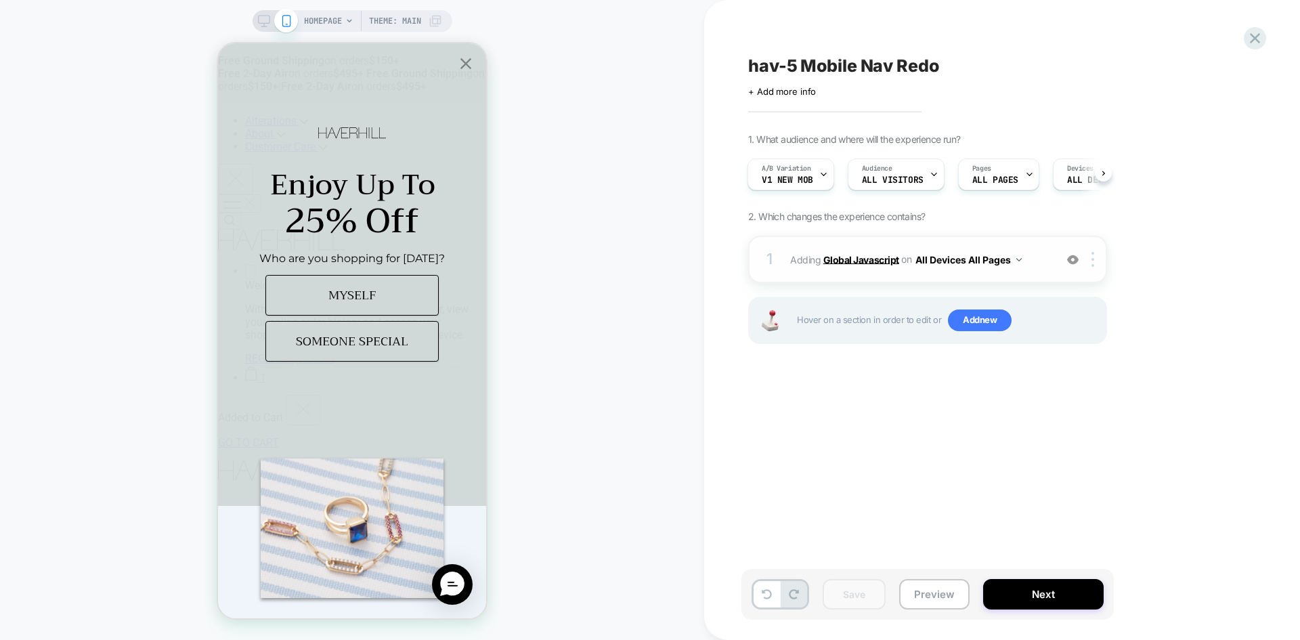
click at [848, 262] on b "Global Javascript" at bounding box center [861, 259] width 76 height 12
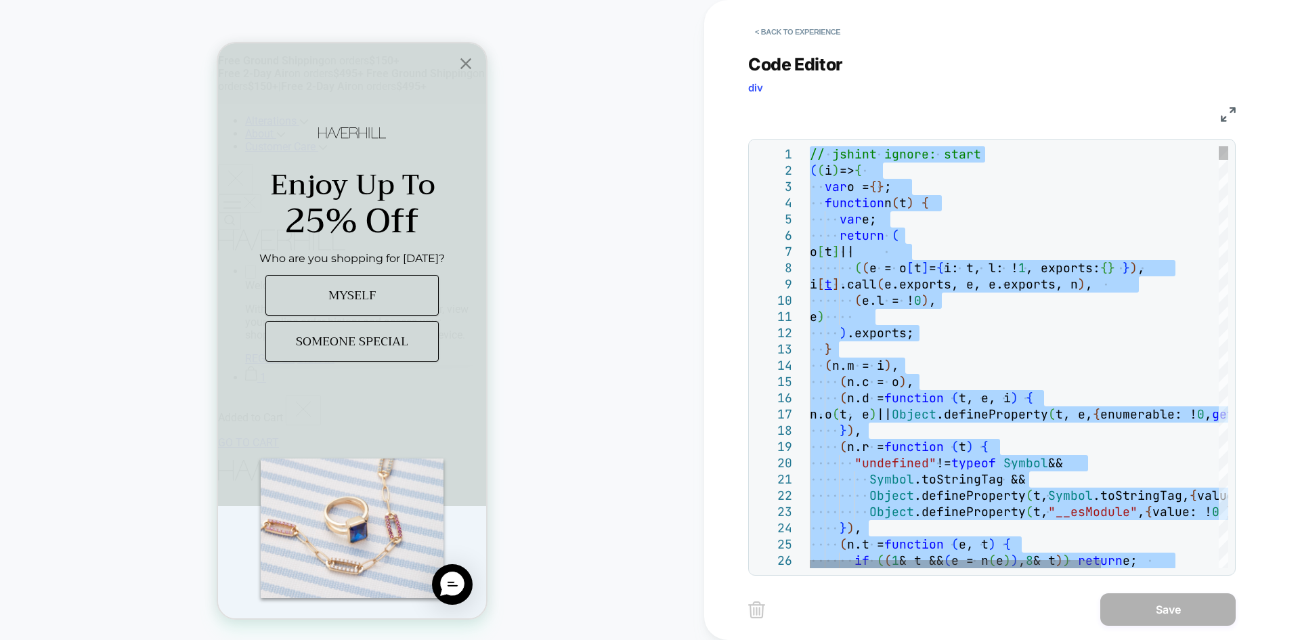
type textarea "**********"
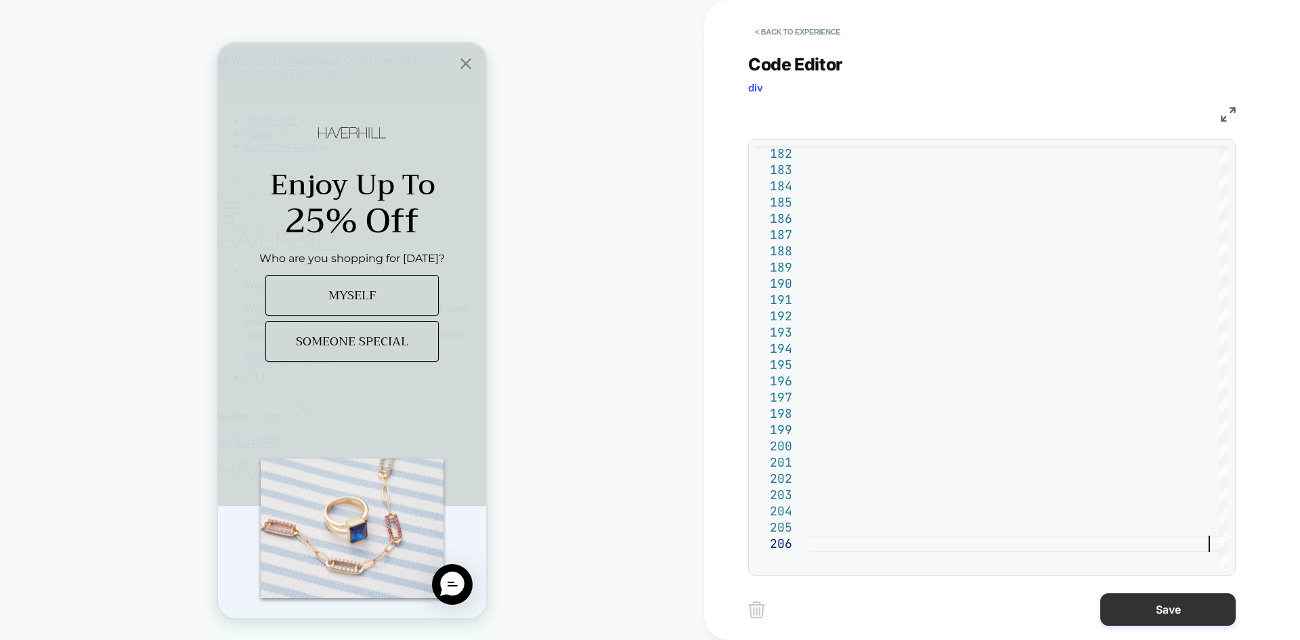
click at [1147, 616] on button "Save" at bounding box center [1167, 609] width 135 height 32
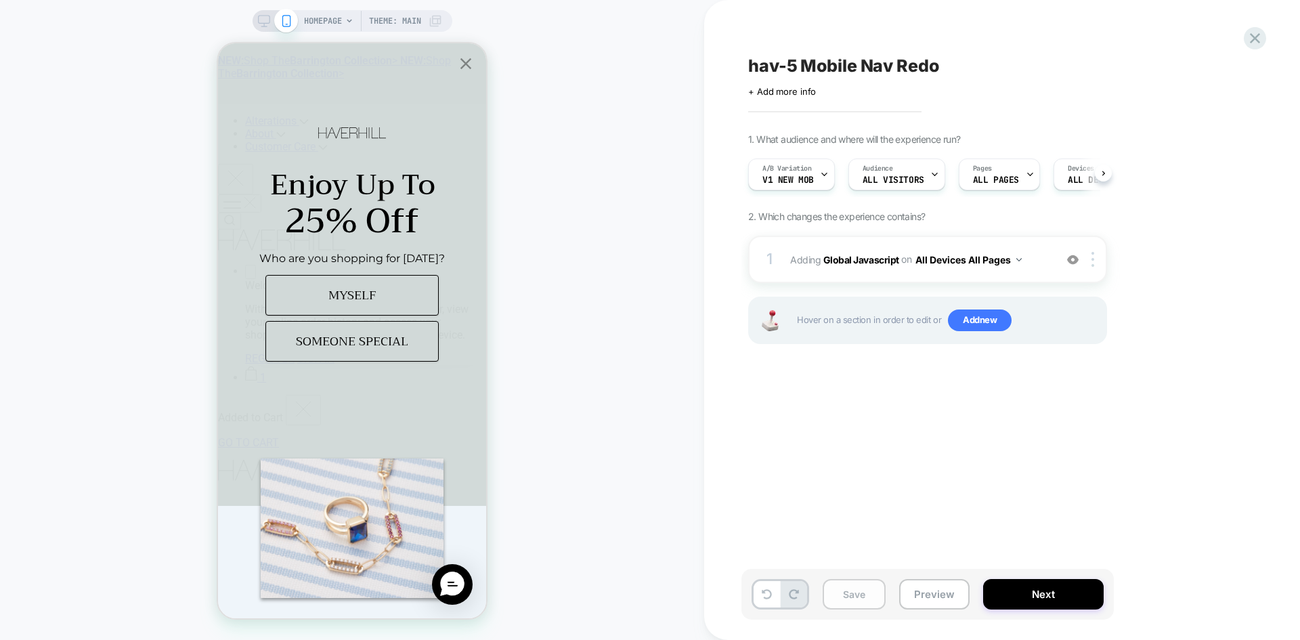
scroll to position [0, 1]
click at [879, 584] on button "Save" at bounding box center [853, 594] width 63 height 30
click at [938, 596] on button "Preview" at bounding box center [934, 594] width 70 height 30
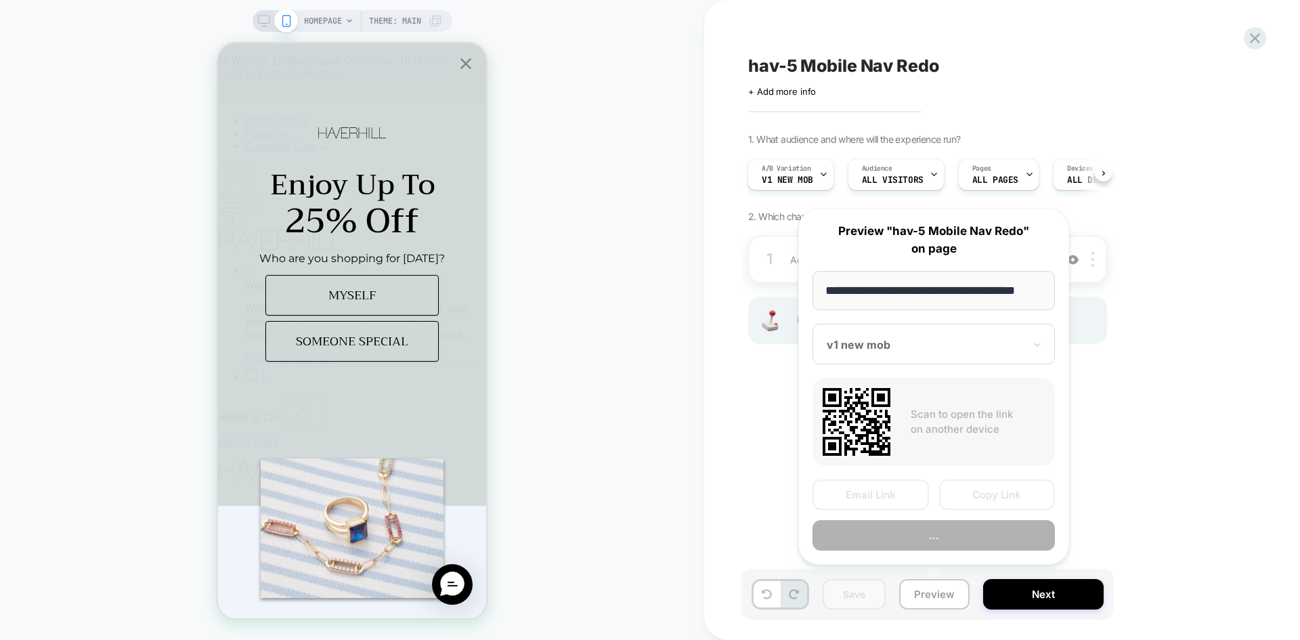
scroll to position [0, 8]
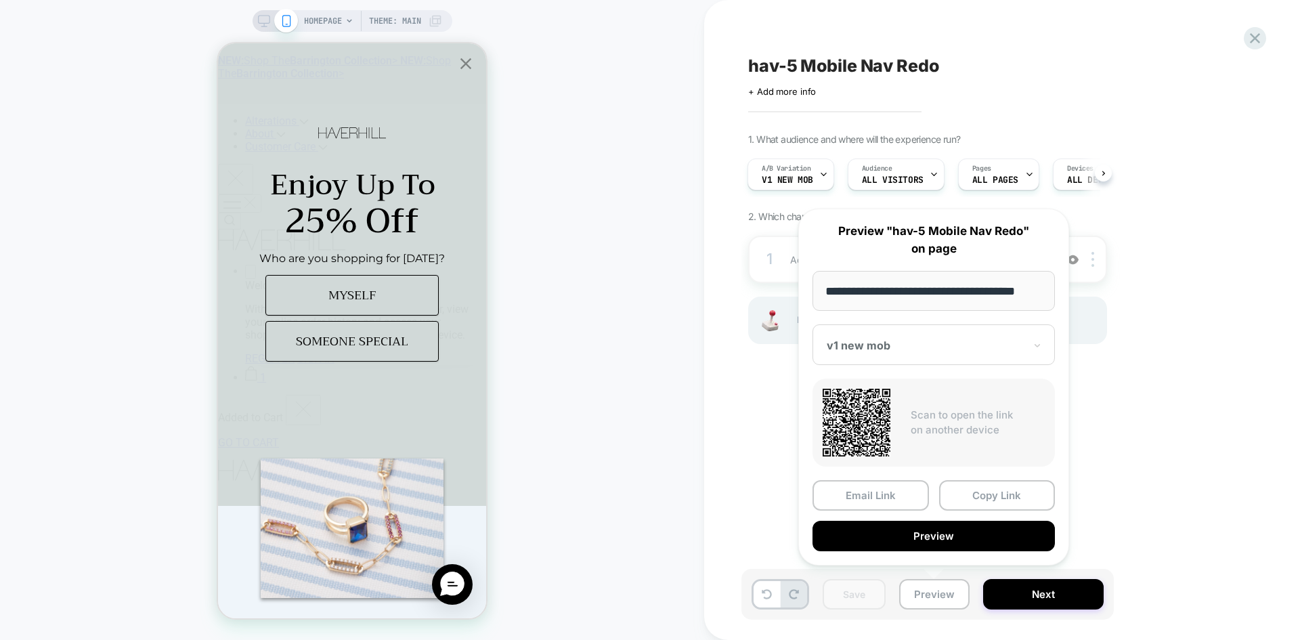
drag, startPoint x: 1000, startPoint y: 501, endPoint x: 1006, endPoint y: 523, distance: 23.2
click at [1000, 501] on button "Copy Link" at bounding box center [997, 495] width 116 height 30
